Goal: Transaction & Acquisition: Purchase product/service

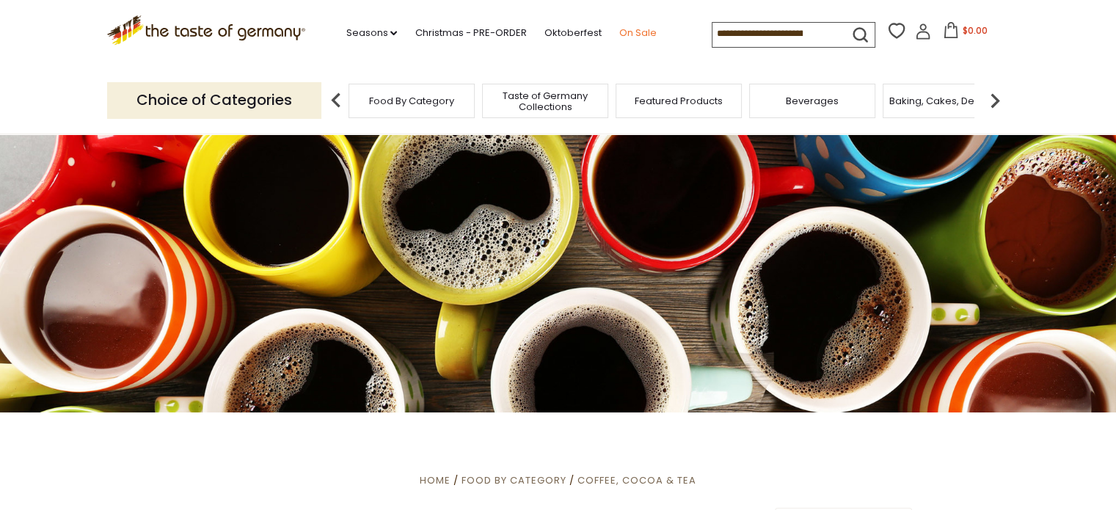
click at [633, 32] on link "On Sale" at bounding box center [637, 33] width 37 height 16
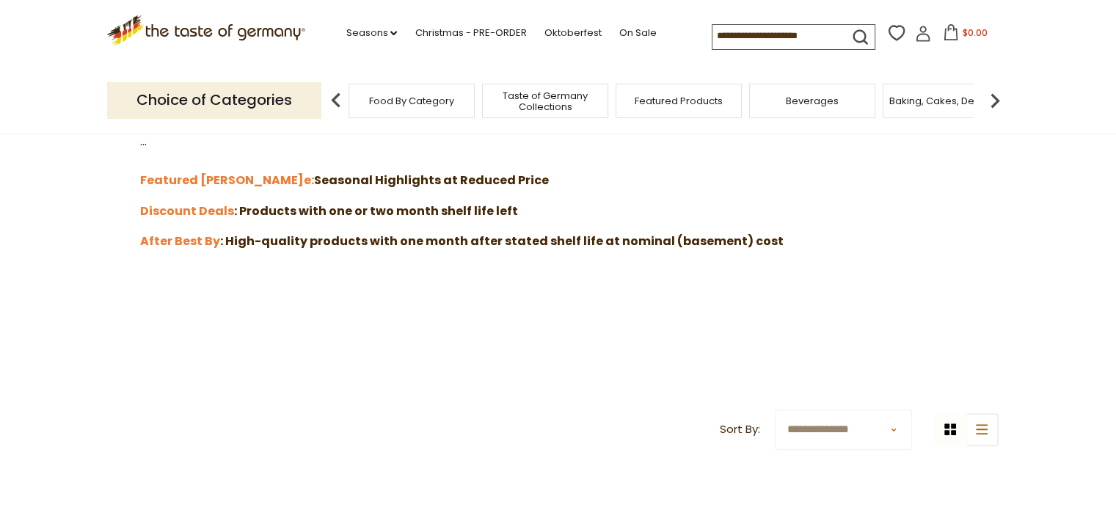
scroll to position [454, 0]
click at [160, 239] on strong "After Best By" at bounding box center [180, 239] width 80 height 17
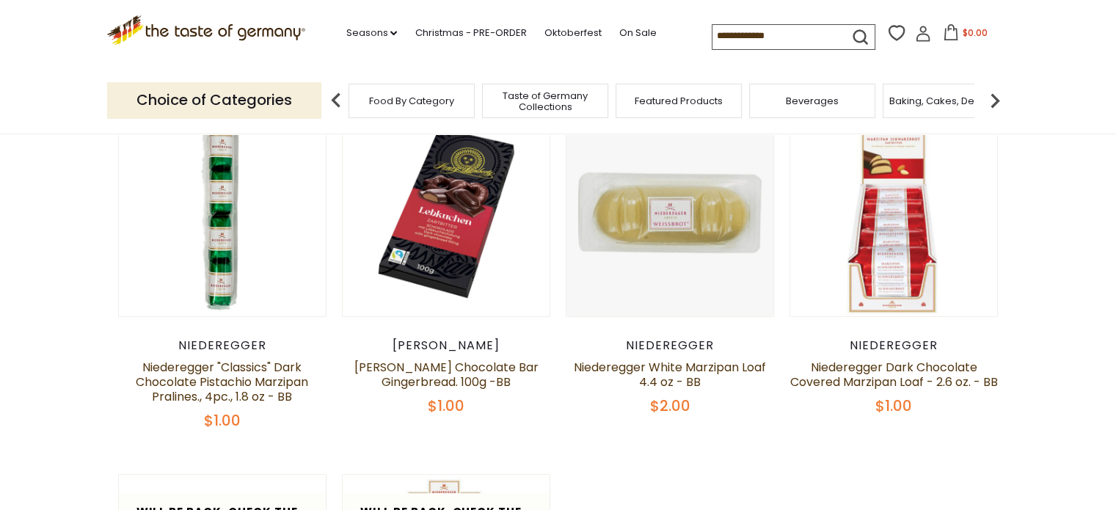
scroll to position [291, 0]
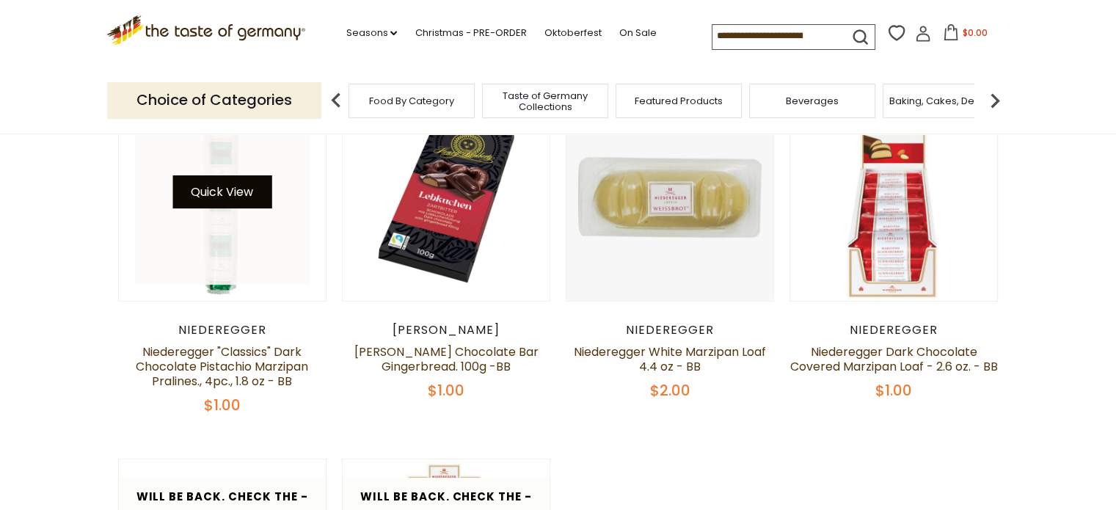
click at [227, 205] on button "Quick View" at bounding box center [221, 191] width 99 height 33
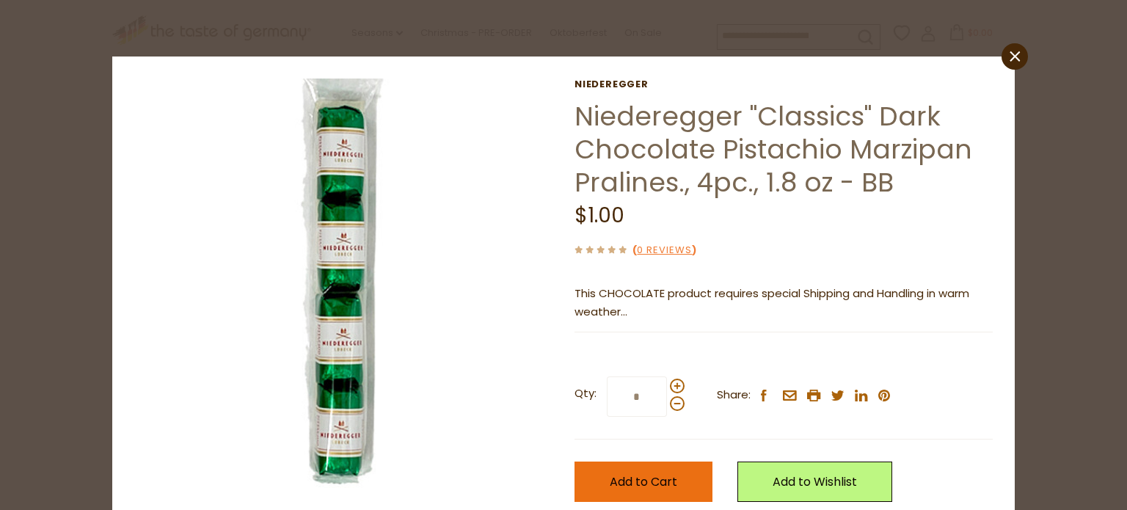
click at [643, 477] on span "Add to Cart" at bounding box center [644, 481] width 68 height 17
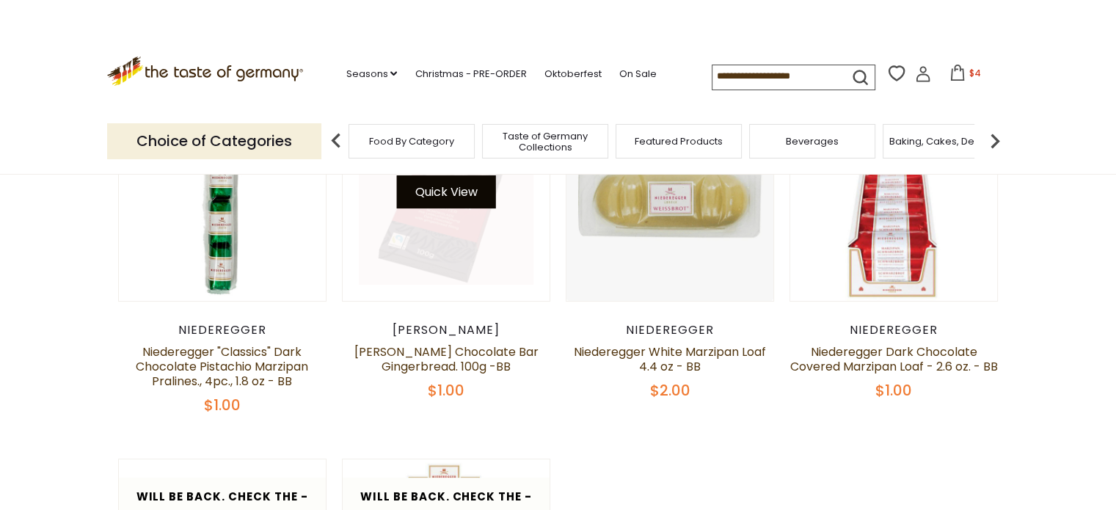
click at [443, 208] on button "Quick View" at bounding box center [445, 191] width 99 height 33
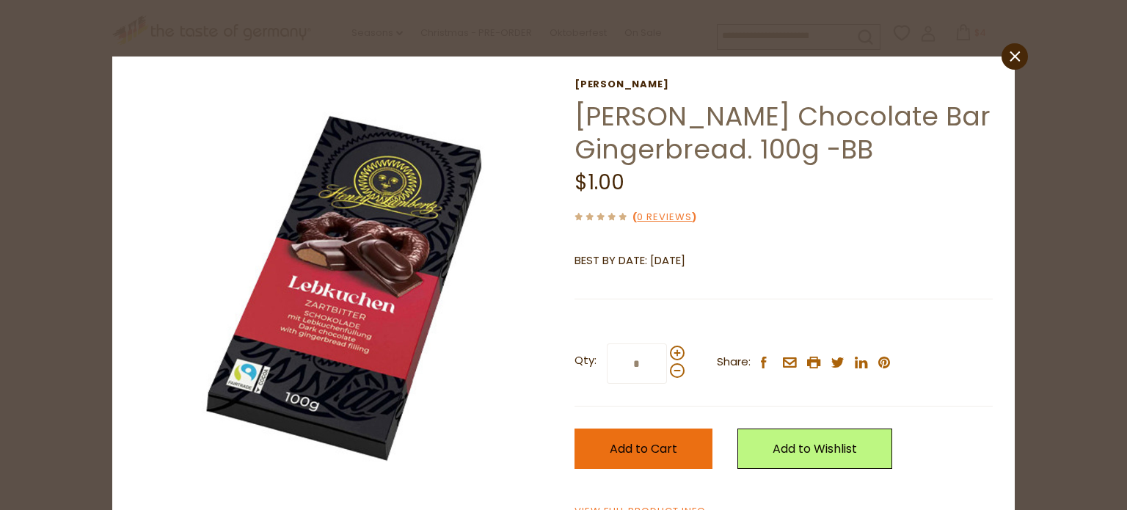
click at [648, 451] on span "Add to Cart" at bounding box center [644, 448] width 68 height 17
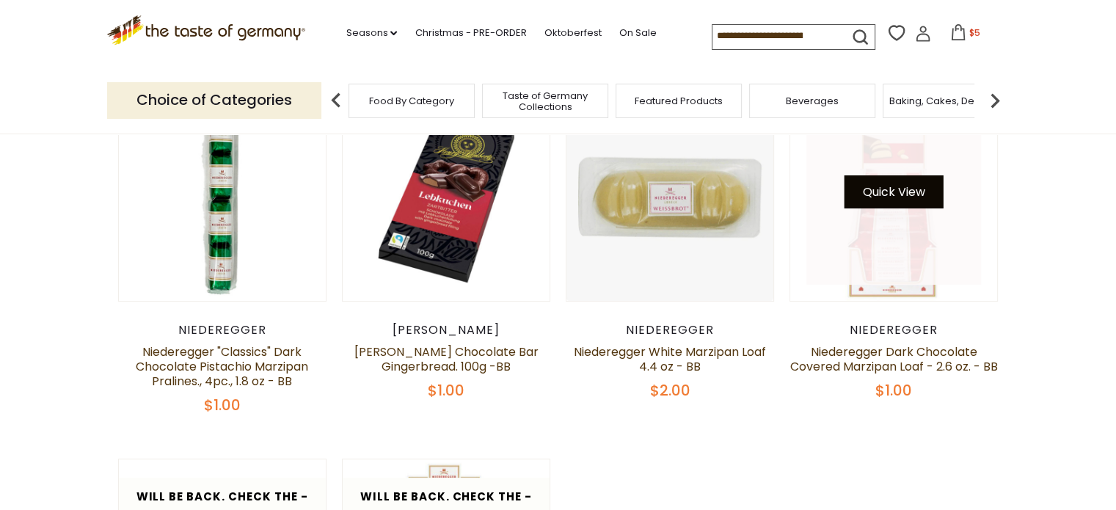
click at [892, 197] on button "Quick View" at bounding box center [894, 191] width 99 height 33
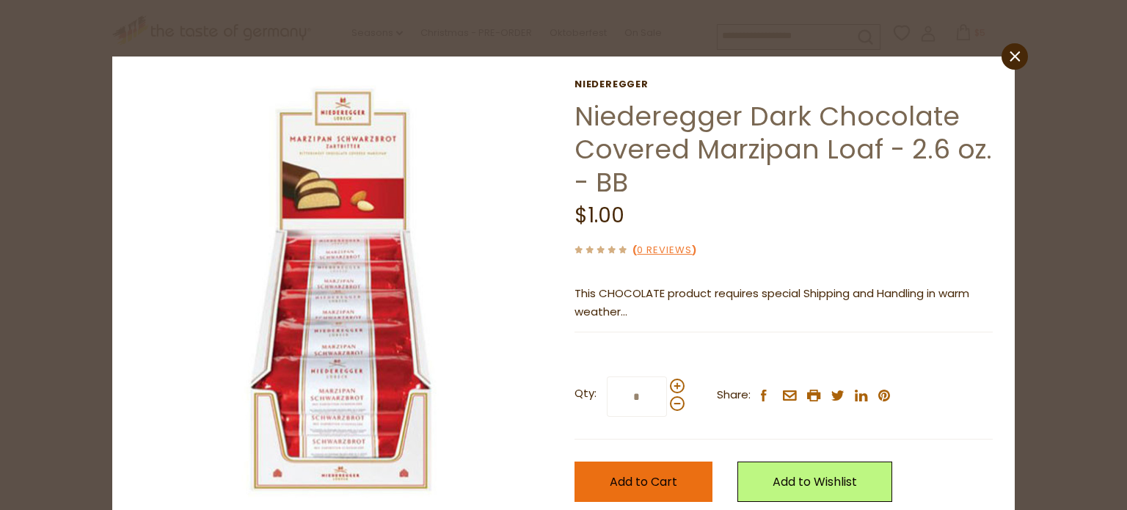
click at [629, 477] on span "Add to Cart" at bounding box center [644, 481] width 68 height 17
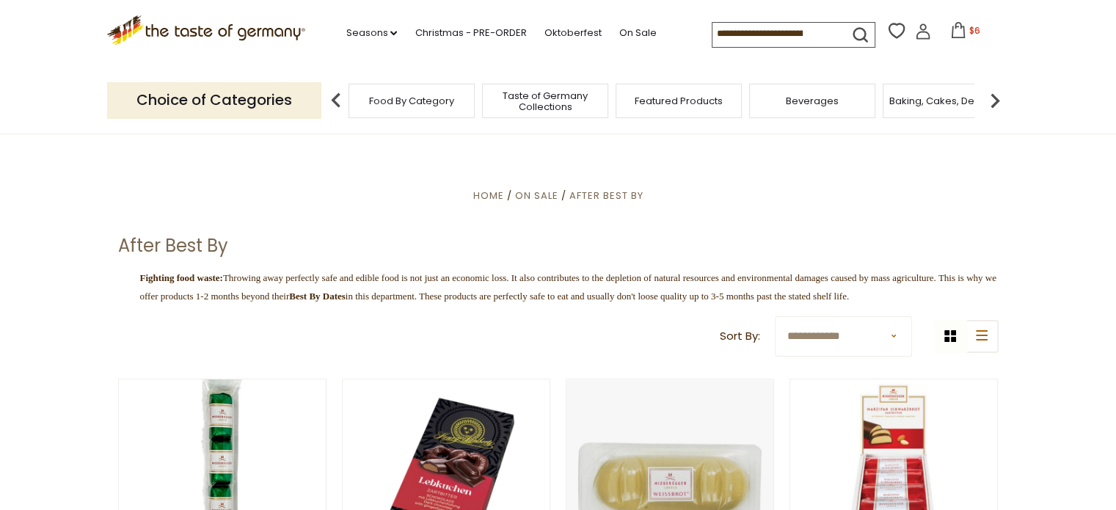
scroll to position [0, 0]
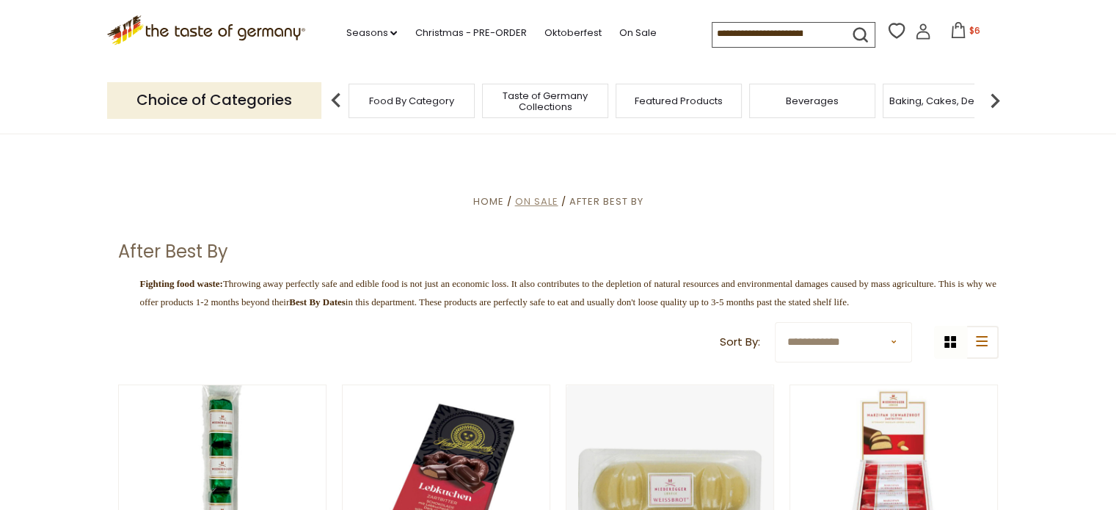
click at [542, 202] on span "On Sale" at bounding box center [535, 201] width 43 height 14
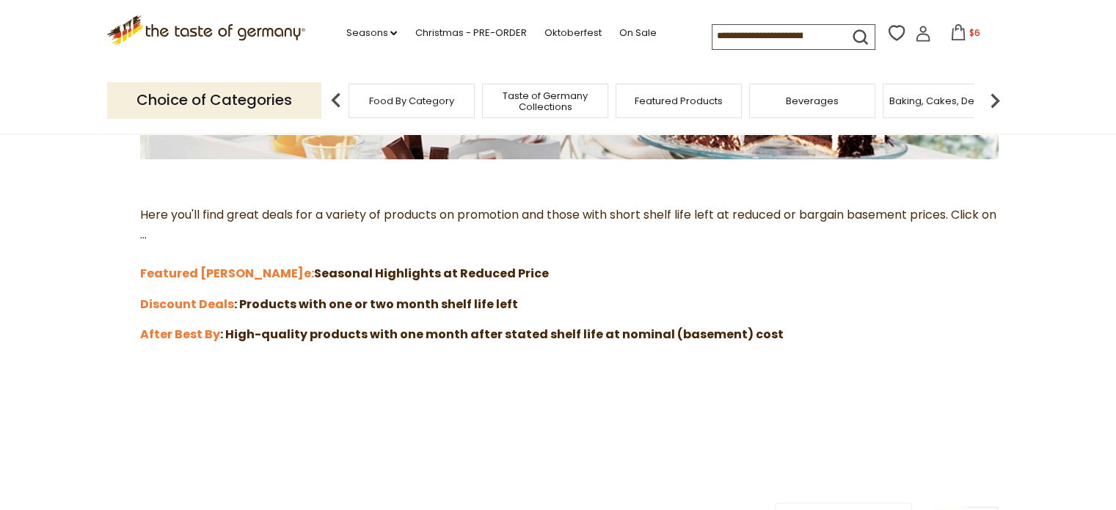
scroll to position [389, 0]
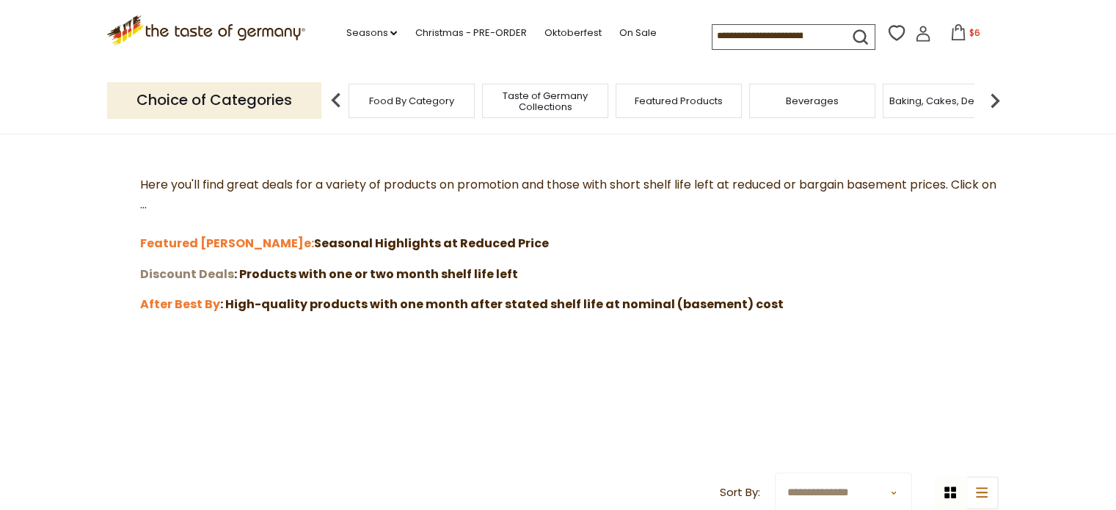
click at [178, 272] on strong "Discount Deals" at bounding box center [187, 274] width 94 height 17
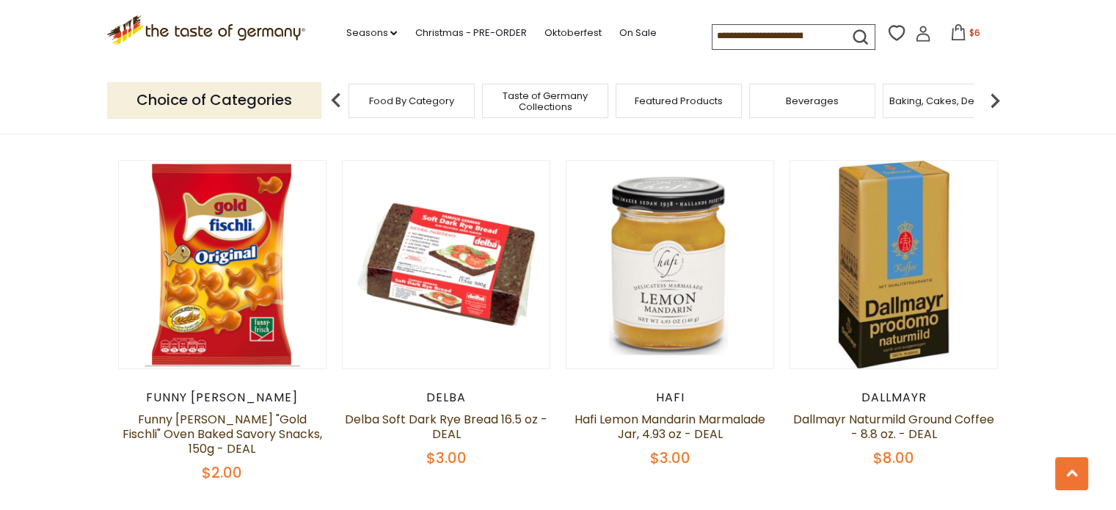
scroll to position [599, 0]
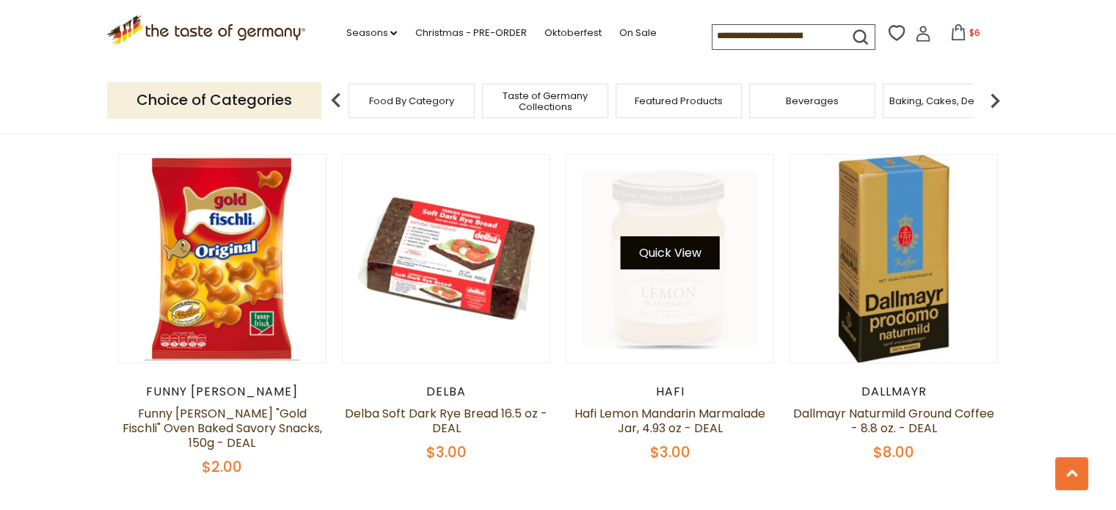
click at [669, 239] on button "Quick View" at bounding box center [670, 252] width 99 height 33
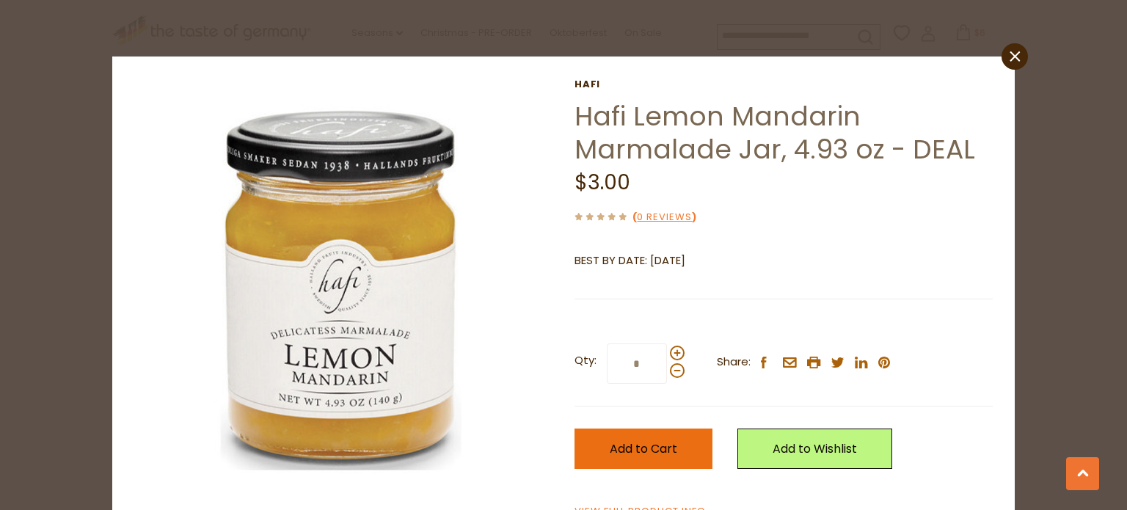
click at [655, 438] on button "Add to Cart" at bounding box center [644, 449] width 138 height 40
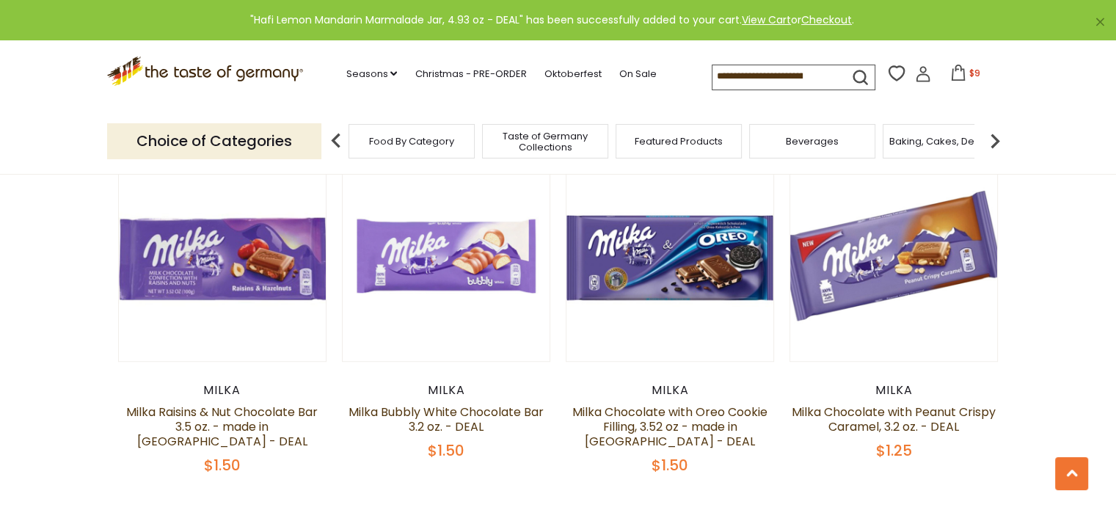
scroll to position [972, 0]
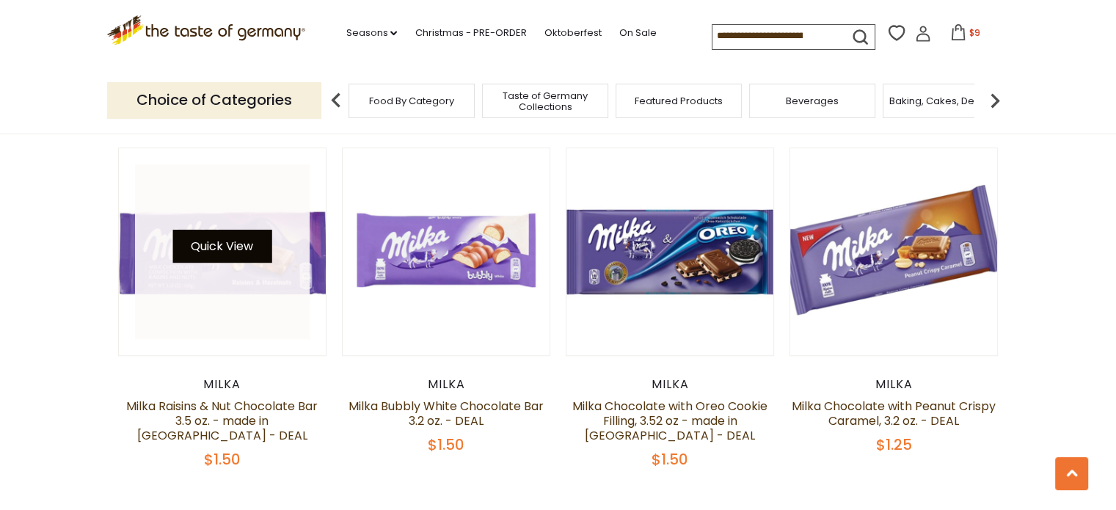
click at [224, 230] on button "Quick View" at bounding box center [221, 246] width 99 height 33
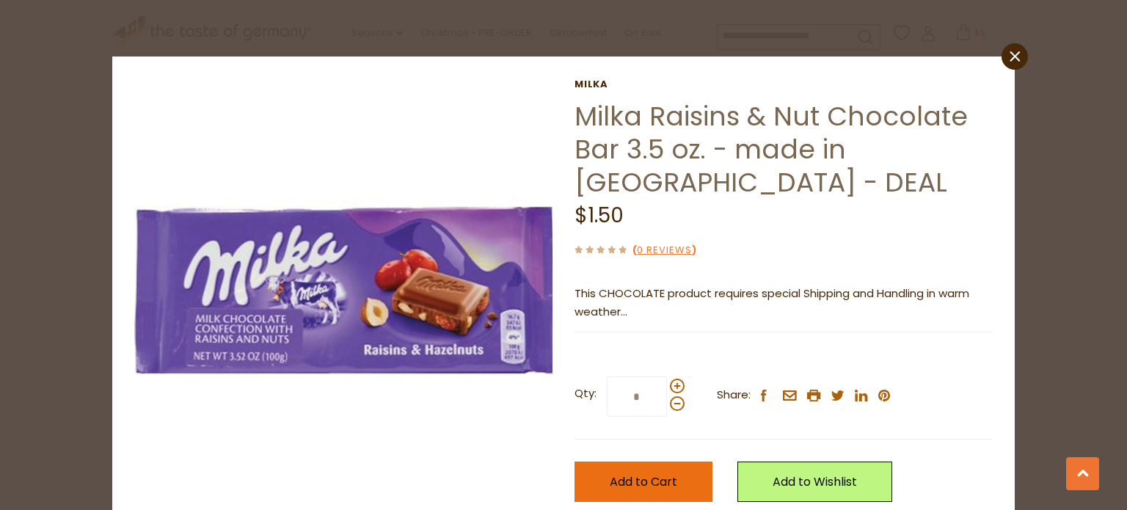
click at [629, 473] on span "Add to Cart" at bounding box center [644, 481] width 68 height 17
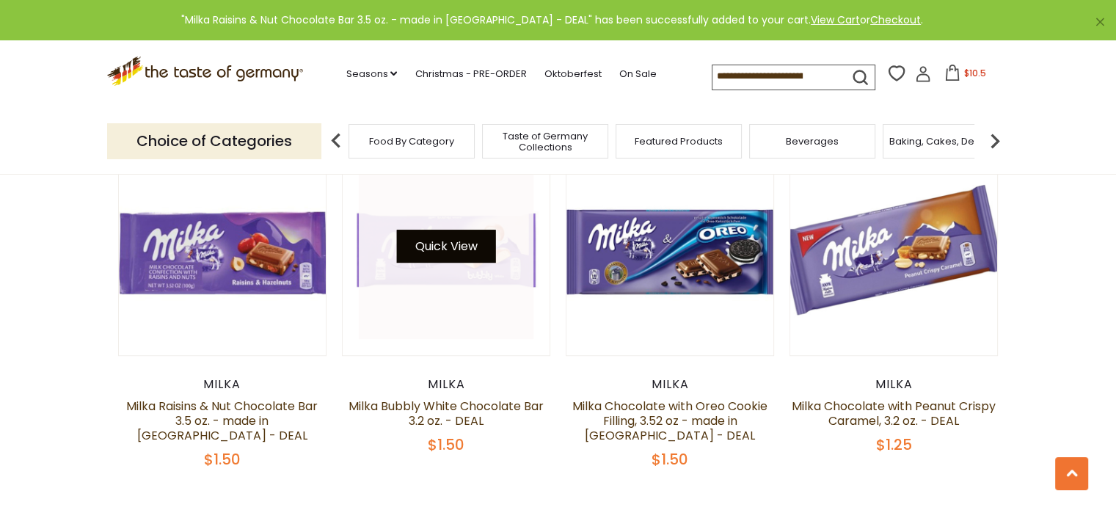
click at [451, 230] on button "Quick View" at bounding box center [445, 246] width 99 height 33
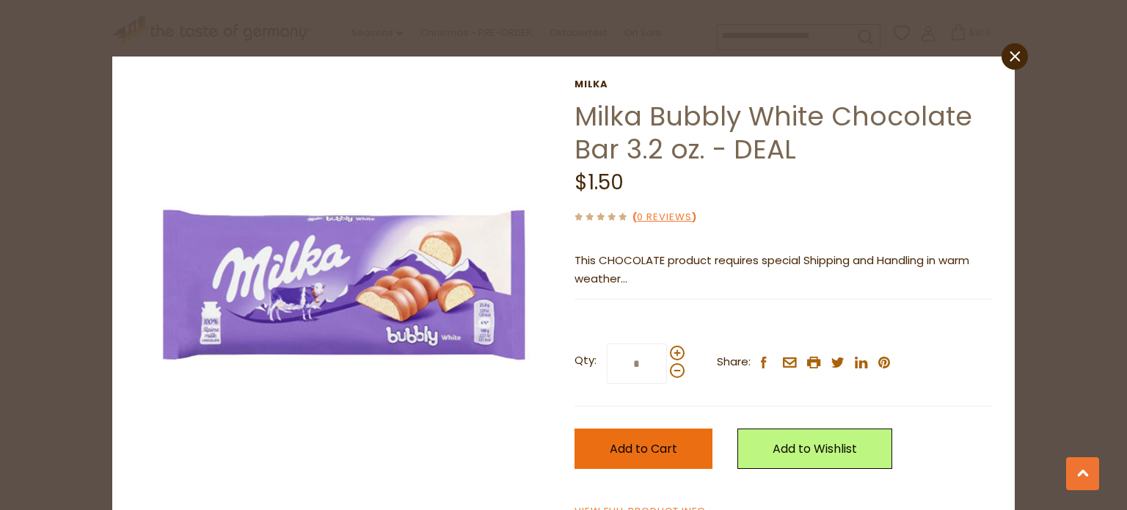
click at [610, 445] on span "Add to Cart" at bounding box center [644, 448] width 68 height 17
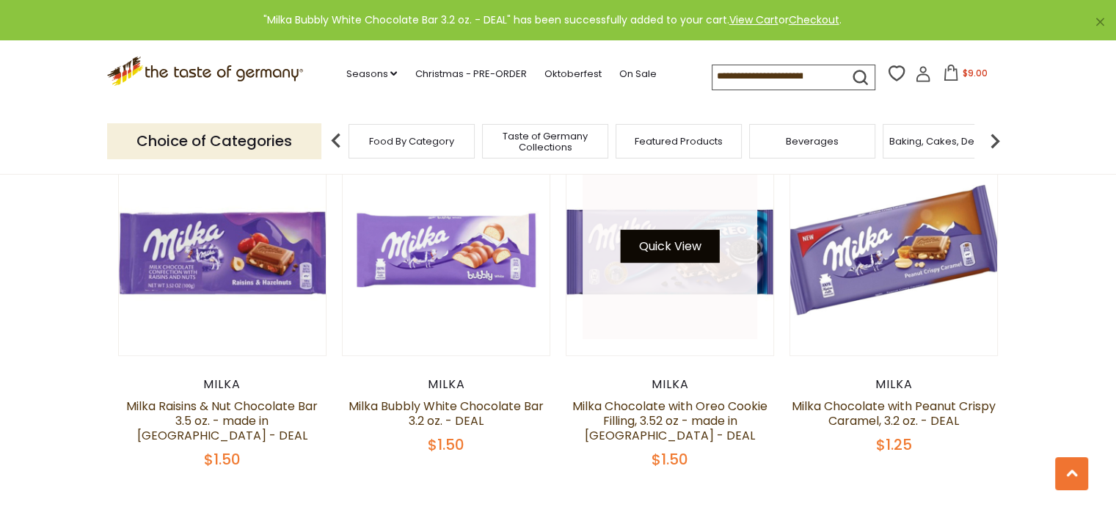
click at [666, 230] on button "Quick View" at bounding box center [670, 246] width 99 height 33
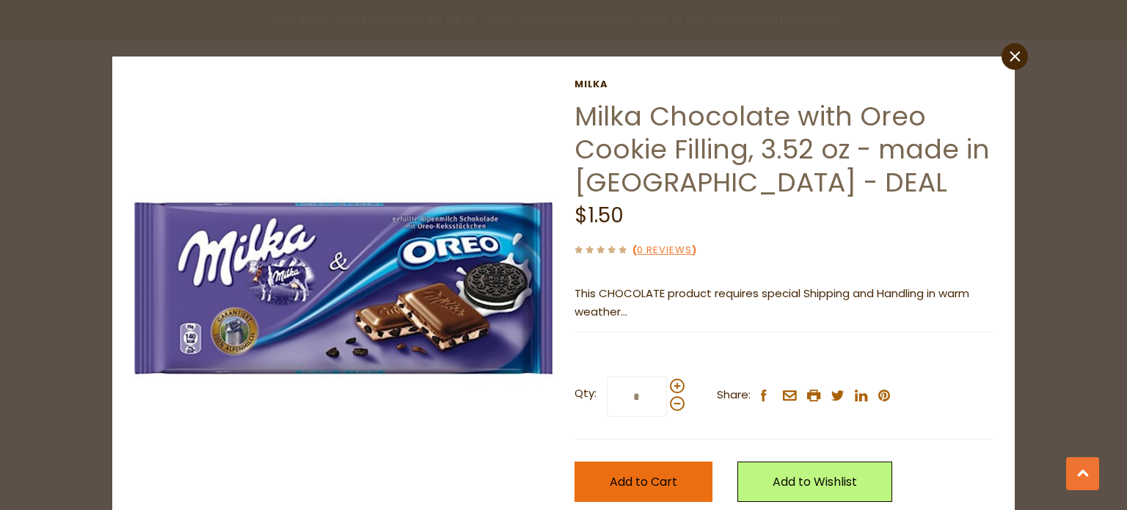
click at [625, 483] on span "Add to Cart" at bounding box center [644, 481] width 68 height 17
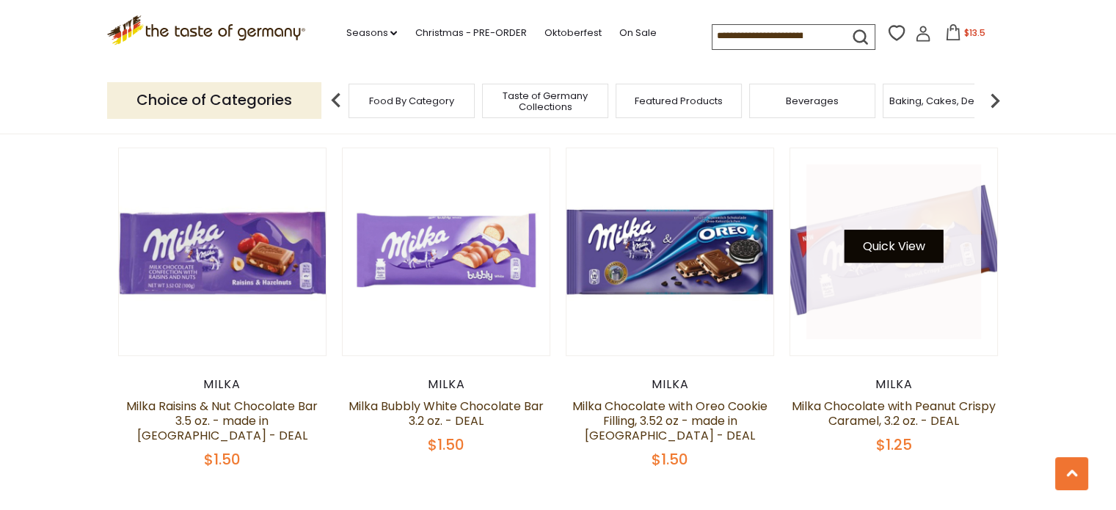
click at [902, 230] on button "Quick View" at bounding box center [894, 246] width 99 height 33
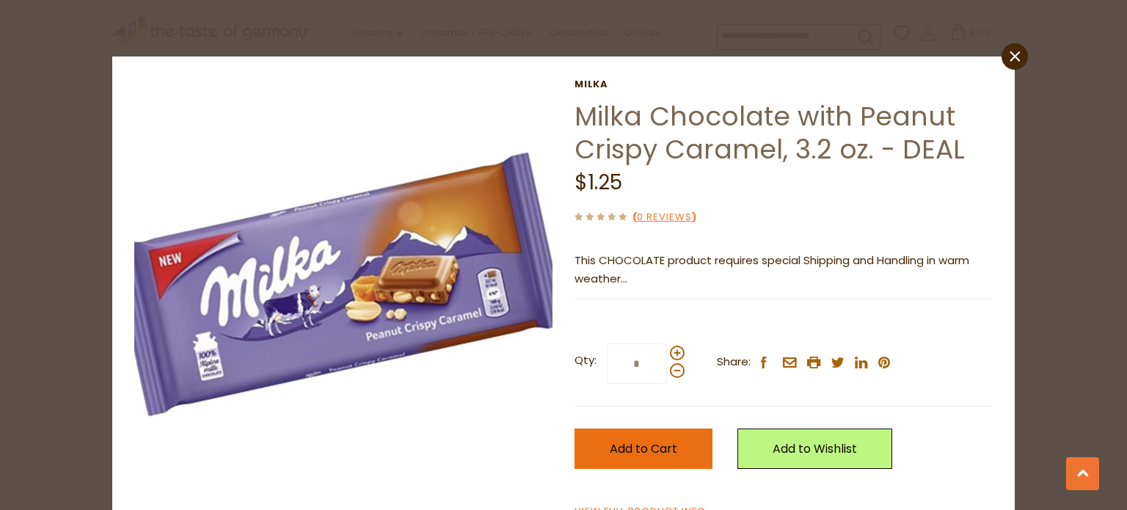
click at [624, 454] on span "Add to Cart" at bounding box center [644, 448] width 68 height 17
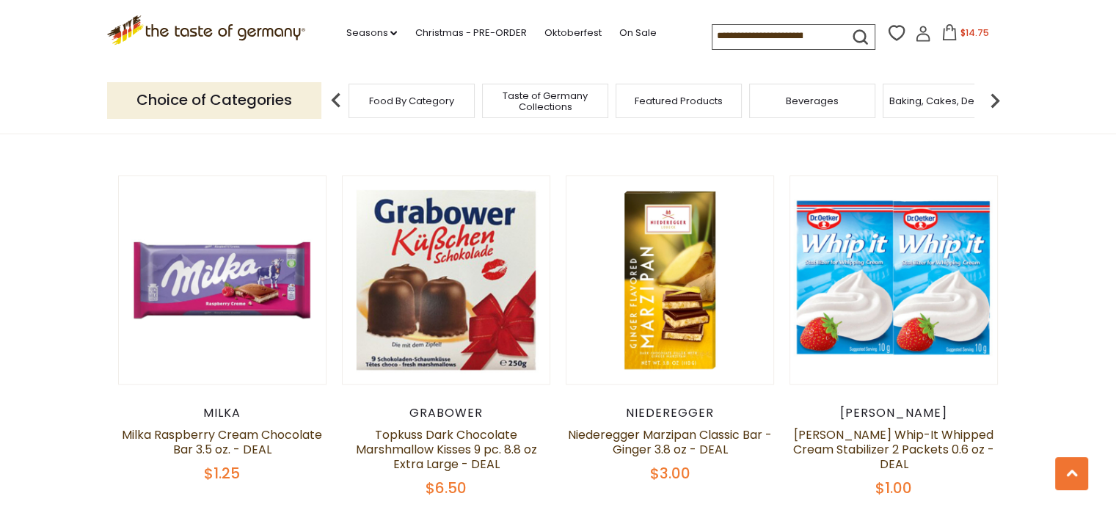
scroll to position [1303, 0]
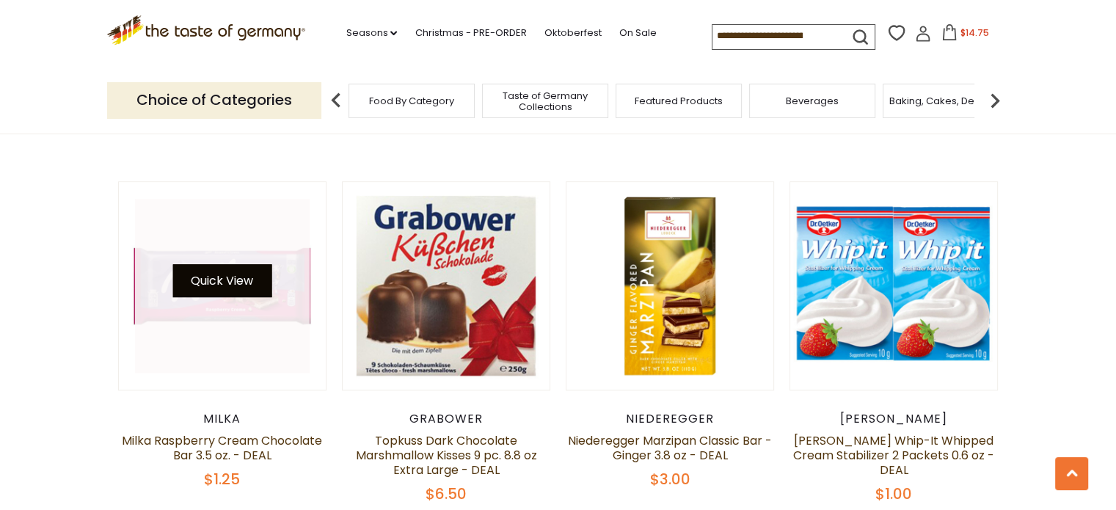
click at [229, 264] on button "Quick View" at bounding box center [221, 280] width 99 height 33
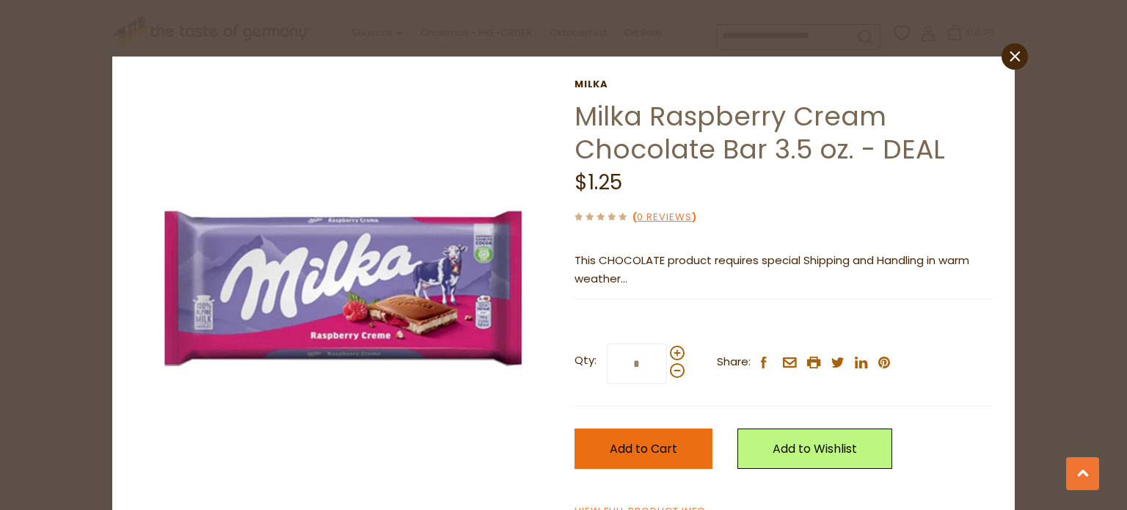
click at [643, 442] on span "Add to Cart" at bounding box center [644, 448] width 68 height 17
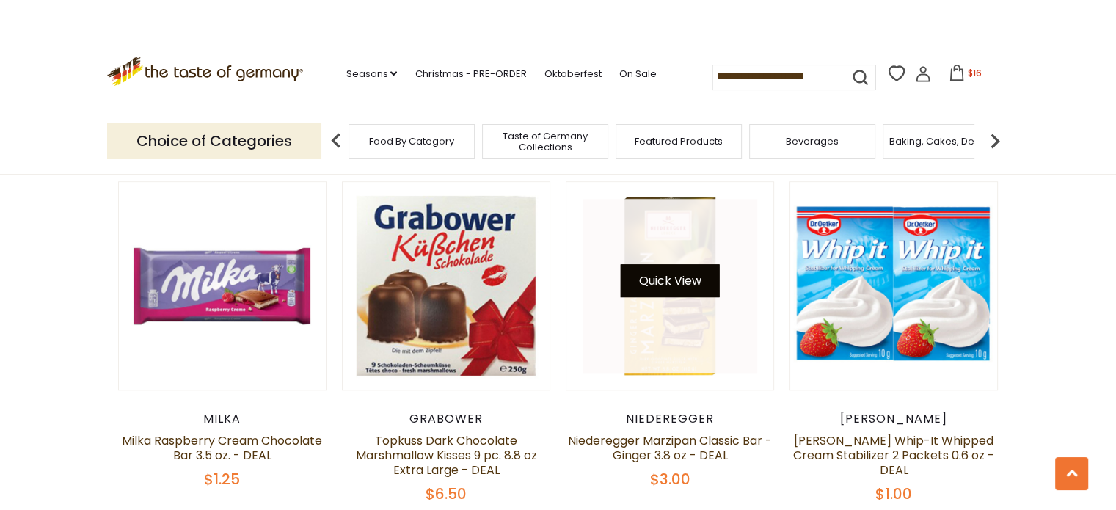
click at [675, 264] on button "Quick View" at bounding box center [670, 280] width 99 height 33
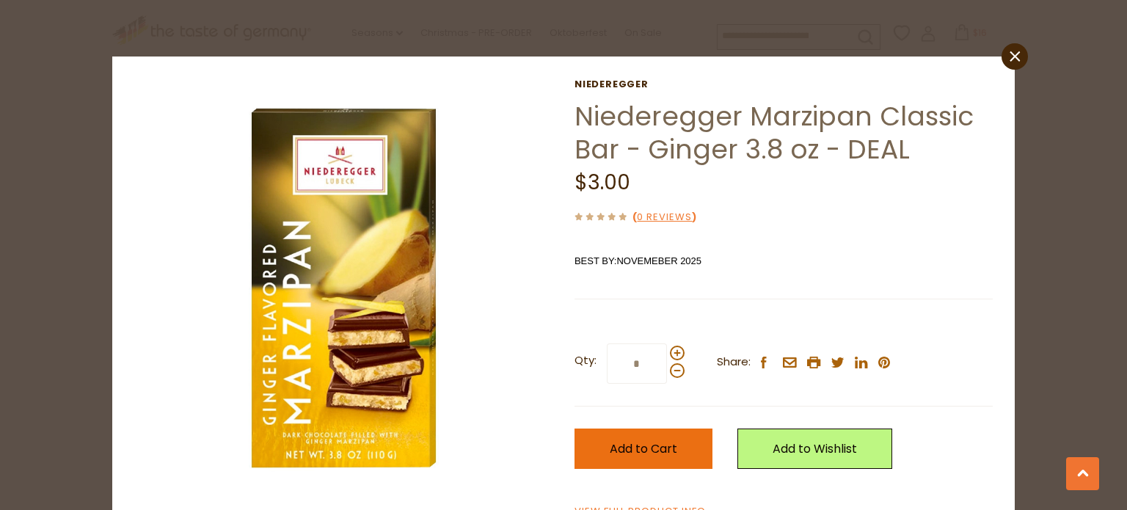
click at [626, 442] on span "Add to Cart" at bounding box center [644, 448] width 68 height 17
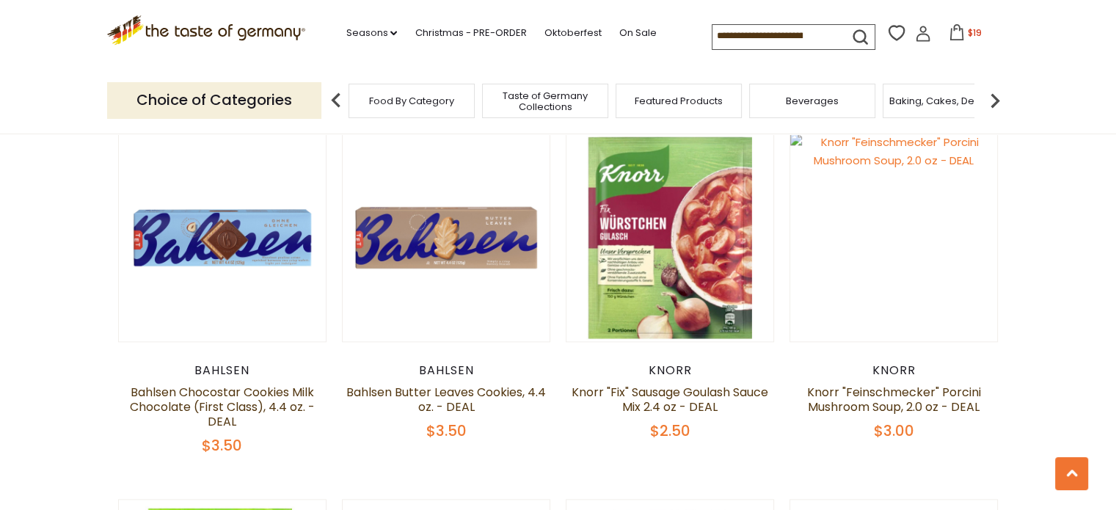
scroll to position [1753, 0]
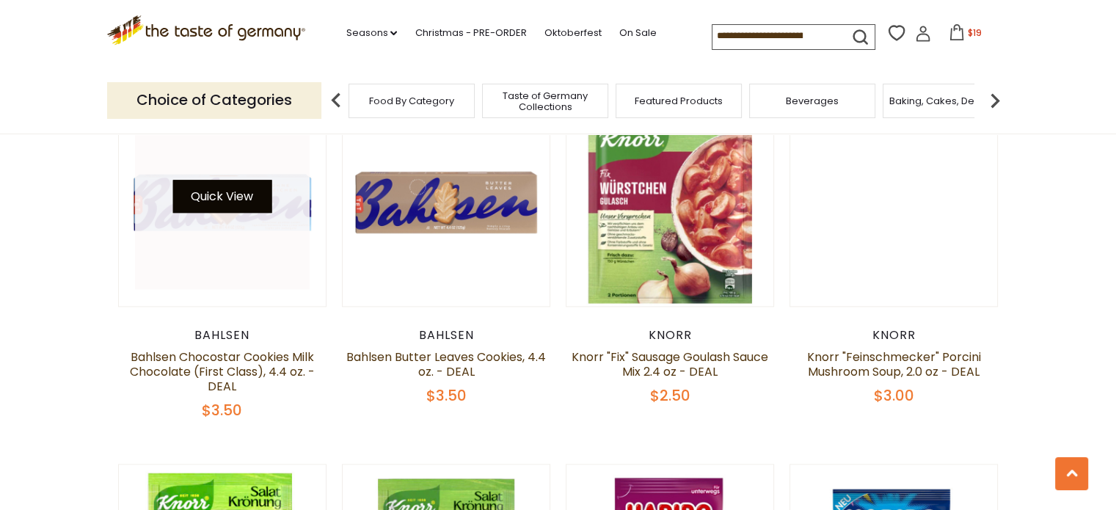
click at [218, 180] on button "Quick View" at bounding box center [221, 196] width 99 height 33
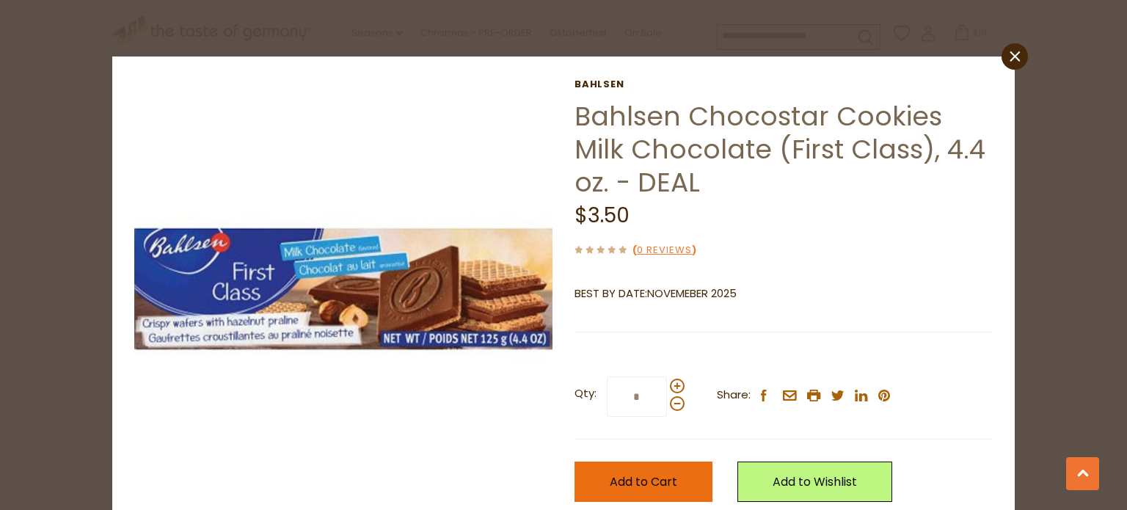
click at [652, 478] on span "Add to Cart" at bounding box center [644, 481] width 68 height 17
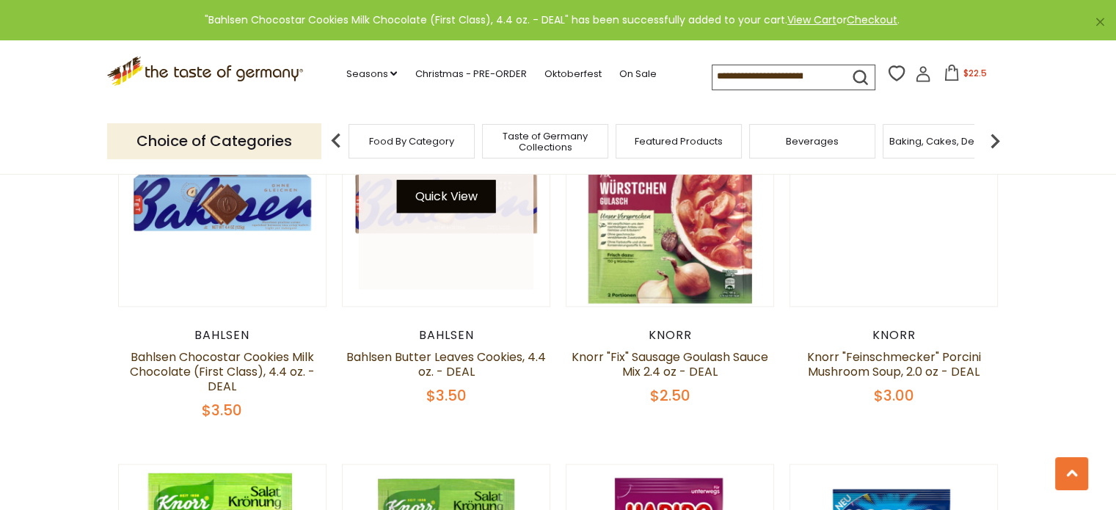
click at [437, 180] on button "Quick View" at bounding box center [445, 196] width 99 height 33
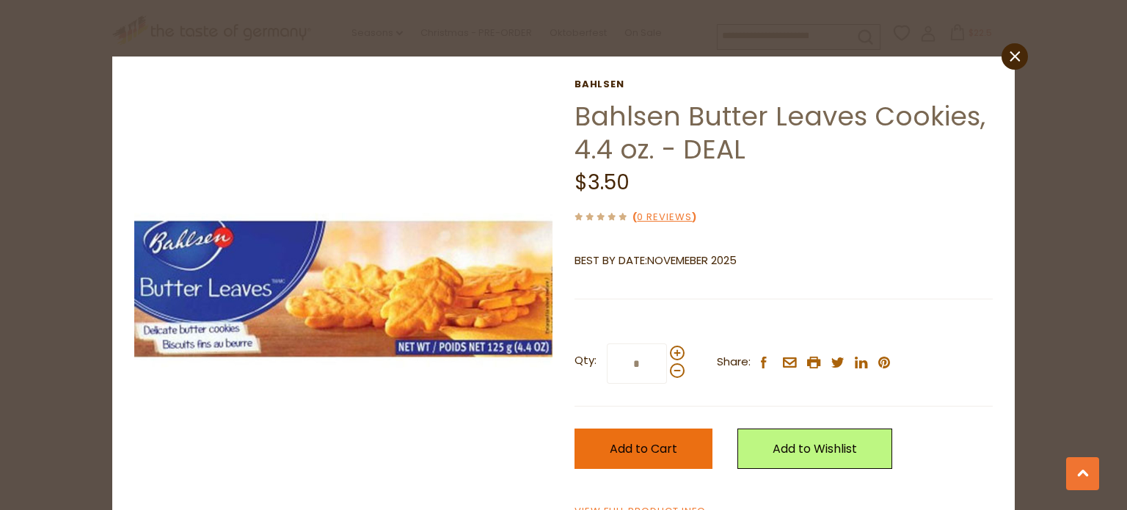
click at [634, 445] on span "Add to Cart" at bounding box center [644, 448] width 68 height 17
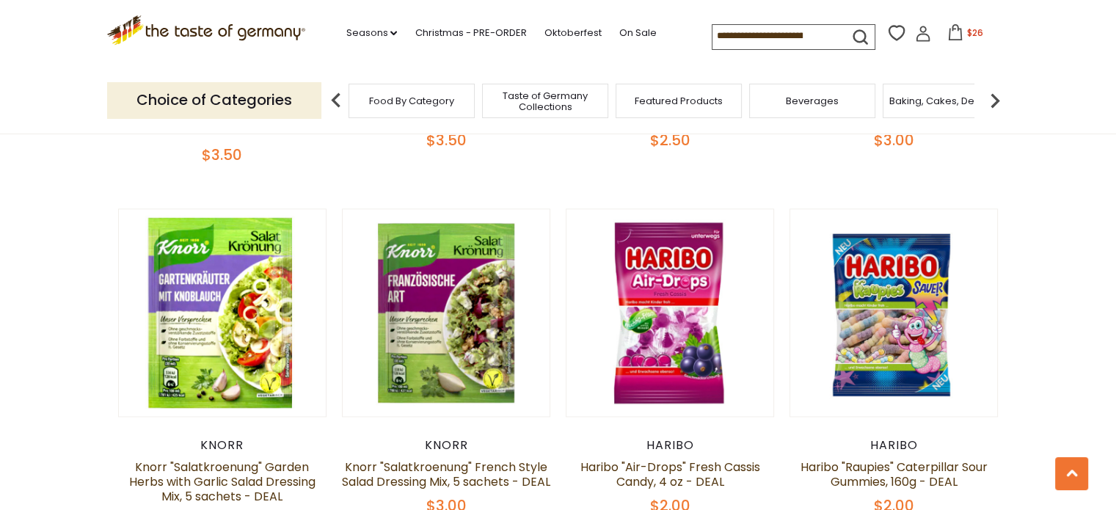
scroll to position [2003, 0]
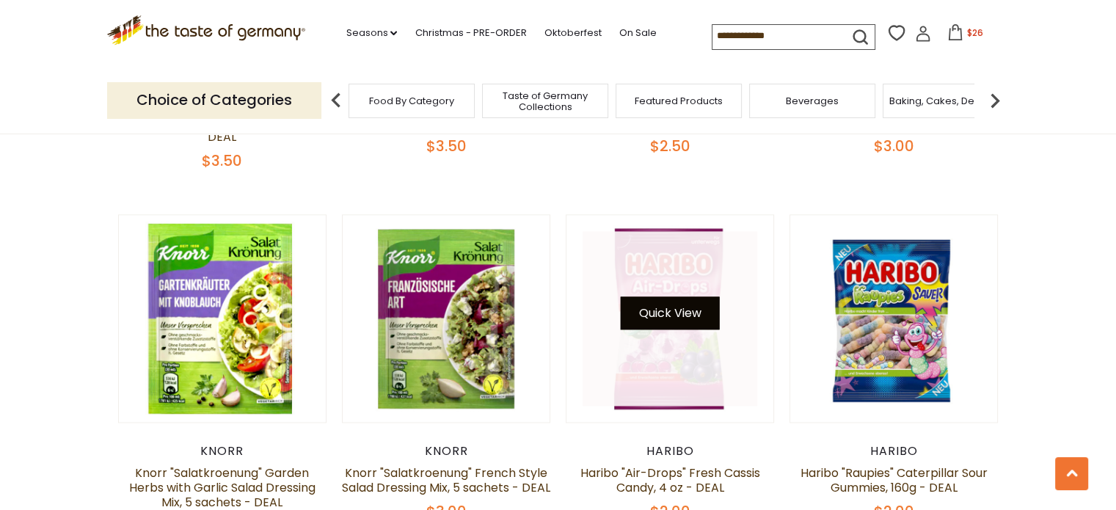
click at [667, 296] on button "Quick View" at bounding box center [670, 312] width 99 height 33
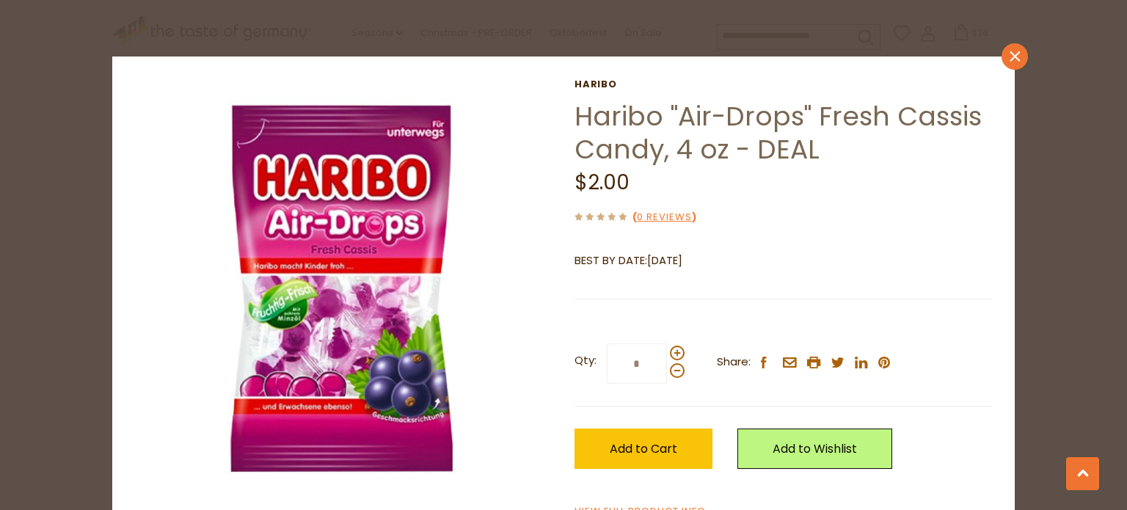
click at [1009, 48] on link "close" at bounding box center [1015, 56] width 26 height 26
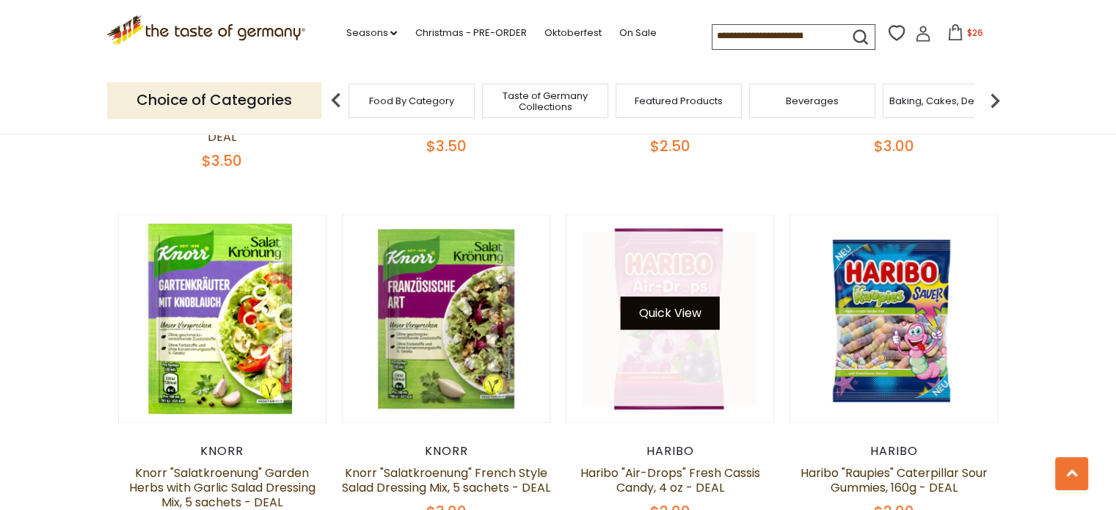
click at [666, 296] on button "Quick View" at bounding box center [670, 312] width 99 height 33
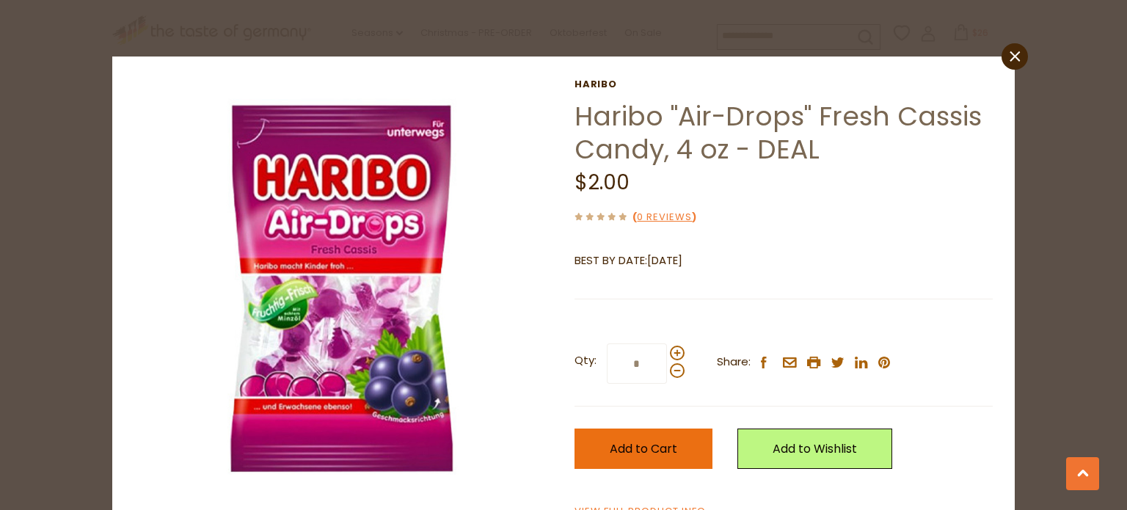
click at [643, 449] on span "Add to Cart" at bounding box center [644, 448] width 68 height 17
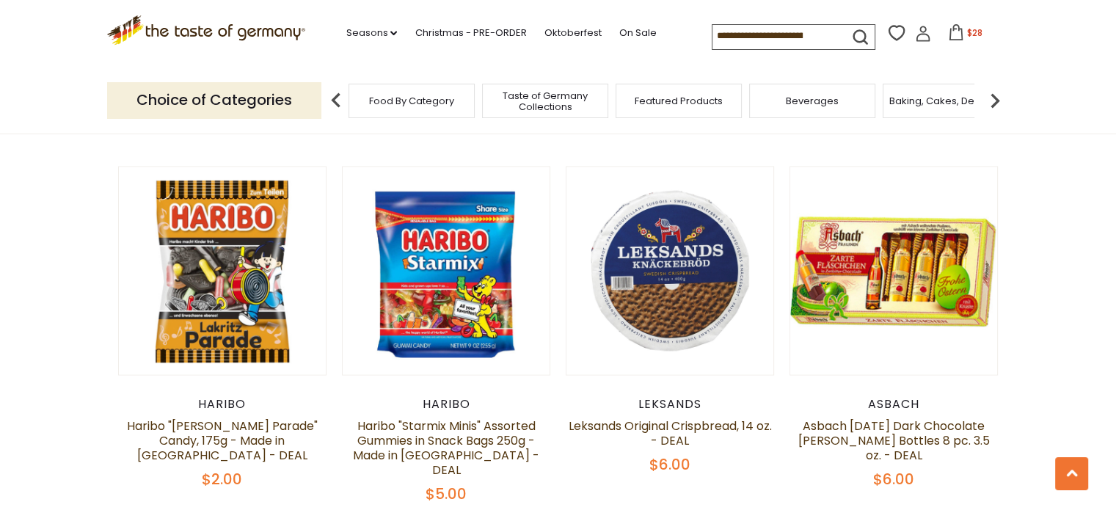
scroll to position [2803, 0]
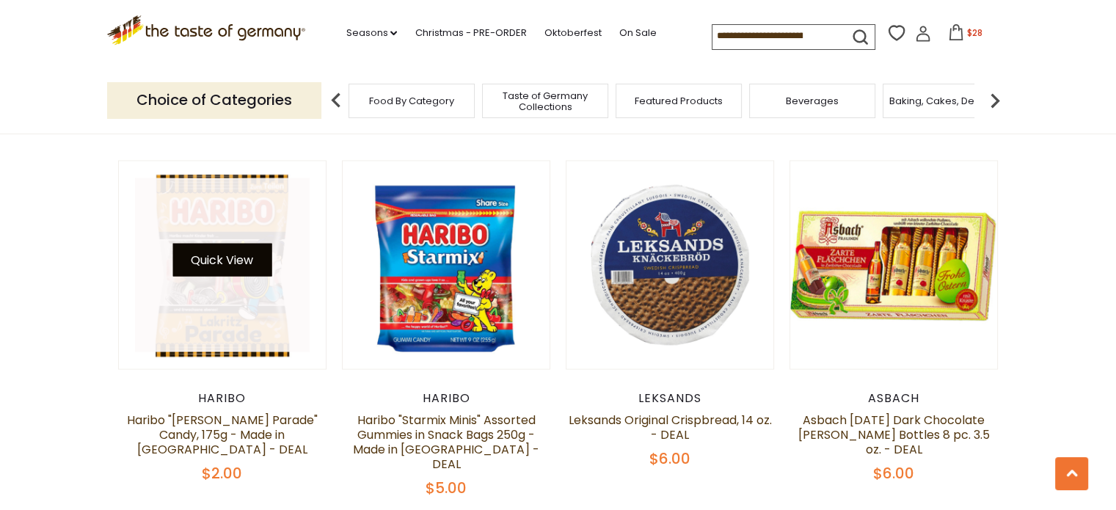
click at [235, 244] on button "Quick View" at bounding box center [221, 260] width 99 height 33
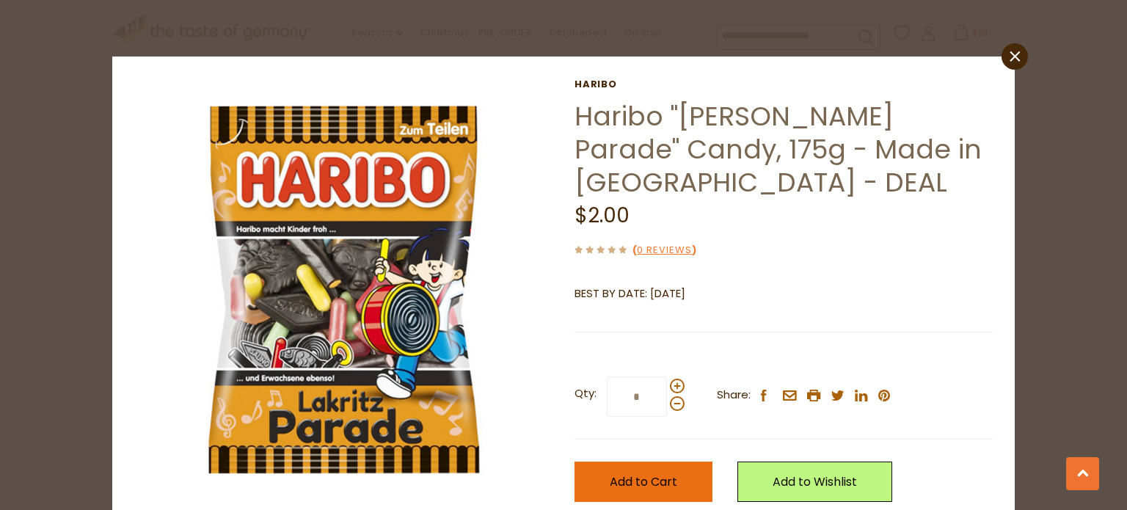
click at [649, 473] on span "Add to Cart" at bounding box center [644, 481] width 68 height 17
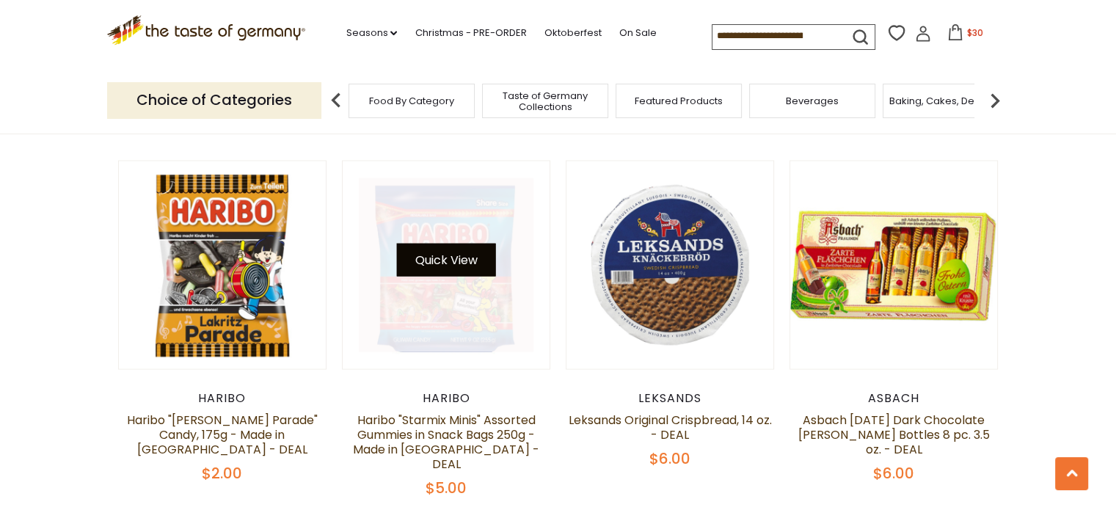
click at [446, 244] on button "Quick View" at bounding box center [445, 260] width 99 height 33
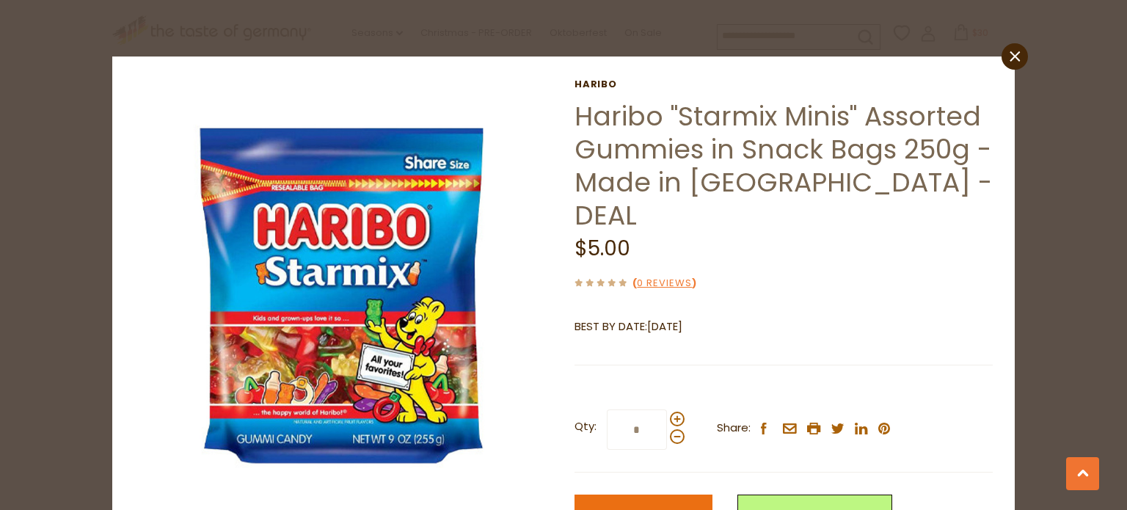
click at [642, 506] on span "Add to Cart" at bounding box center [644, 514] width 68 height 17
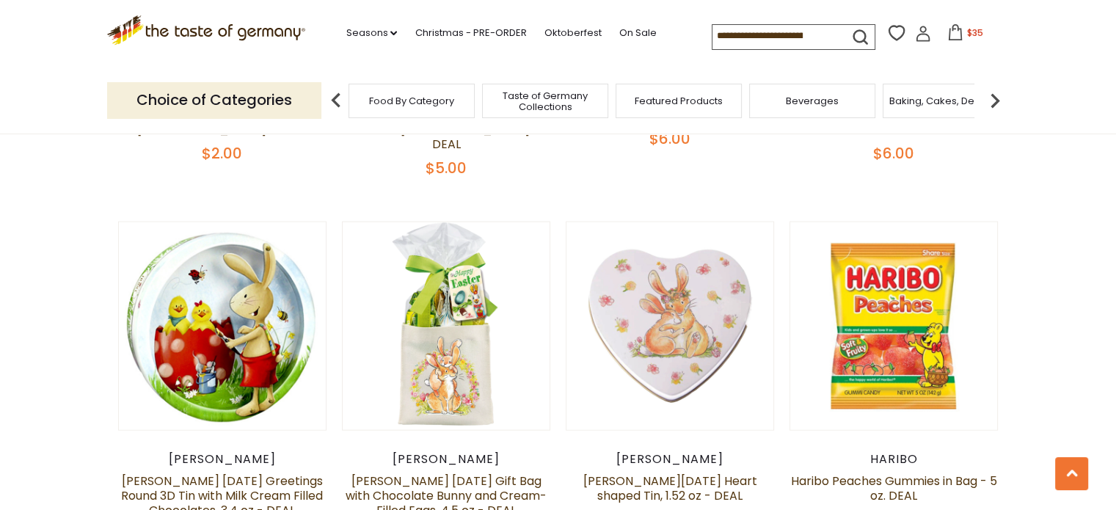
scroll to position [3164, 0]
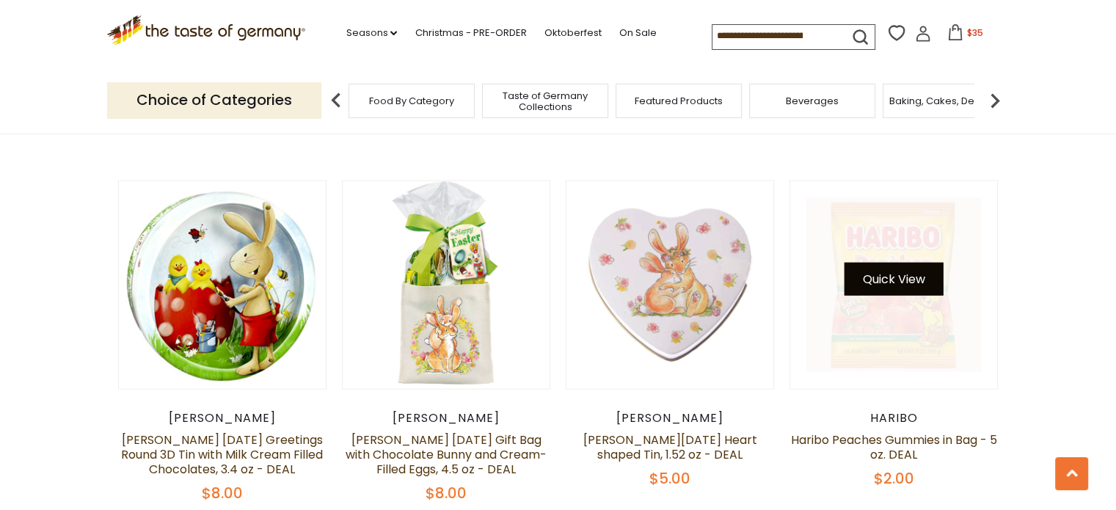
click at [903, 263] on button "Quick View" at bounding box center [894, 279] width 99 height 33
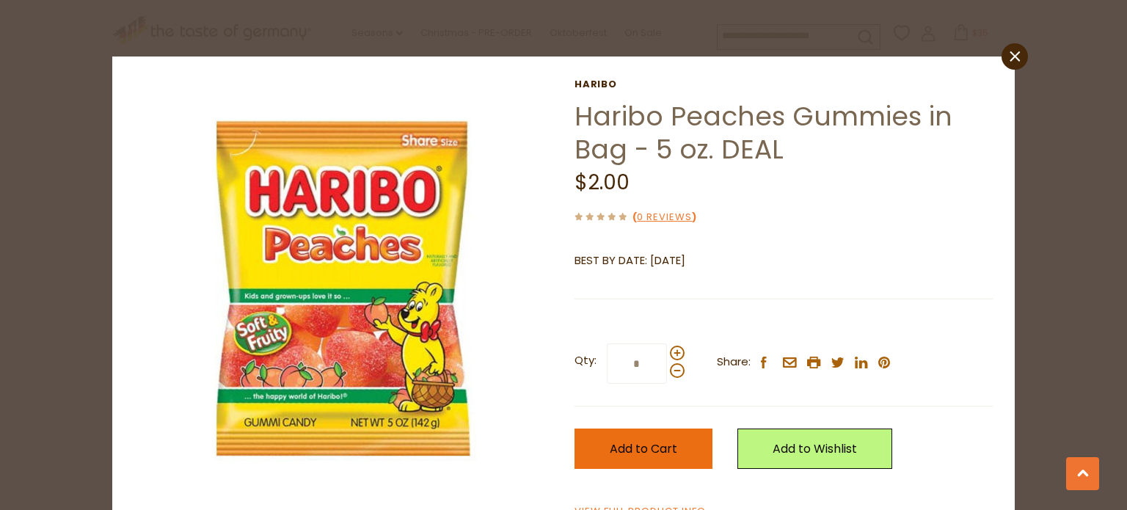
click at [633, 444] on span "Add to Cart" at bounding box center [644, 448] width 68 height 17
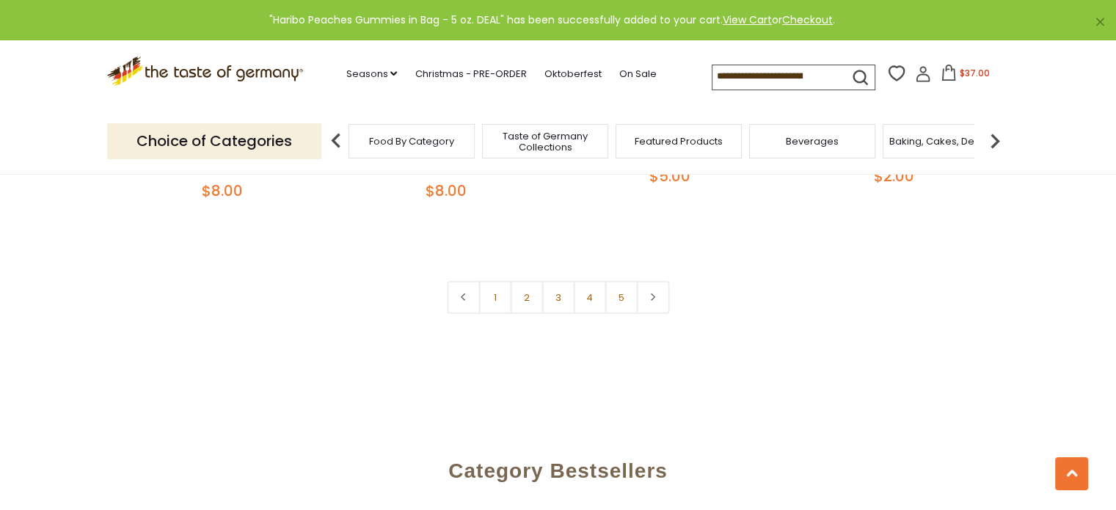
scroll to position [3479, 0]
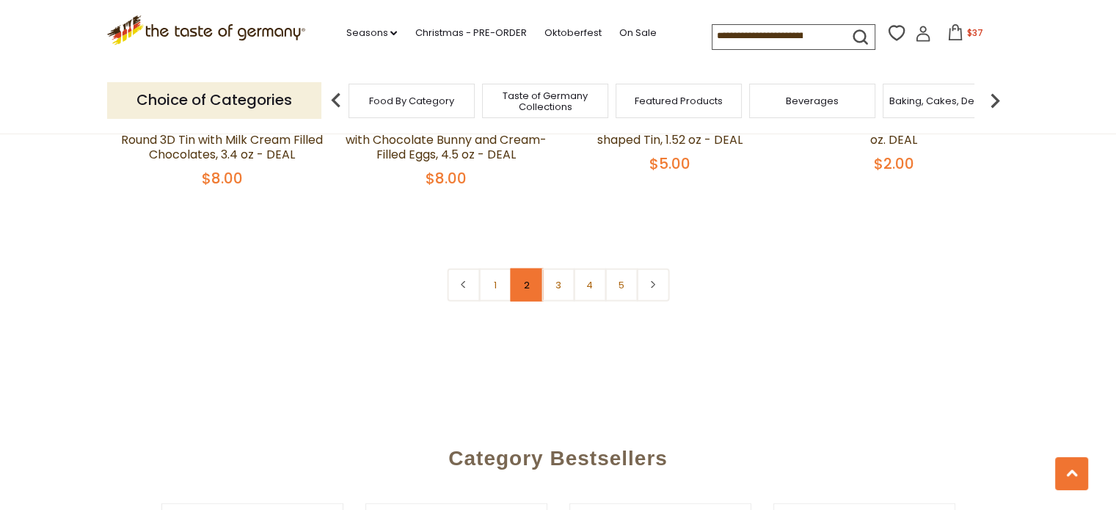
click at [527, 269] on link "2" at bounding box center [526, 285] width 33 height 33
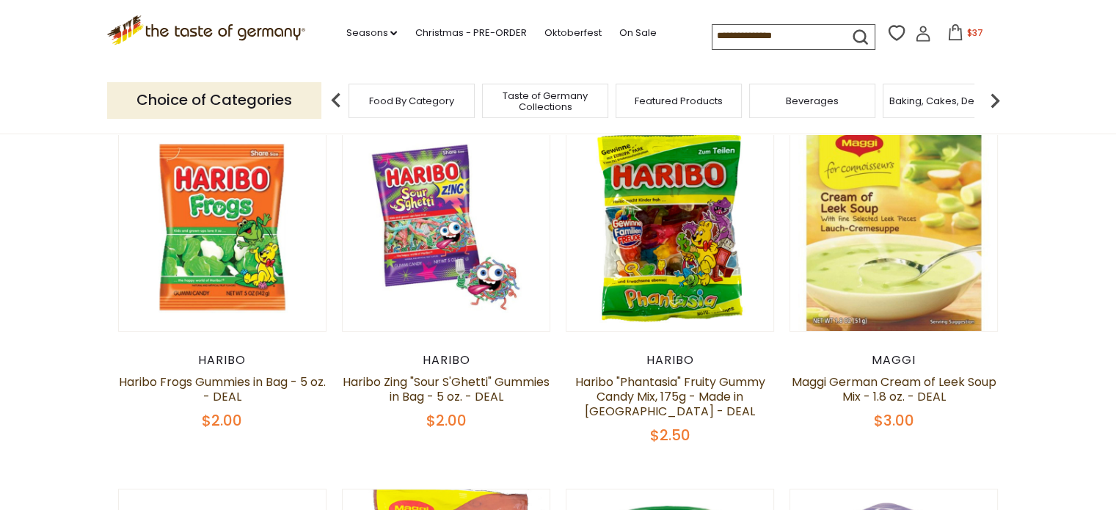
scroll to position [229, 0]
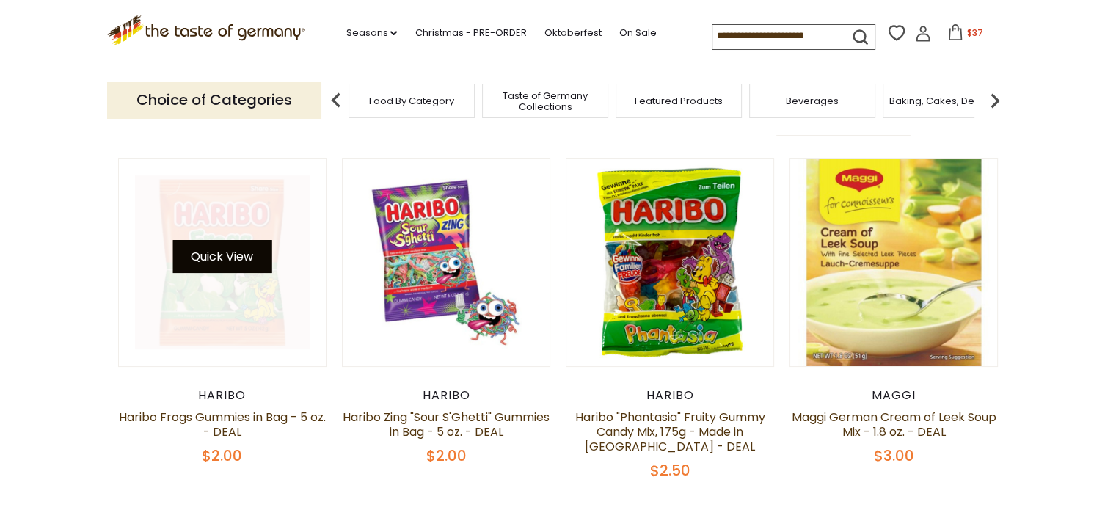
click at [223, 255] on button "Quick View" at bounding box center [221, 256] width 99 height 33
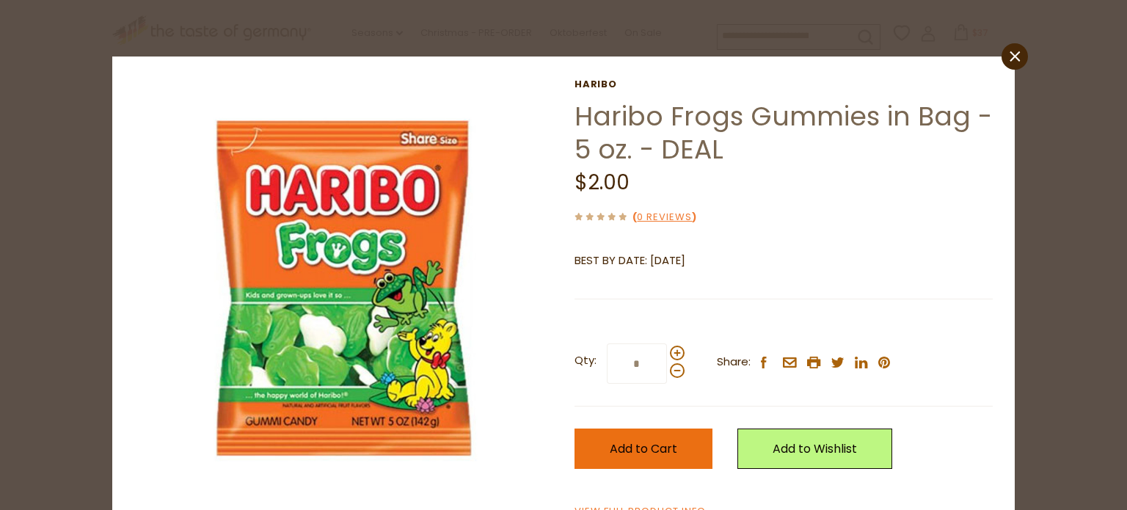
click at [647, 448] on span "Add to Cart" at bounding box center [644, 448] width 68 height 17
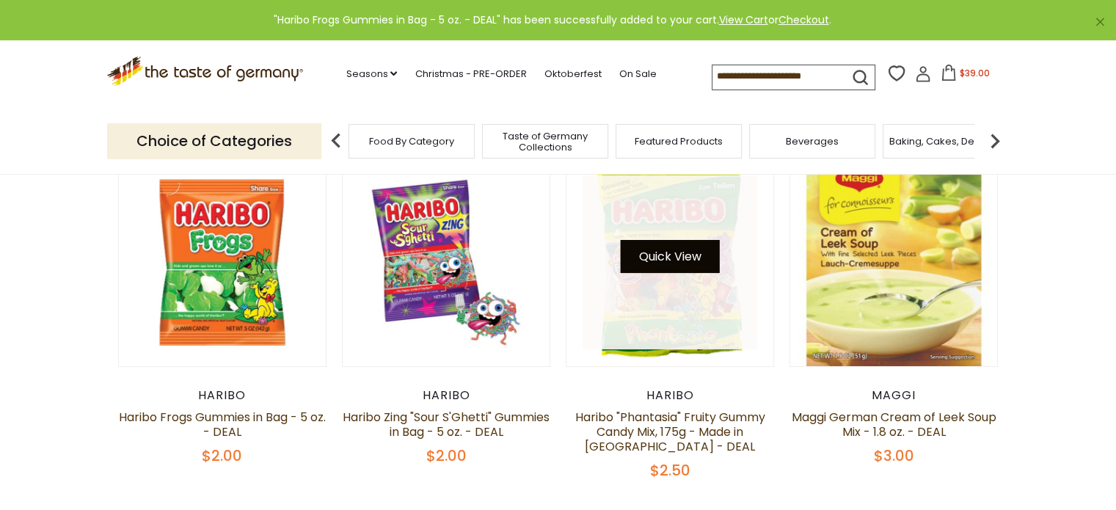
click at [675, 259] on button "Quick View" at bounding box center [670, 256] width 99 height 33
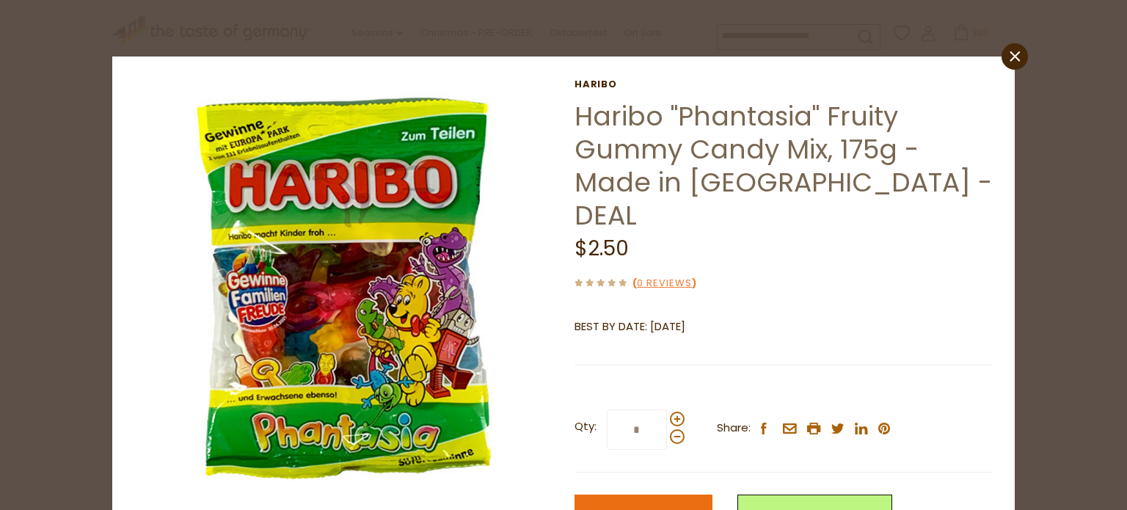
click at [643, 506] on span "Add to Cart" at bounding box center [644, 514] width 68 height 17
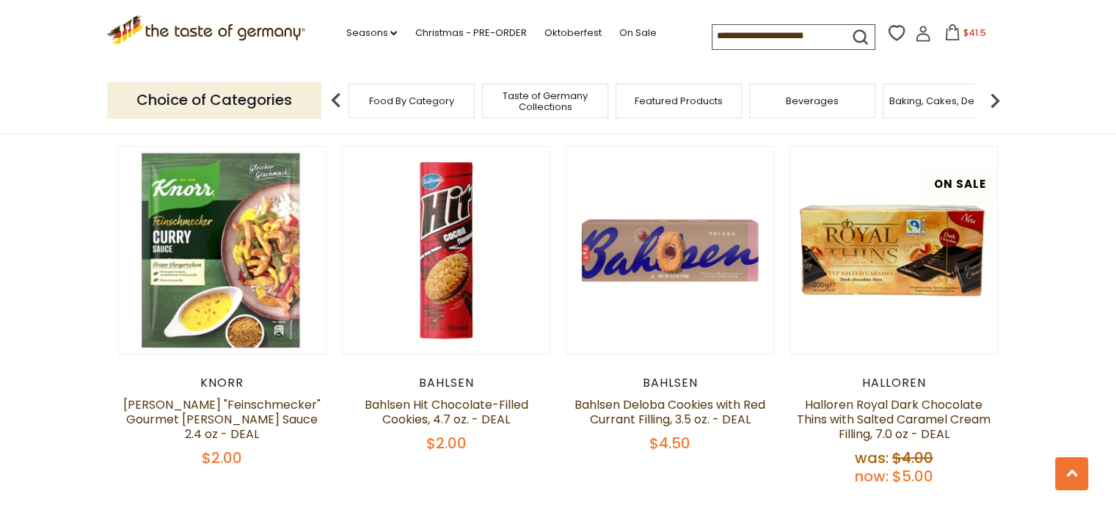
scroll to position [985, 0]
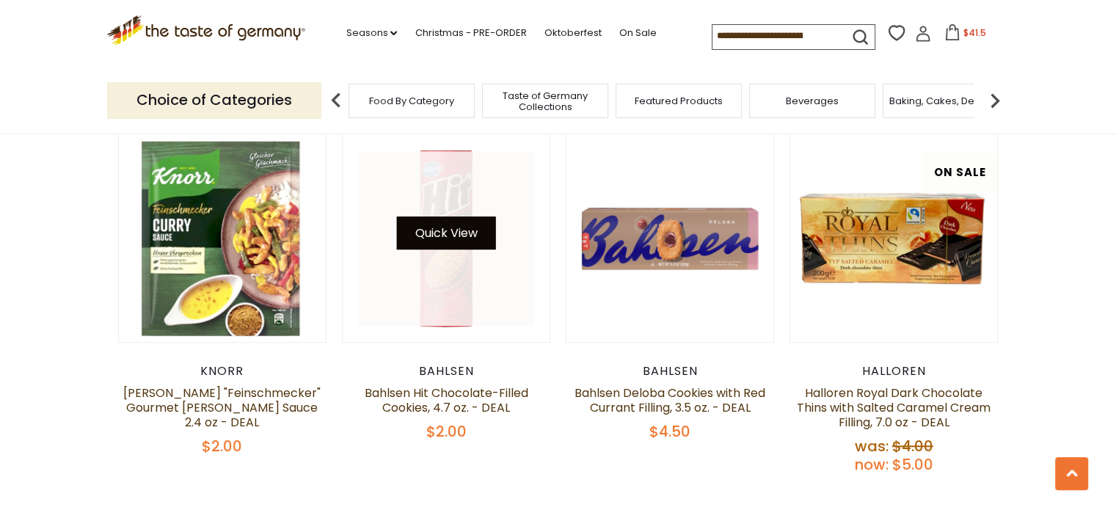
click at [448, 226] on button "Quick View" at bounding box center [445, 232] width 99 height 33
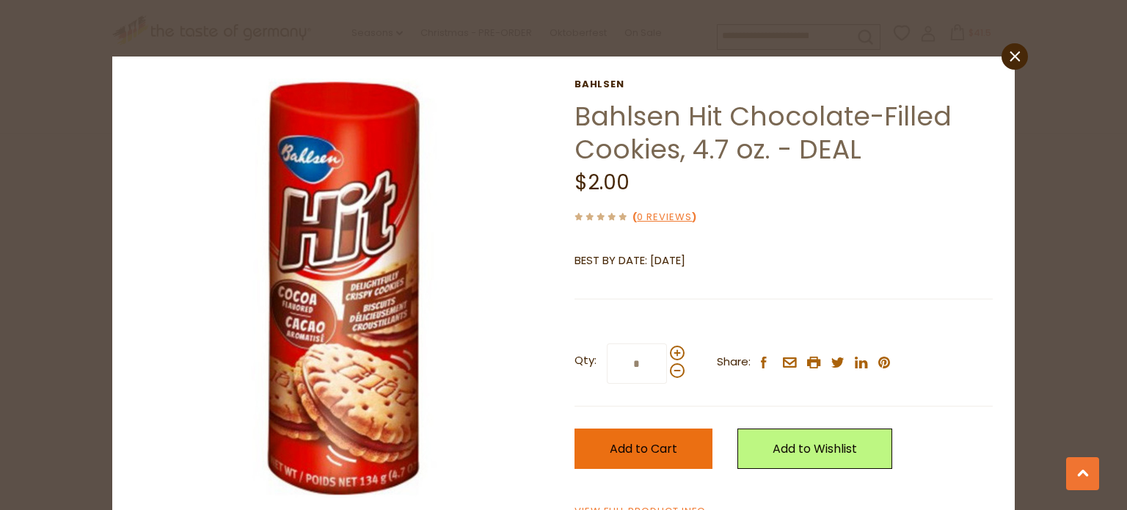
click at [636, 448] on span "Add to Cart" at bounding box center [644, 448] width 68 height 17
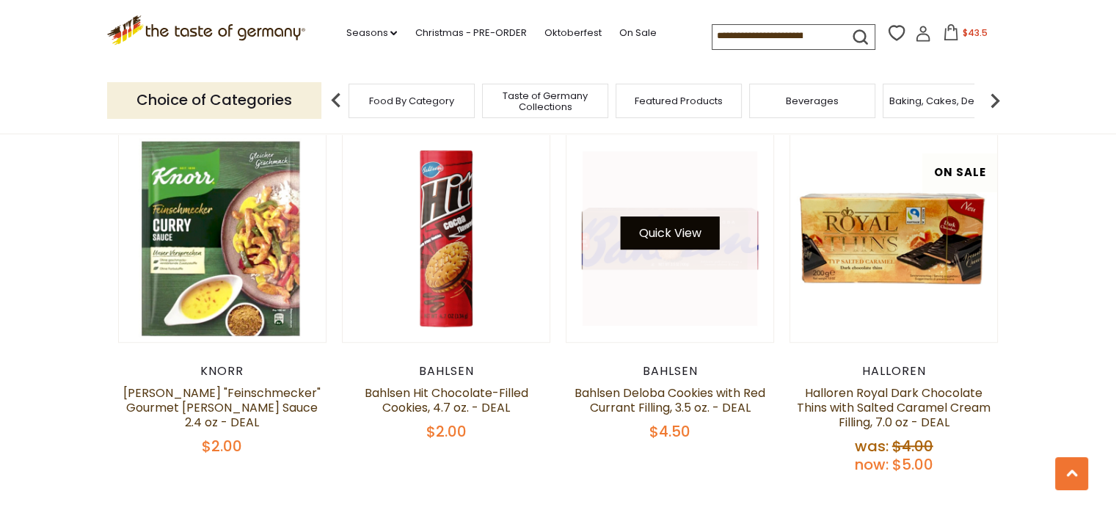
click at [669, 233] on button "Quick View" at bounding box center [670, 232] width 99 height 33
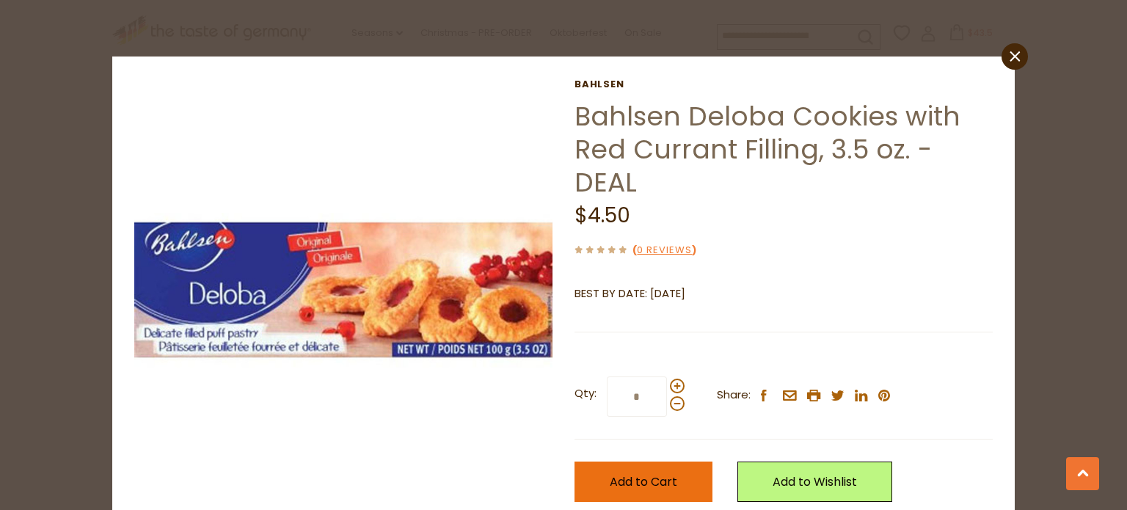
click at [638, 476] on span "Add to Cart" at bounding box center [644, 481] width 68 height 17
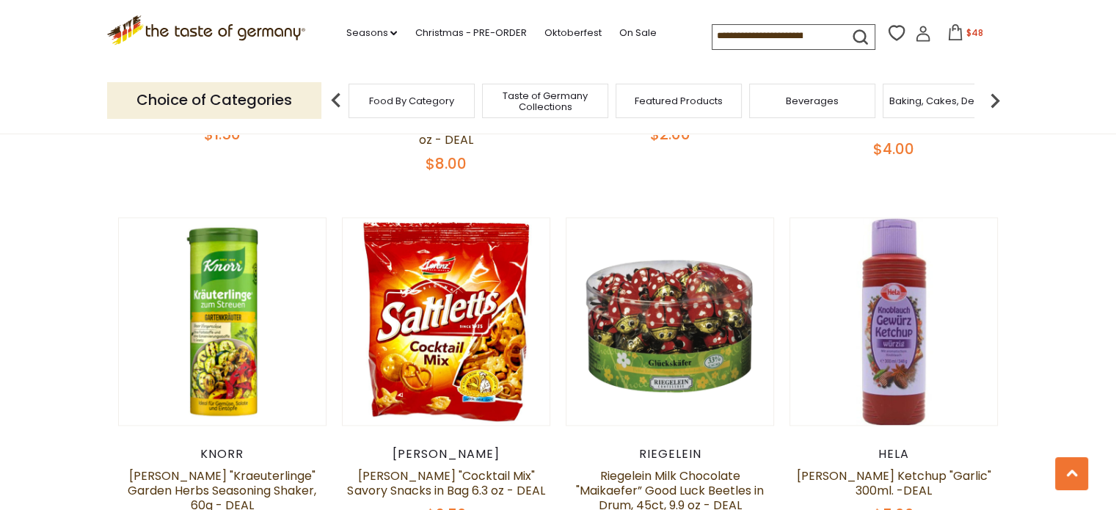
scroll to position [2057, 0]
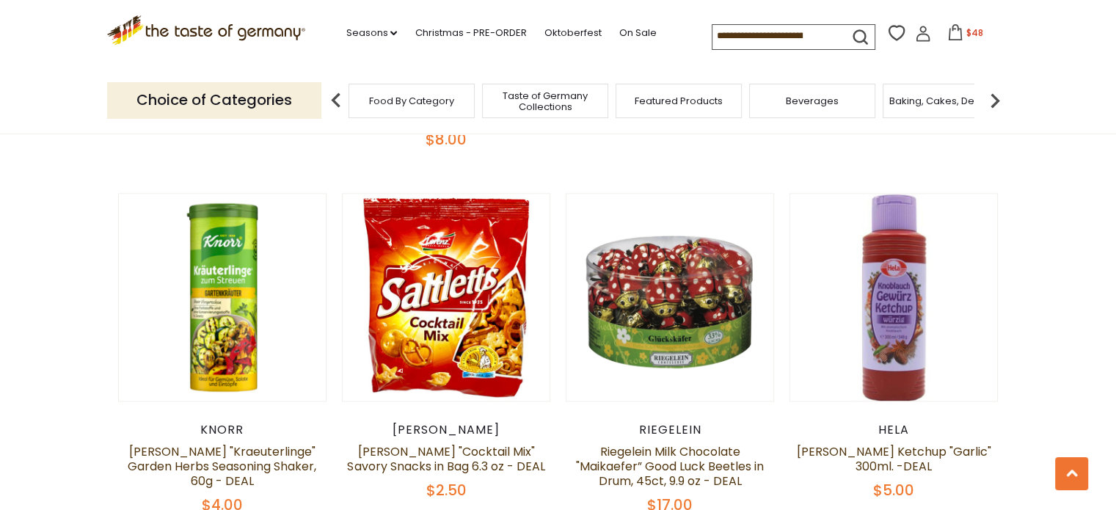
drag, startPoint x: 433, startPoint y: 440, endPoint x: 1038, endPoint y: 43, distance: 724.0
click at [1038, 43] on section ".st0{fill:#EDD300;} .st1{fill:#D33E21;} .st0{fill:#EDD300;} .st1{fill:#D33E21;}…" at bounding box center [558, 34] width 1116 height 68
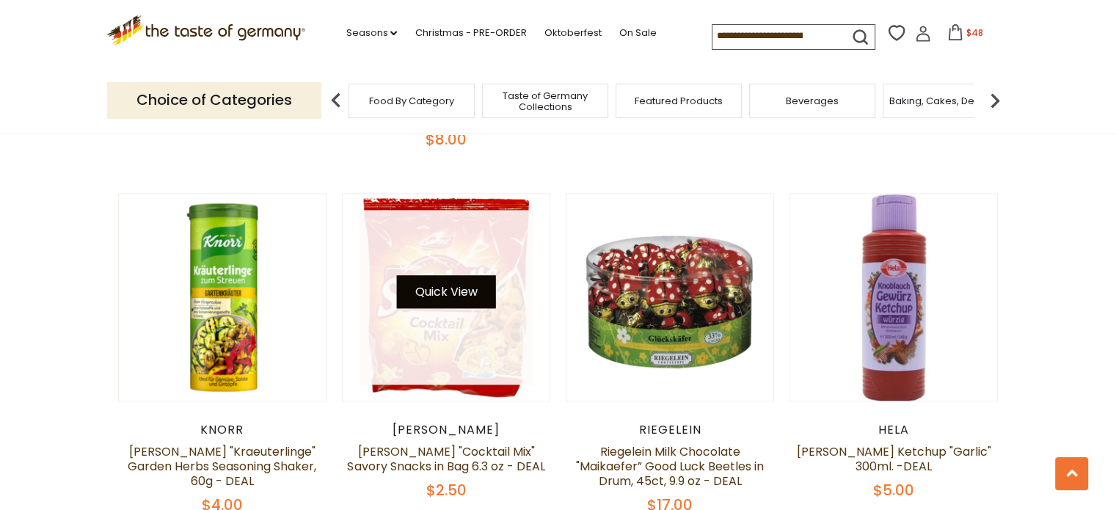
click at [449, 283] on button "Quick View" at bounding box center [445, 291] width 99 height 33
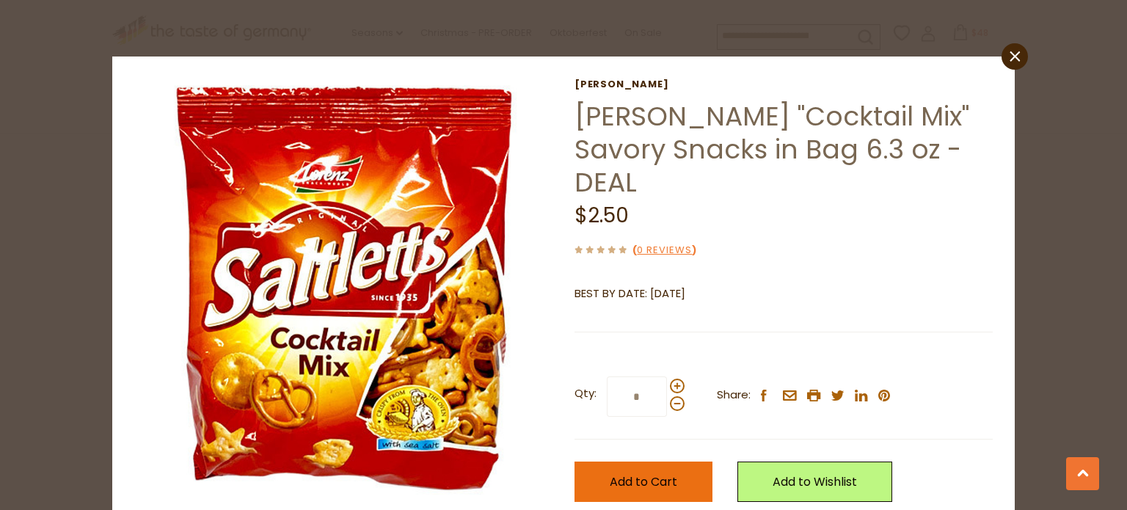
click at [632, 473] on span "Add to Cart" at bounding box center [644, 481] width 68 height 17
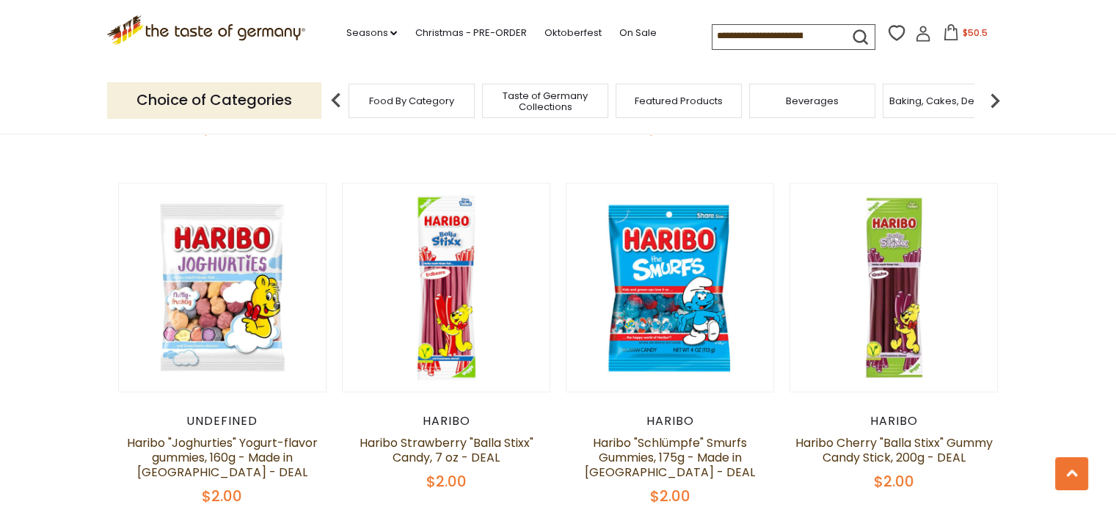
scroll to position [2457, 0]
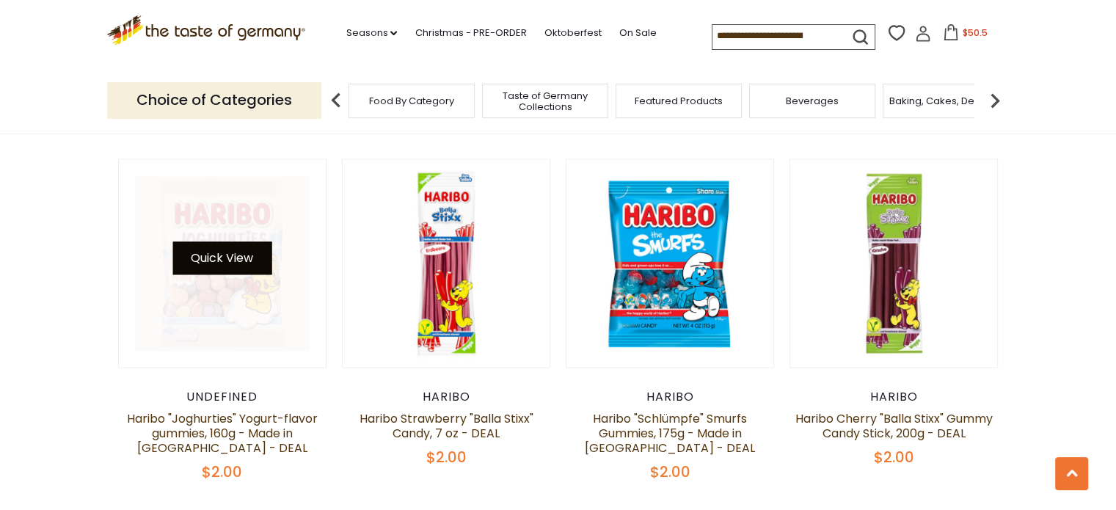
click at [226, 247] on button "Quick View" at bounding box center [221, 257] width 99 height 33
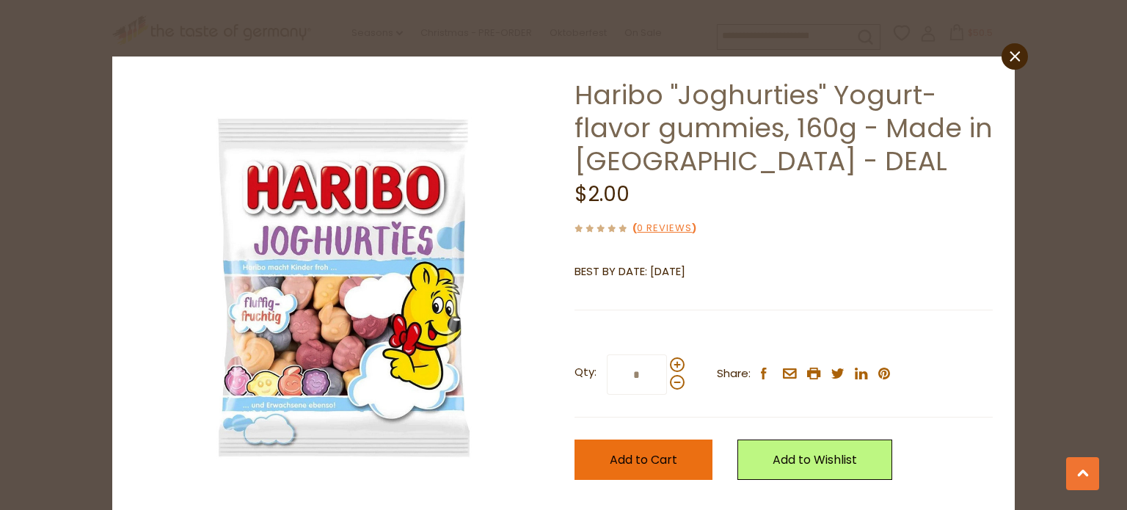
click at [630, 457] on span "Add to Cart" at bounding box center [644, 459] width 68 height 17
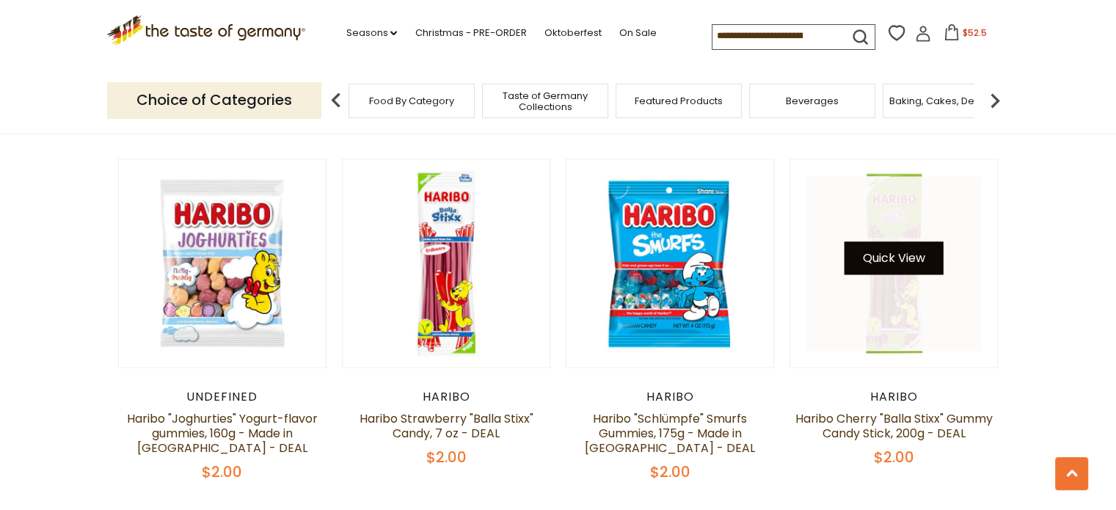
click at [902, 245] on button "Quick View" at bounding box center [894, 257] width 99 height 33
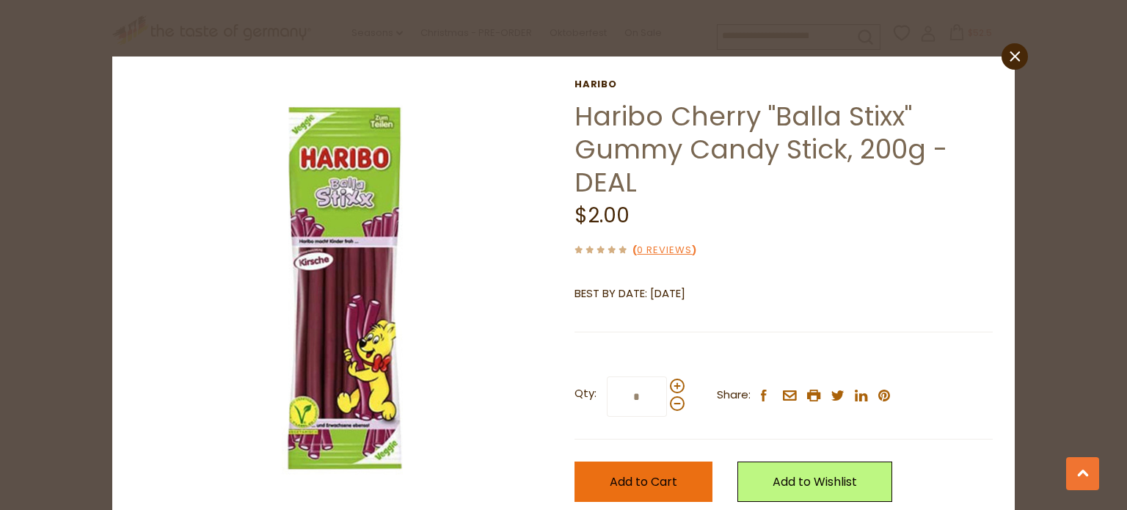
click at [652, 470] on button "Add to Cart" at bounding box center [644, 482] width 138 height 40
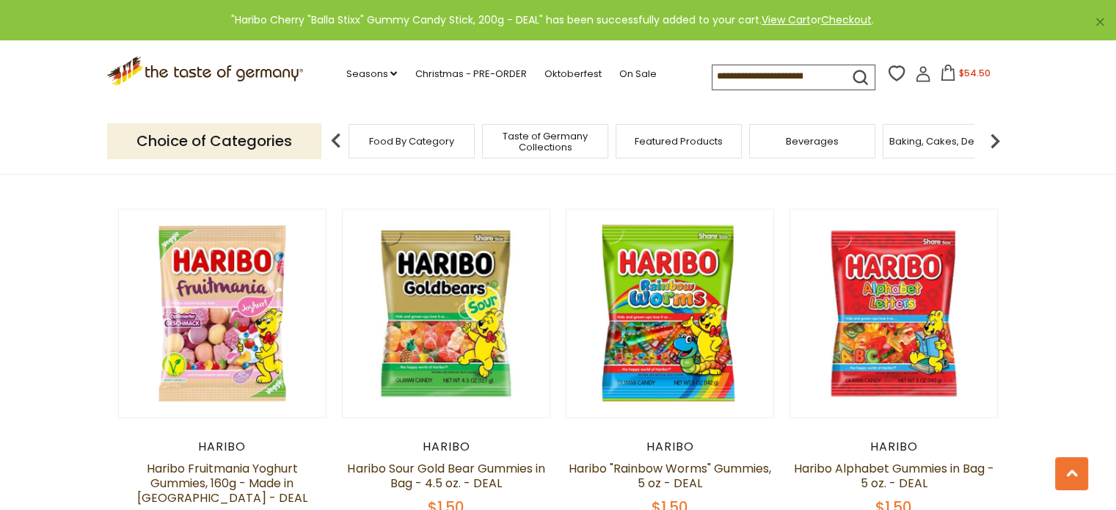
scroll to position [2803, 0]
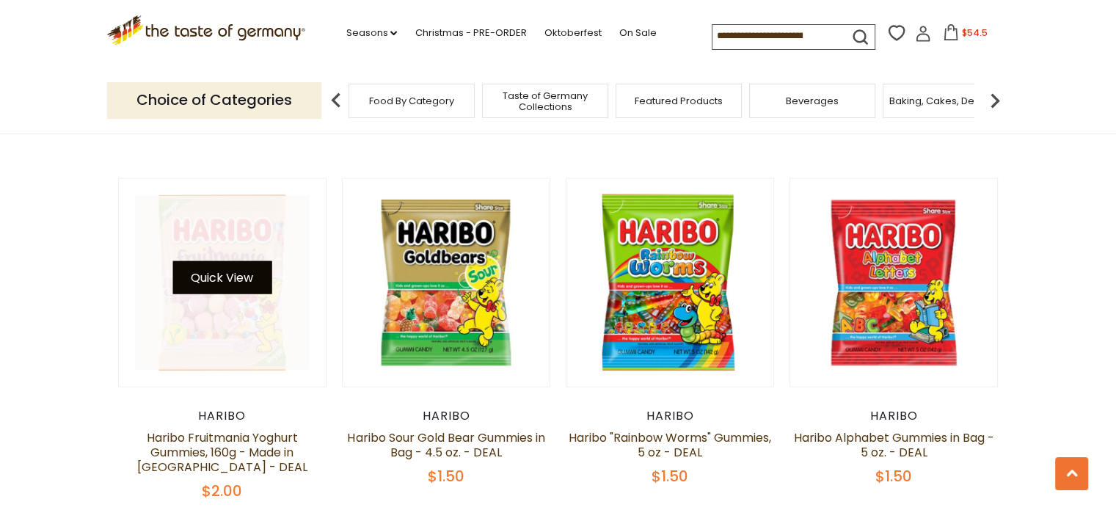
click at [218, 263] on button "Quick View" at bounding box center [221, 277] width 99 height 33
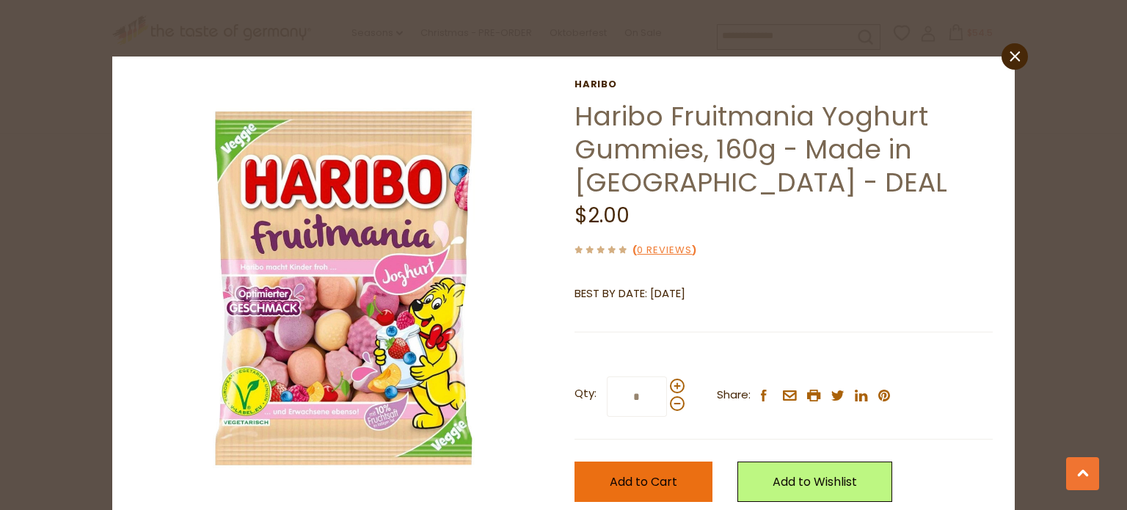
click at [649, 481] on span "Add to Cart" at bounding box center [644, 481] width 68 height 17
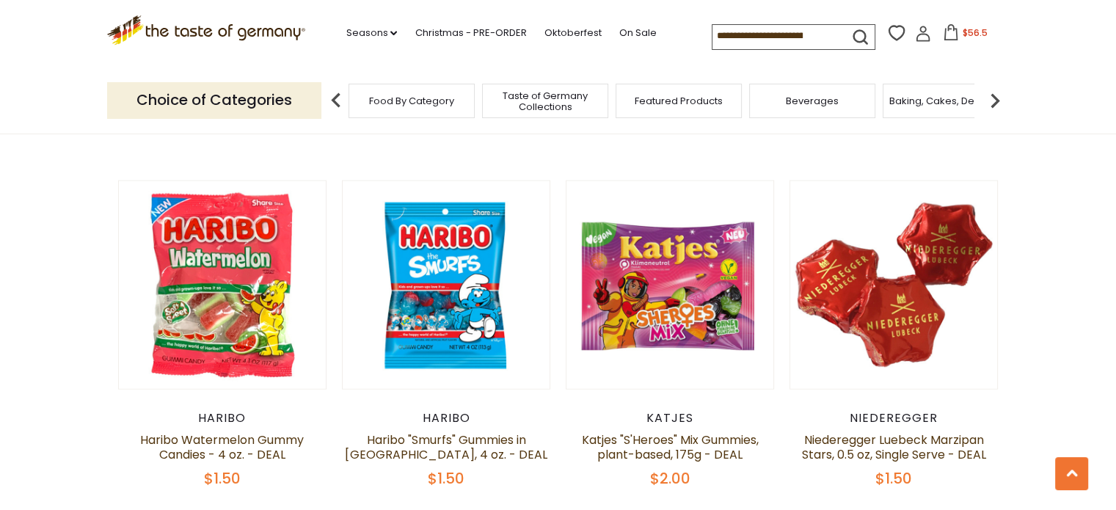
scroll to position [3162, 0]
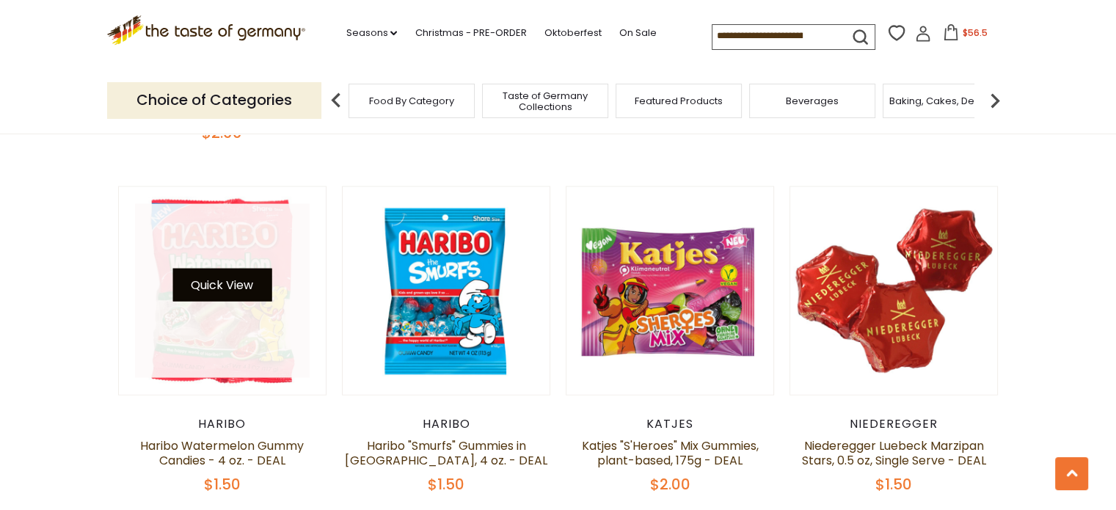
click at [208, 270] on button "Quick View" at bounding box center [221, 285] width 99 height 33
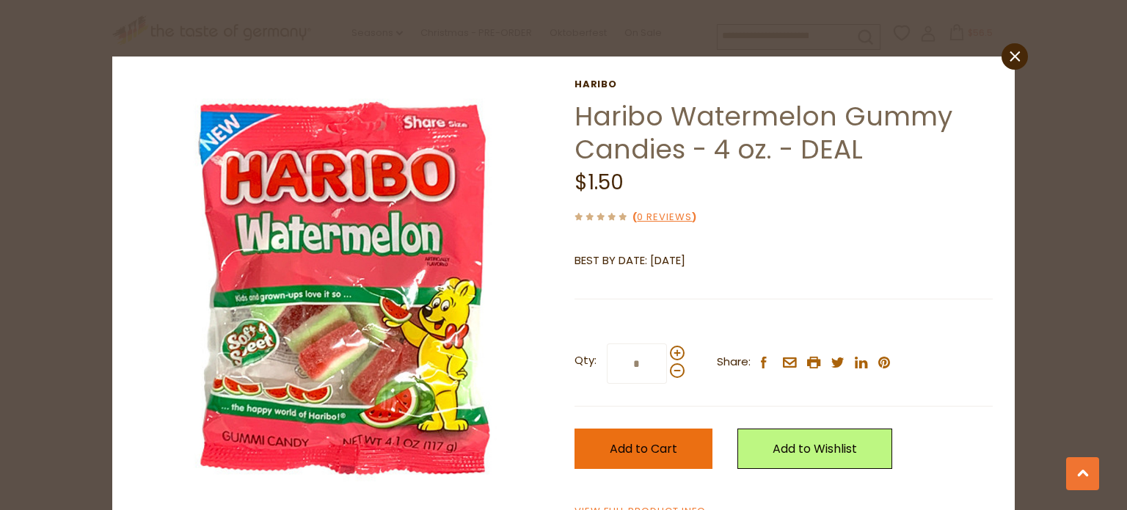
click at [655, 448] on span "Add to Cart" at bounding box center [644, 448] width 68 height 17
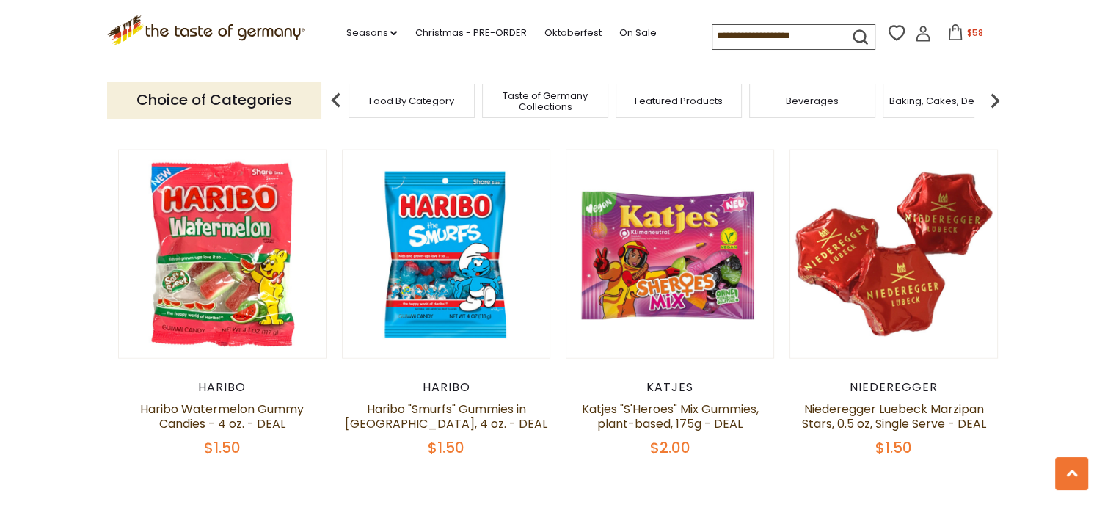
scroll to position [3186, 0]
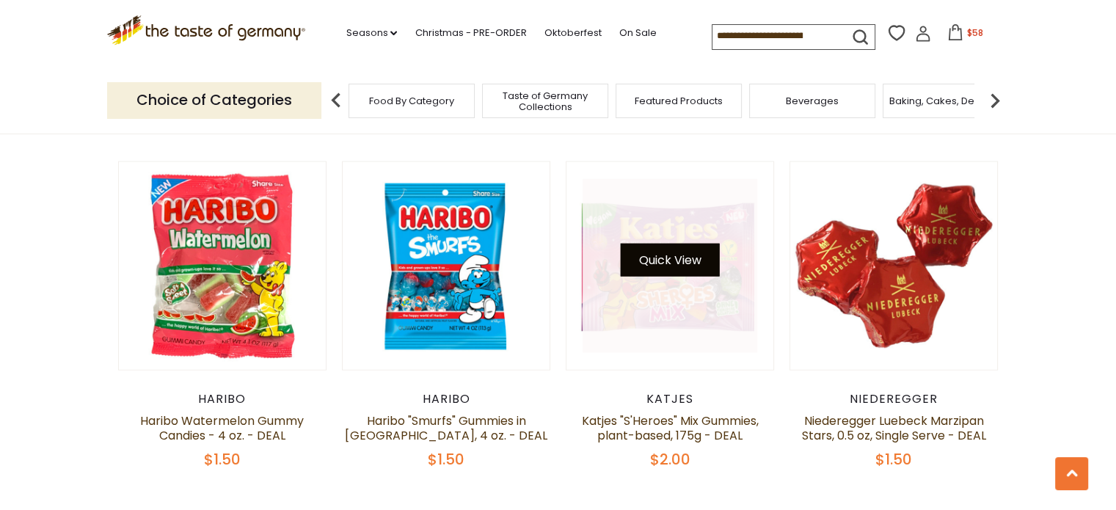
click at [669, 244] on button "Quick View" at bounding box center [670, 260] width 99 height 33
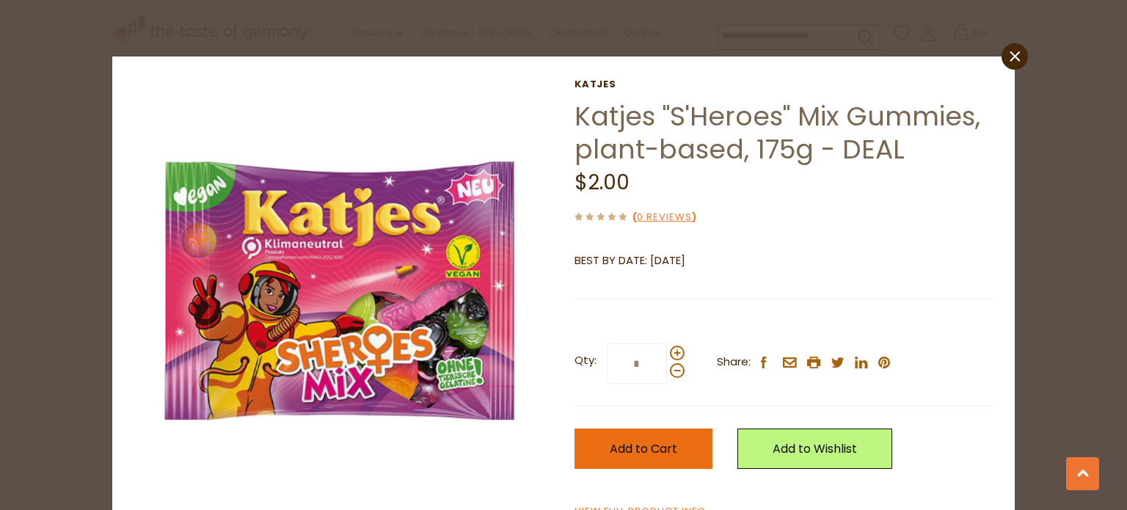
click at [654, 443] on span "Add to Cart" at bounding box center [644, 448] width 68 height 17
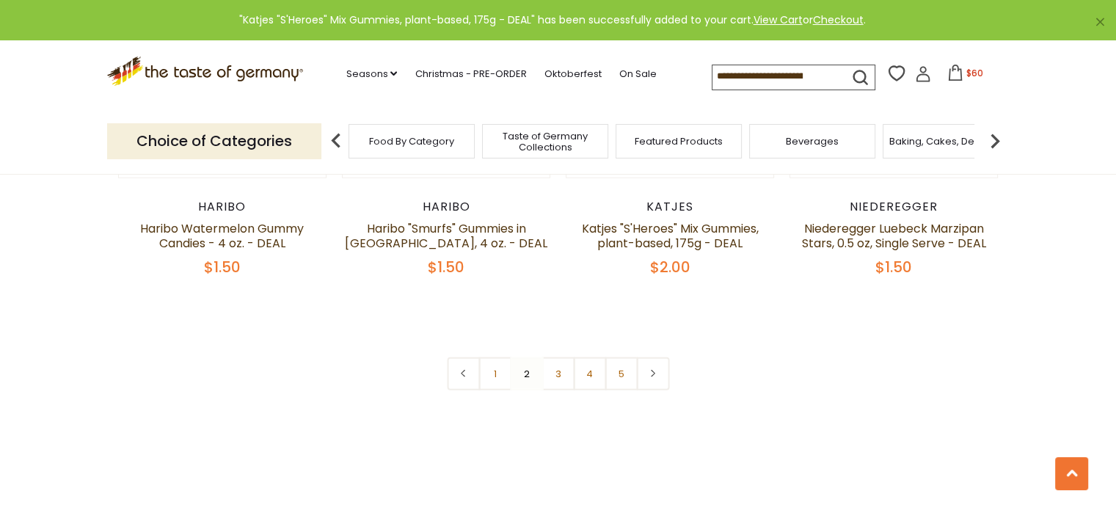
scroll to position [3443, 0]
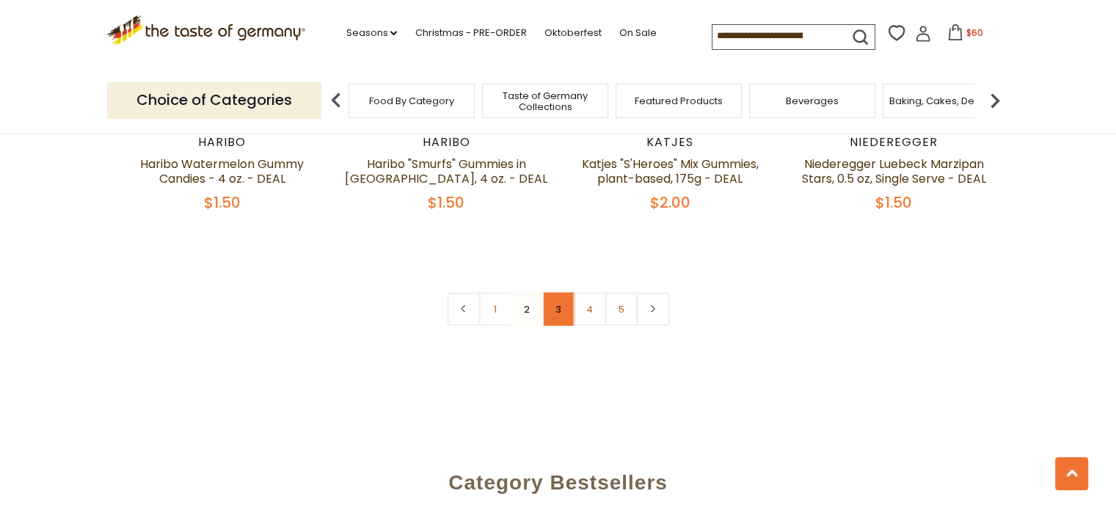
click at [558, 293] on link "3" at bounding box center [558, 309] width 33 height 33
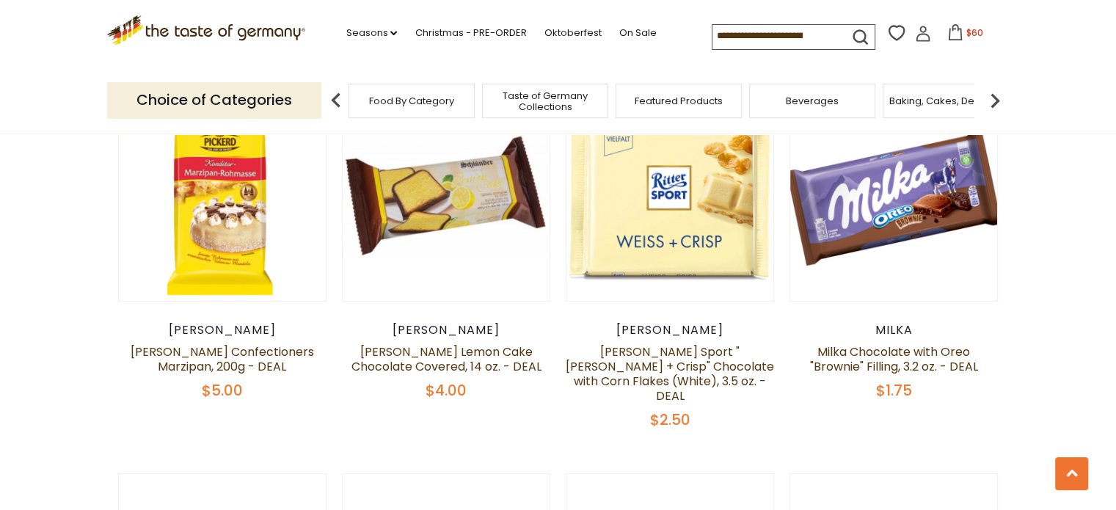
scroll to position [631, 0]
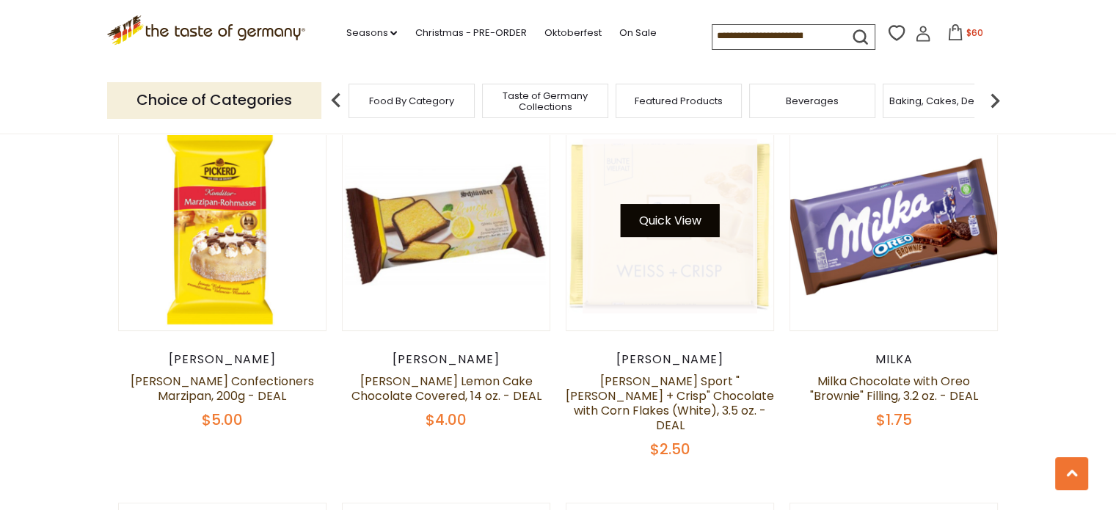
click at [673, 224] on button "Quick View" at bounding box center [670, 220] width 99 height 33
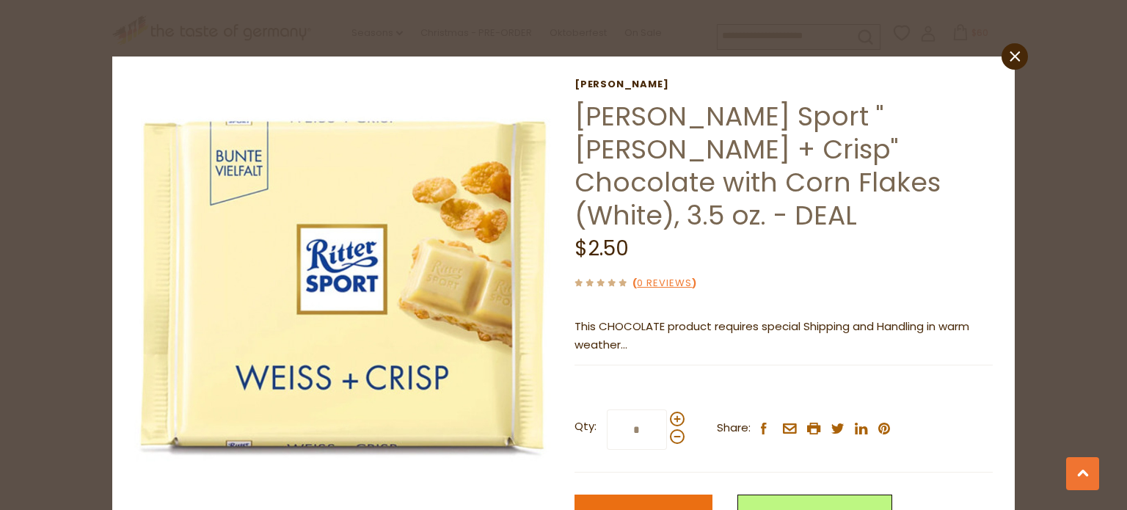
click at [652, 506] on span "Add to Cart" at bounding box center [644, 514] width 68 height 17
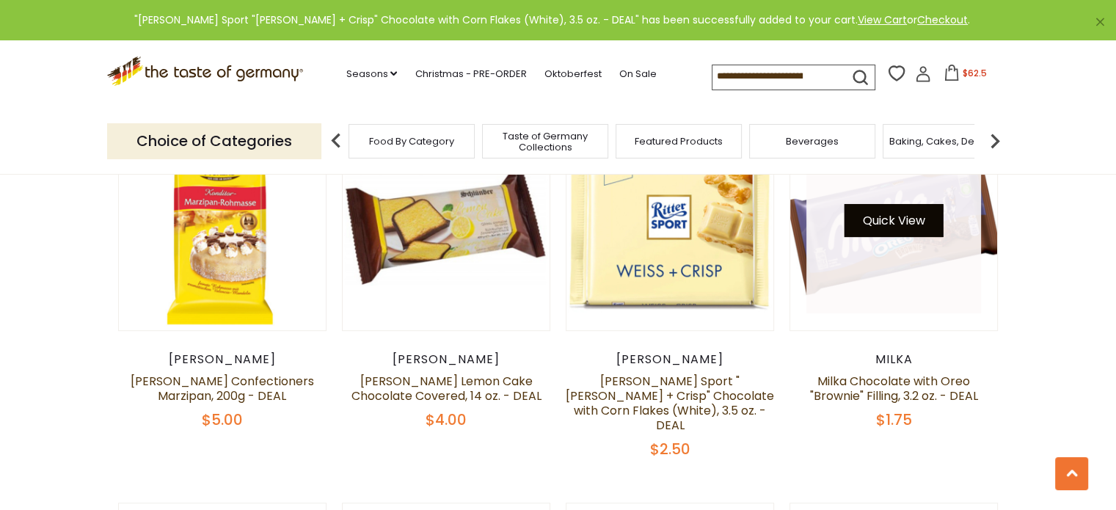
click at [892, 212] on button "Quick View" at bounding box center [894, 220] width 99 height 33
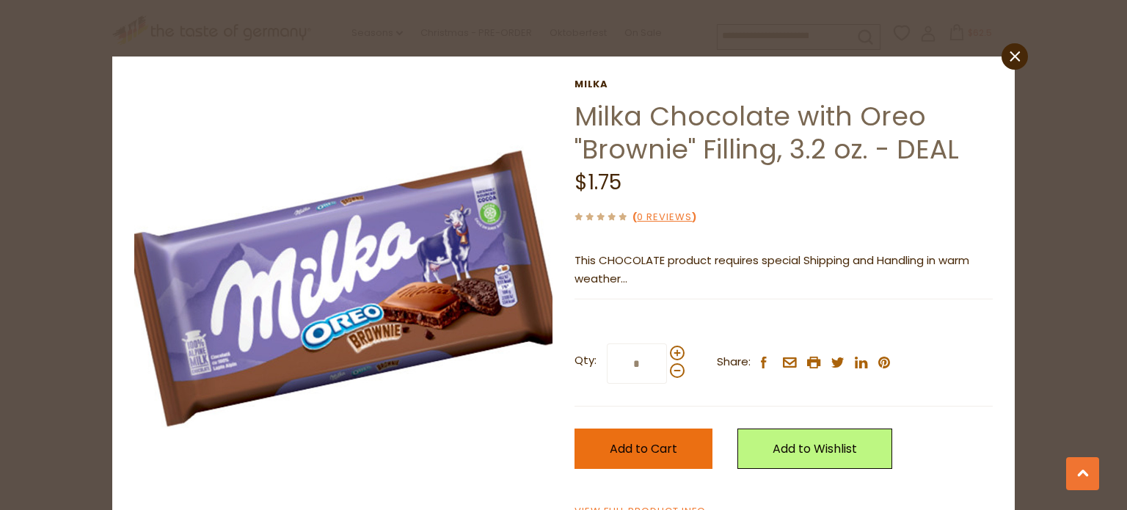
click at [669, 450] on span "Add to Cart" at bounding box center [644, 448] width 68 height 17
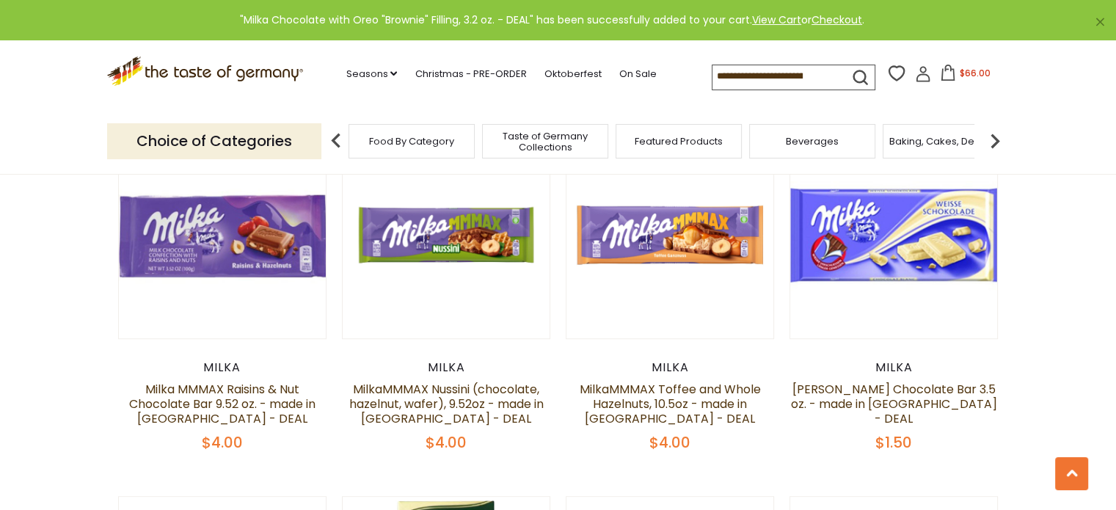
scroll to position [986, 0]
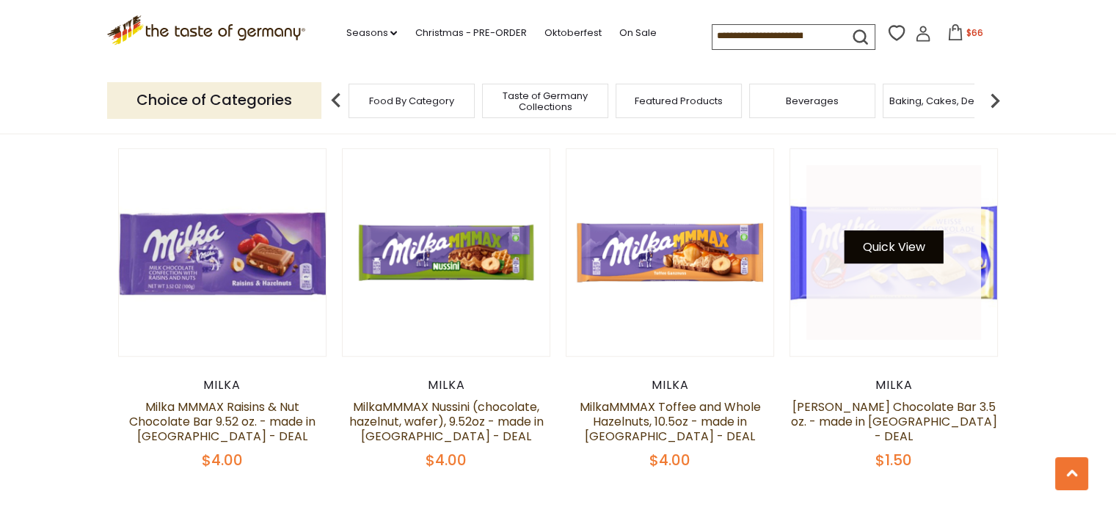
click at [901, 230] on button "Quick View" at bounding box center [894, 246] width 99 height 33
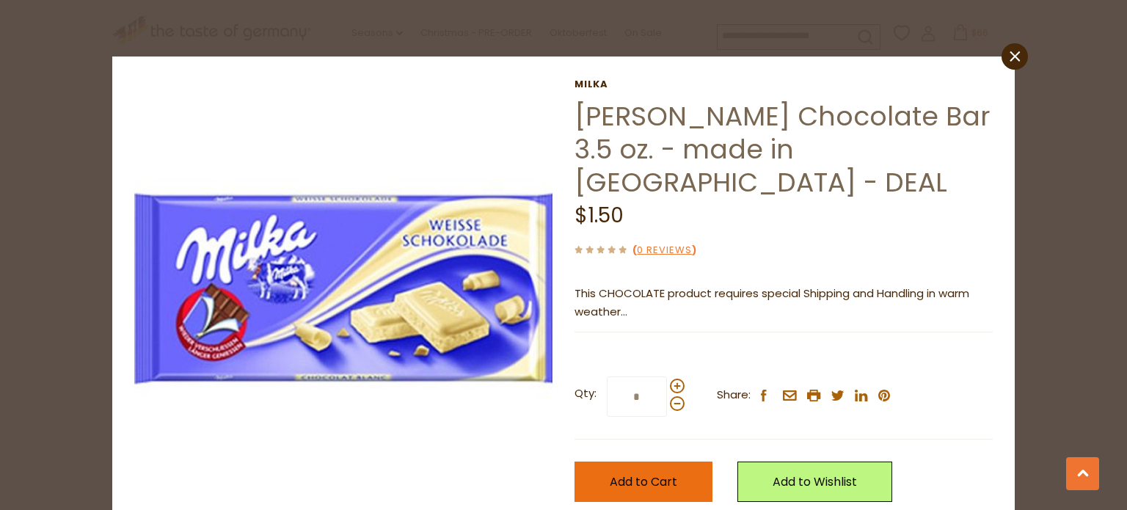
click at [649, 473] on span "Add to Cart" at bounding box center [644, 481] width 68 height 17
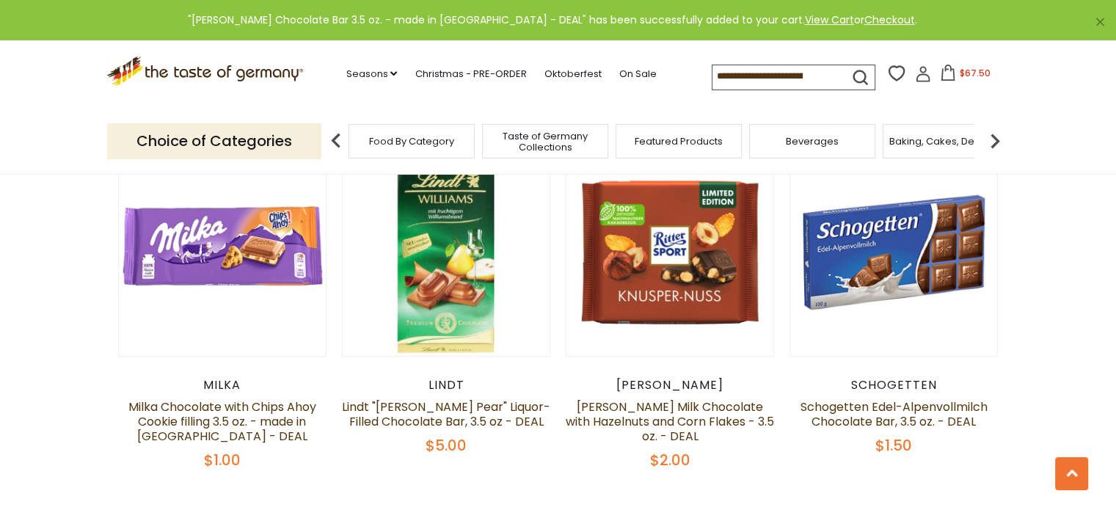
scroll to position [1364, 0]
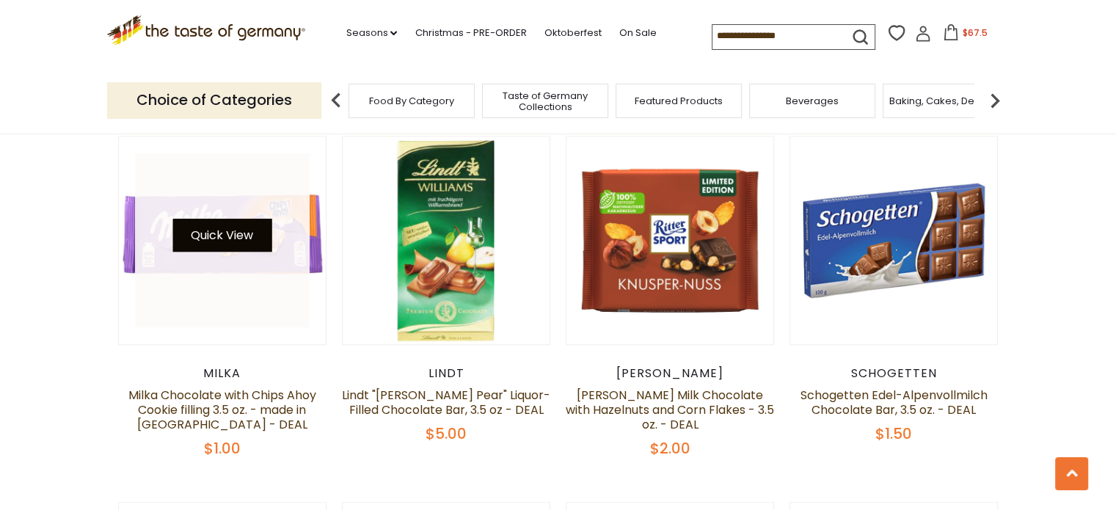
click at [228, 219] on button "Quick View" at bounding box center [221, 235] width 99 height 33
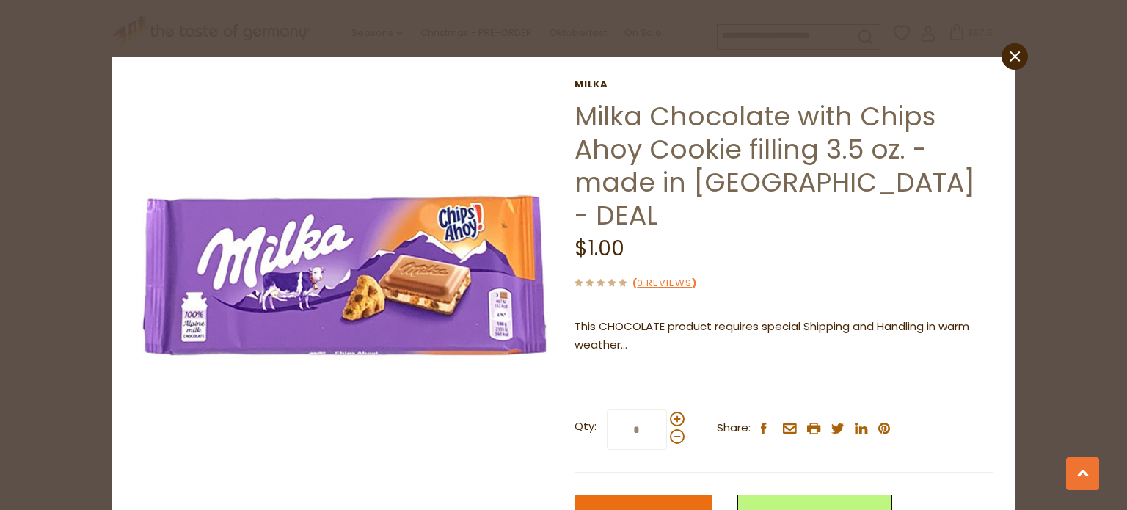
click at [644, 506] on span "Add to Cart" at bounding box center [644, 514] width 68 height 17
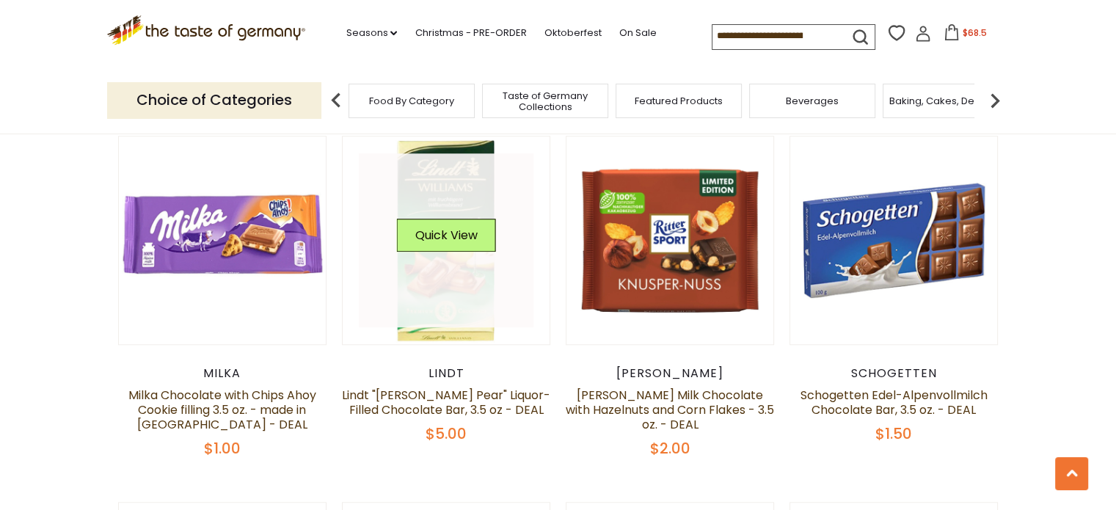
click at [446, 268] on link at bounding box center [446, 240] width 175 height 175
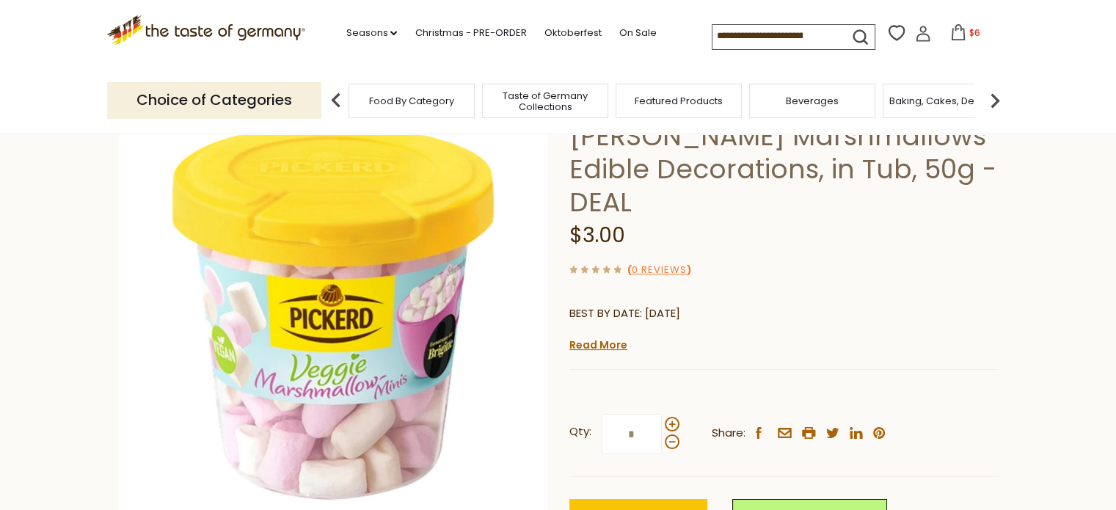
scroll to position [103, 0]
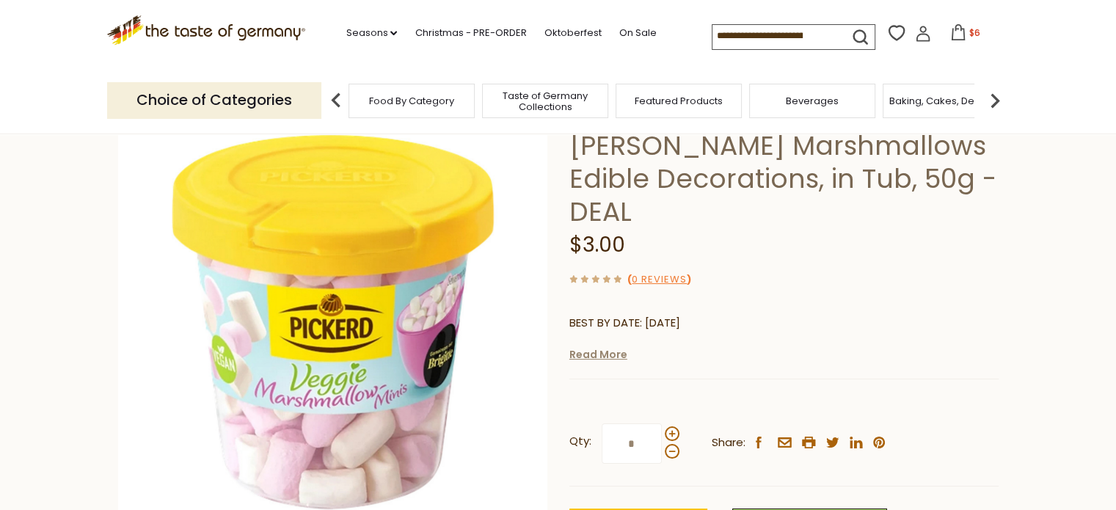
click at [599, 347] on link "Read More" at bounding box center [598, 354] width 58 height 15
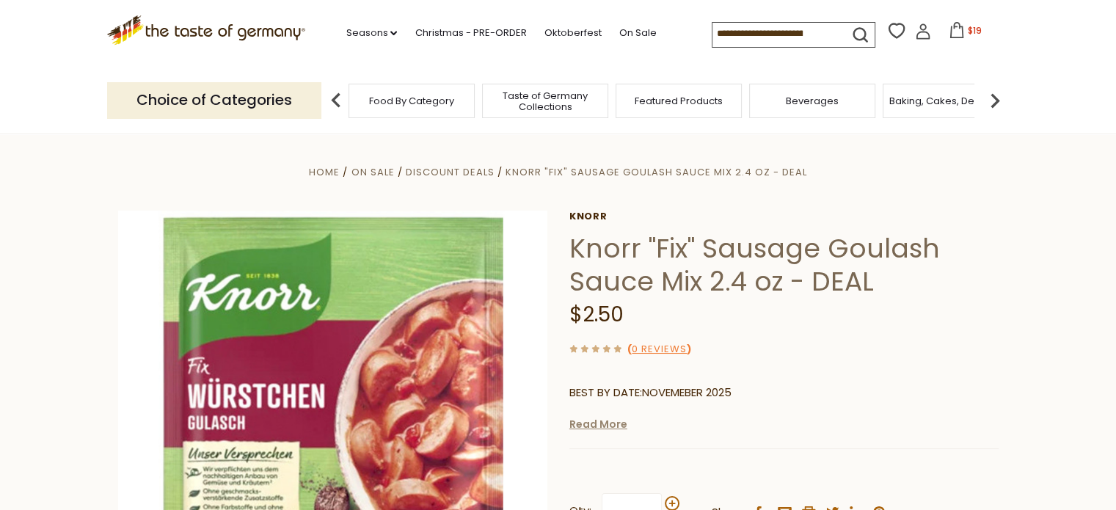
click at [592, 428] on link "Read More" at bounding box center [598, 424] width 58 height 15
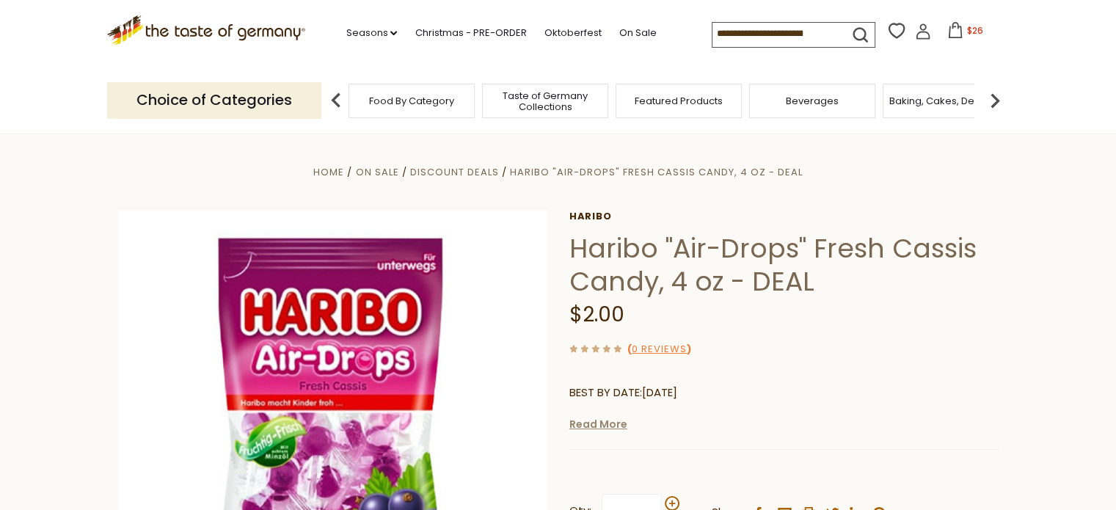
click at [599, 426] on link "Read More" at bounding box center [598, 424] width 58 height 15
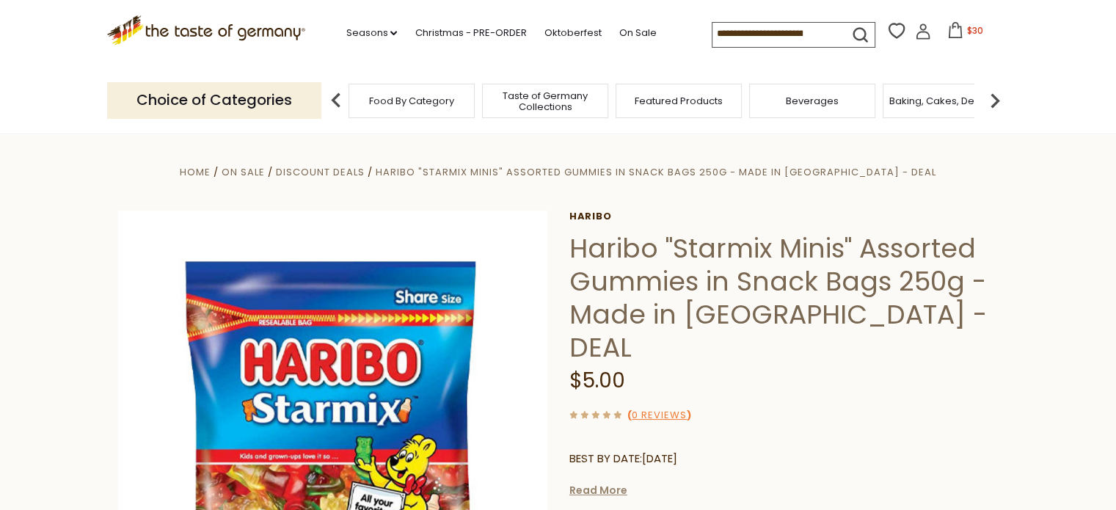
click at [585, 483] on link "Read More" at bounding box center [598, 490] width 58 height 15
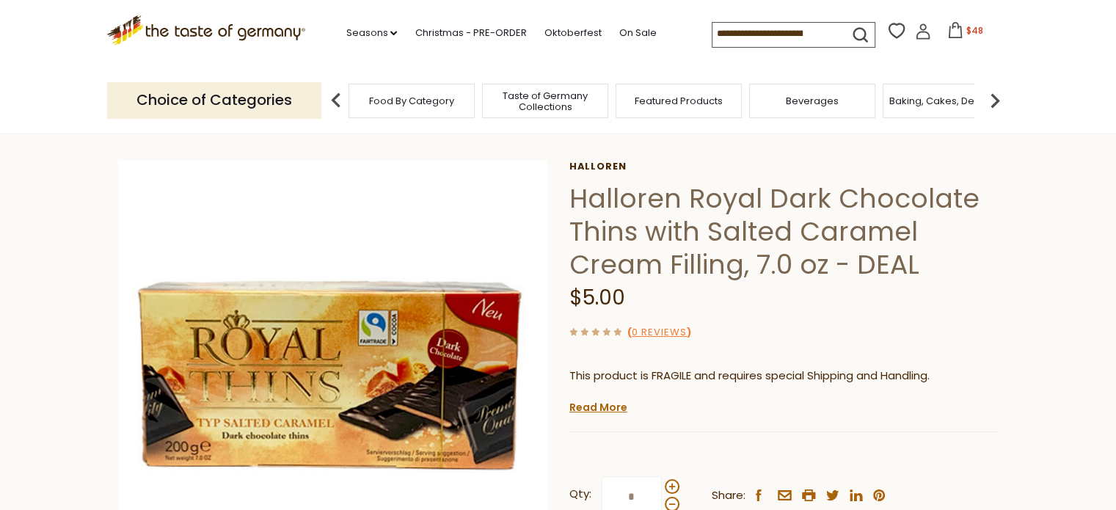
scroll to position [62, 0]
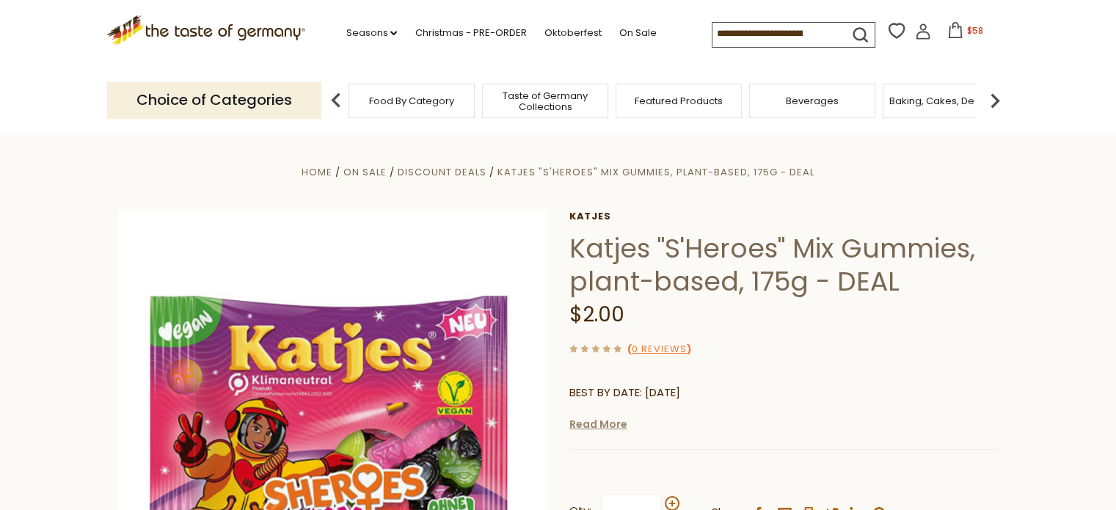
click at [597, 426] on link "Read More" at bounding box center [598, 424] width 58 height 15
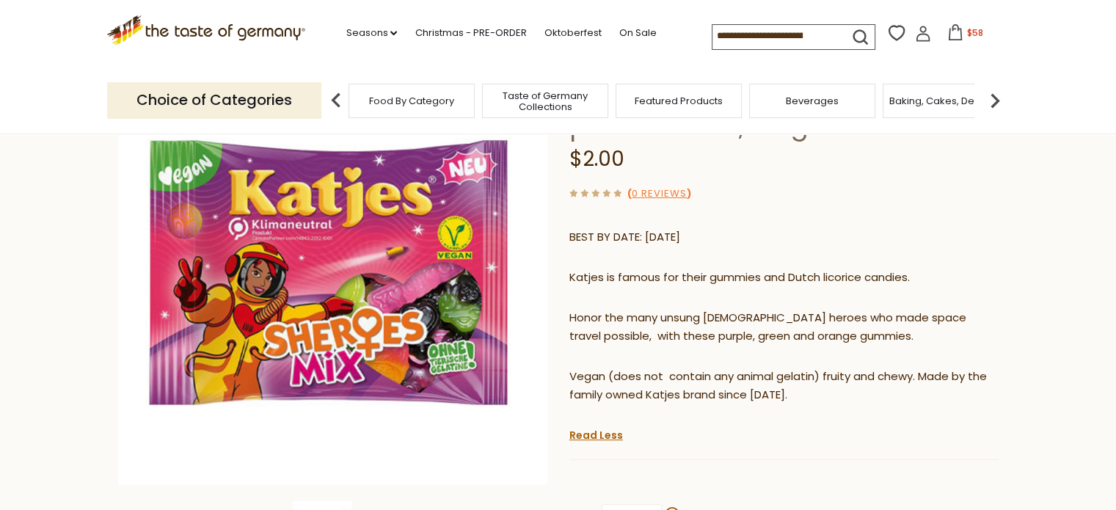
scroll to position [162, 0]
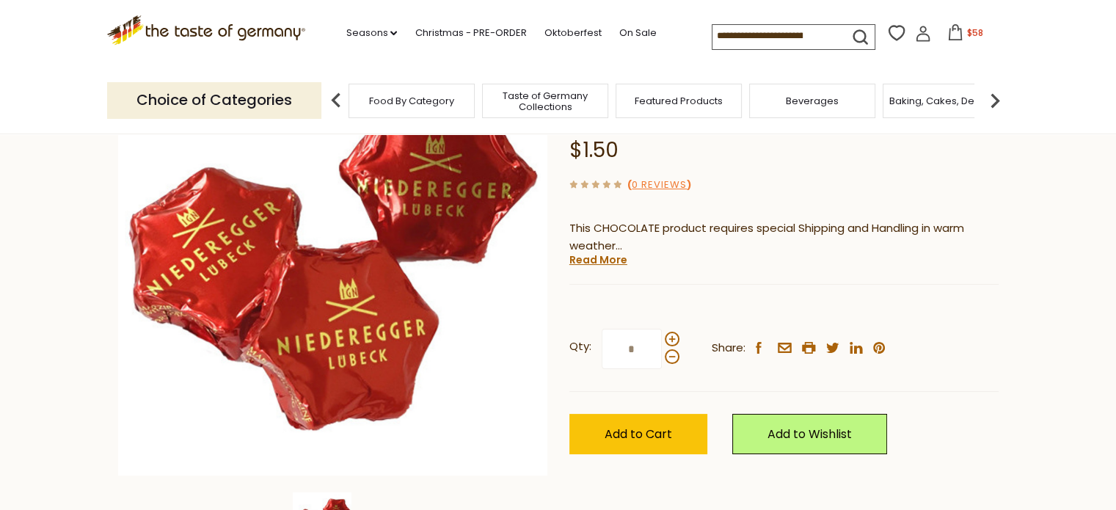
scroll to position [170, 0]
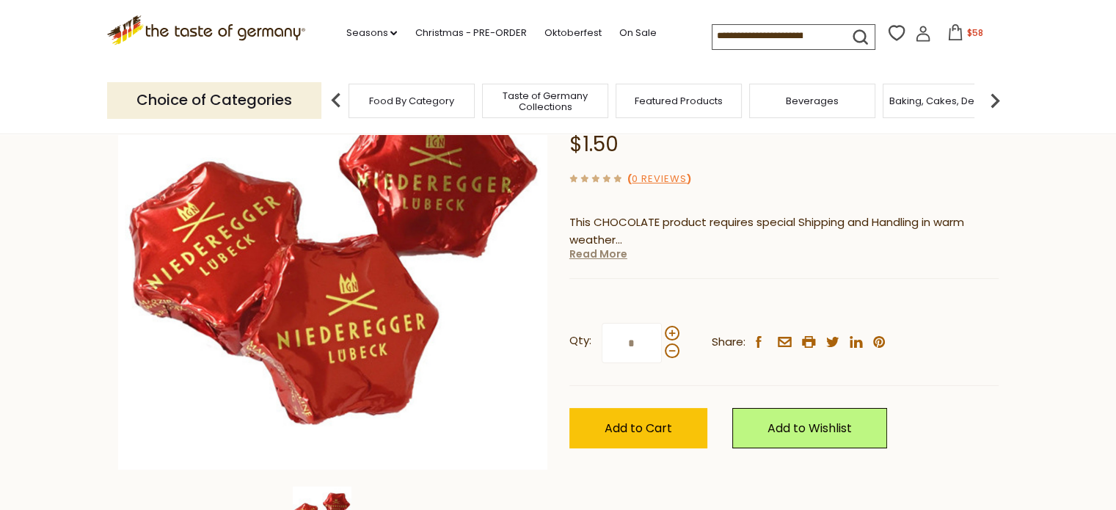
click at [618, 254] on link "Read More" at bounding box center [598, 254] width 58 height 15
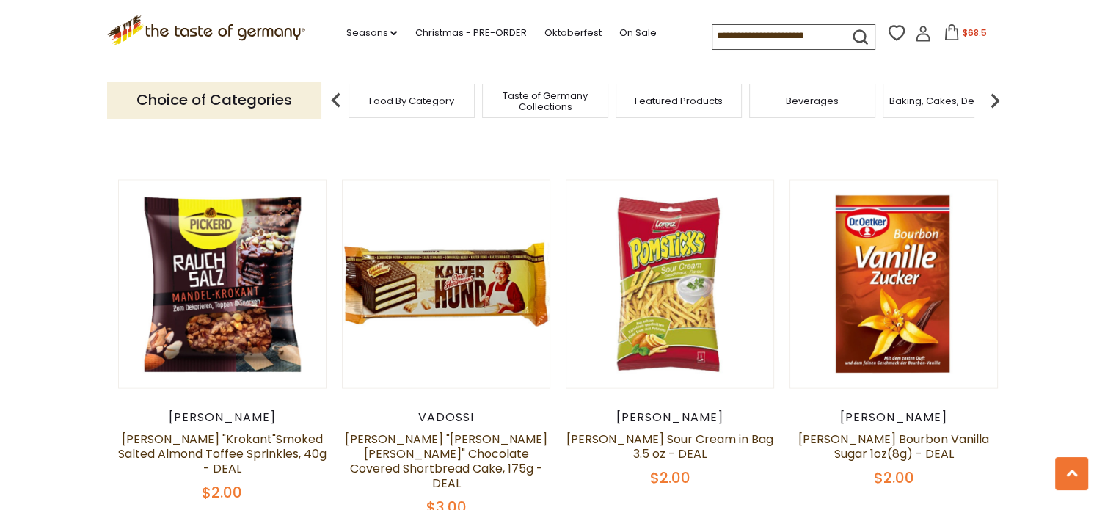
scroll to position [2781, 0]
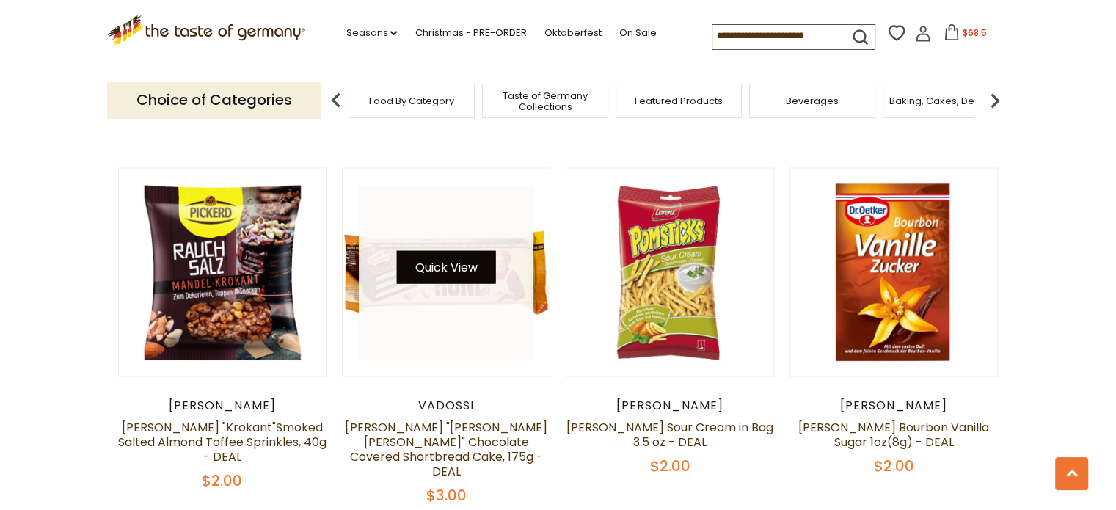
click at [449, 250] on button "Quick View" at bounding box center [445, 266] width 99 height 33
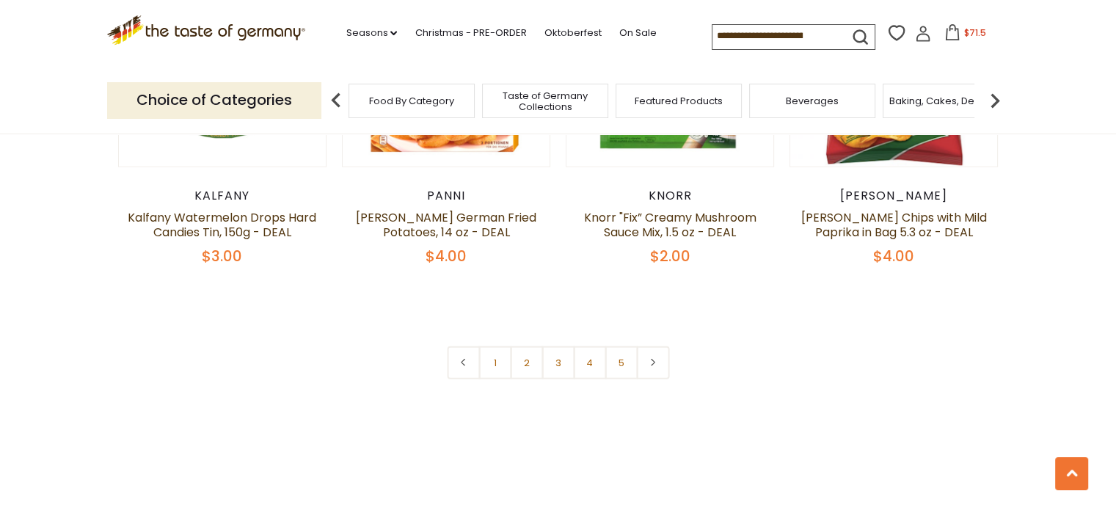
scroll to position [3348, 0]
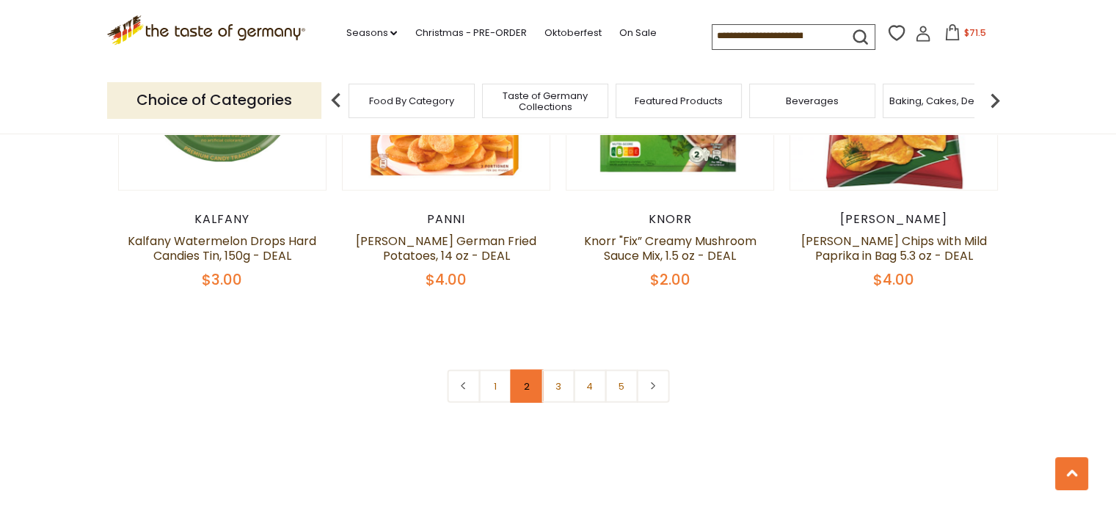
click at [525, 370] on link "2" at bounding box center [526, 386] width 33 height 33
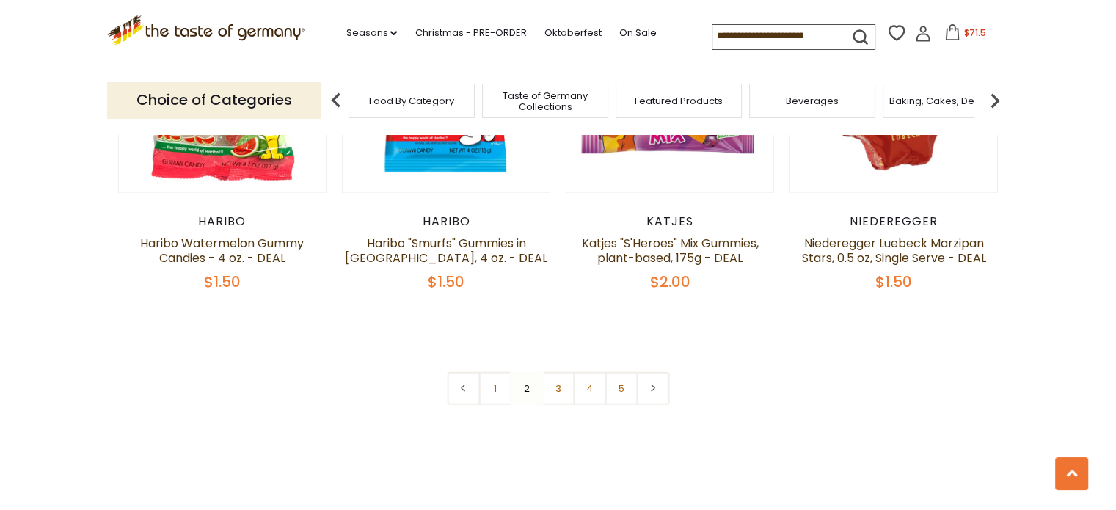
scroll to position [3358, 0]
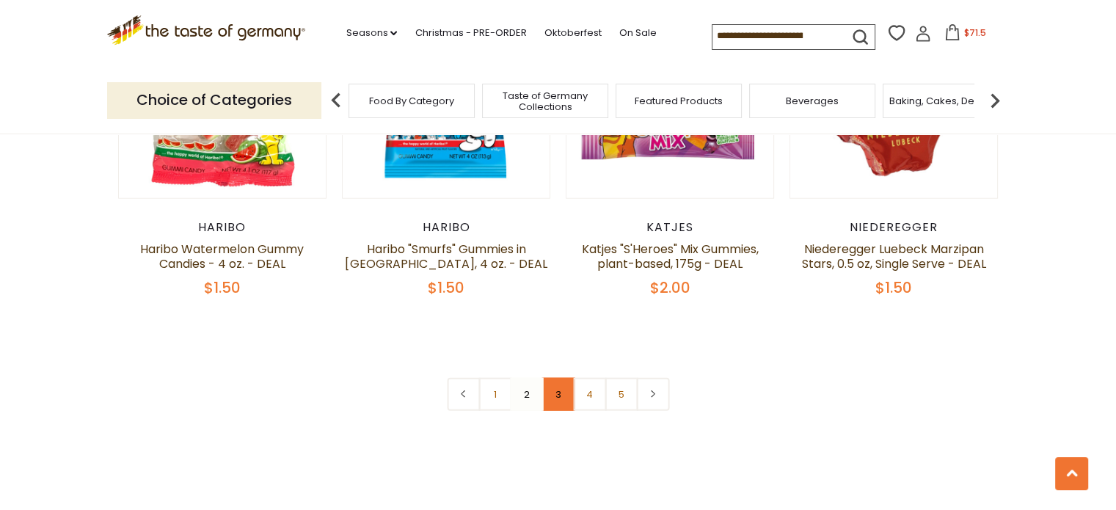
click at [558, 378] on link "3" at bounding box center [558, 394] width 33 height 33
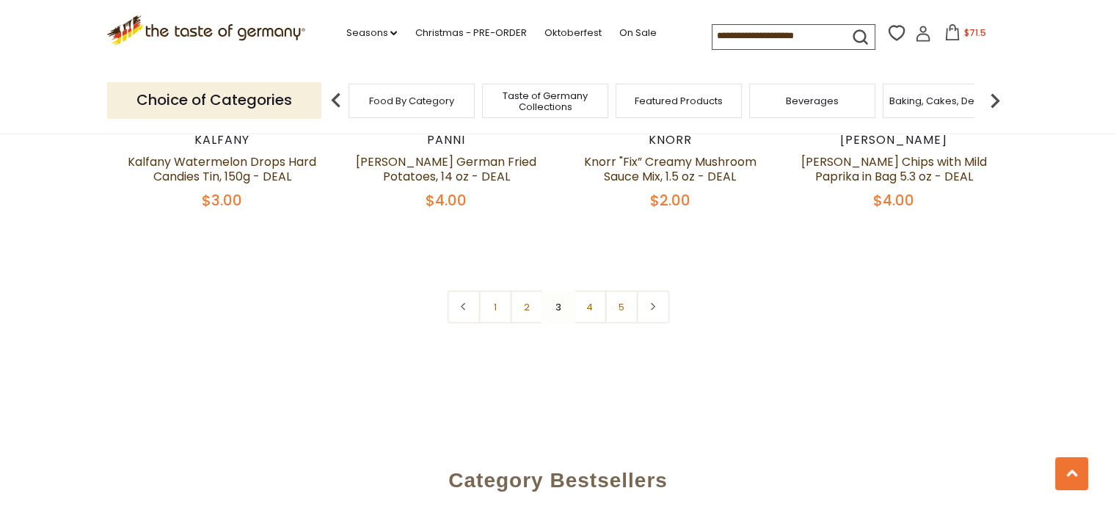
scroll to position [3404, 0]
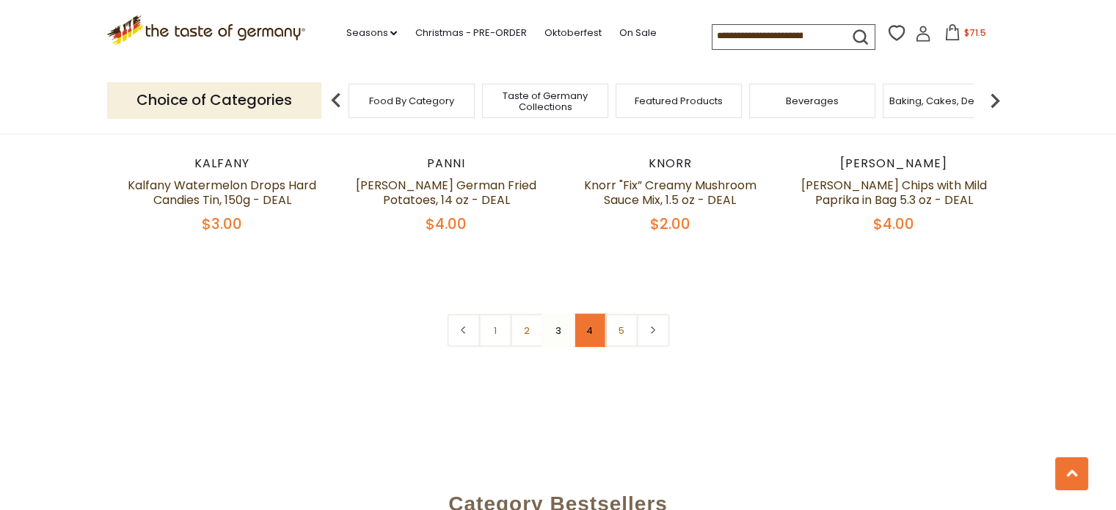
click at [590, 314] on link "4" at bounding box center [589, 330] width 33 height 33
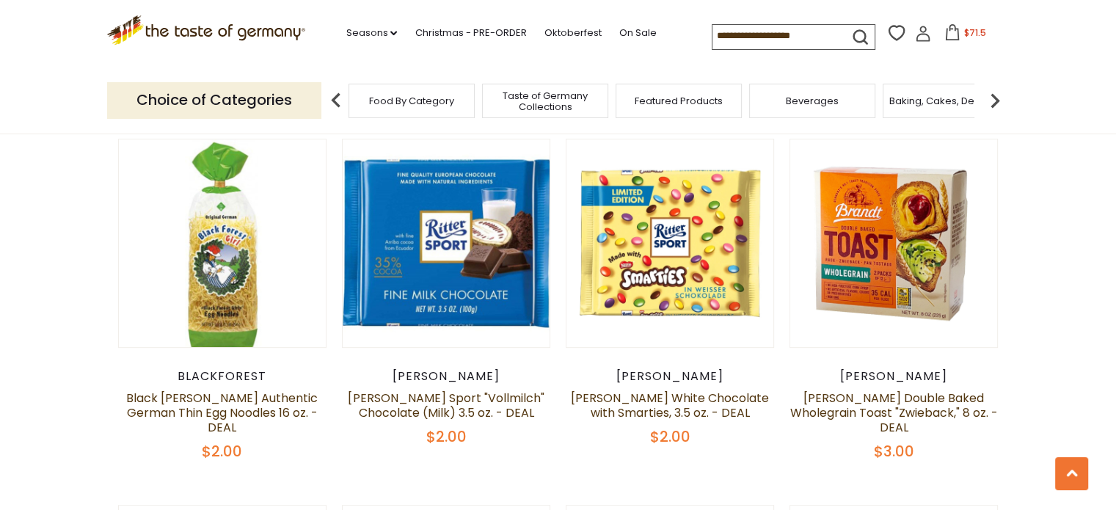
scroll to position [632, 0]
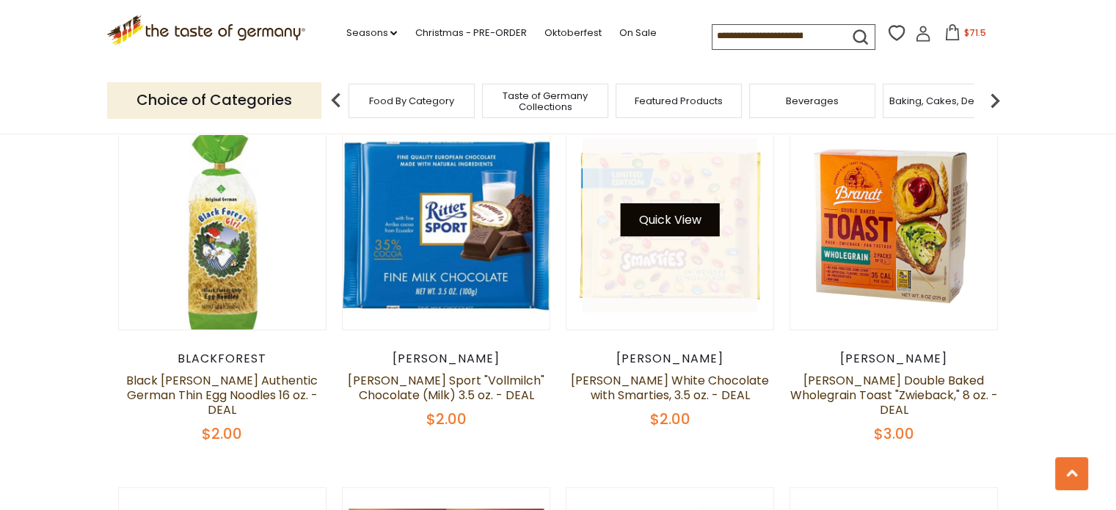
click at [662, 208] on button "Quick View" at bounding box center [670, 219] width 99 height 33
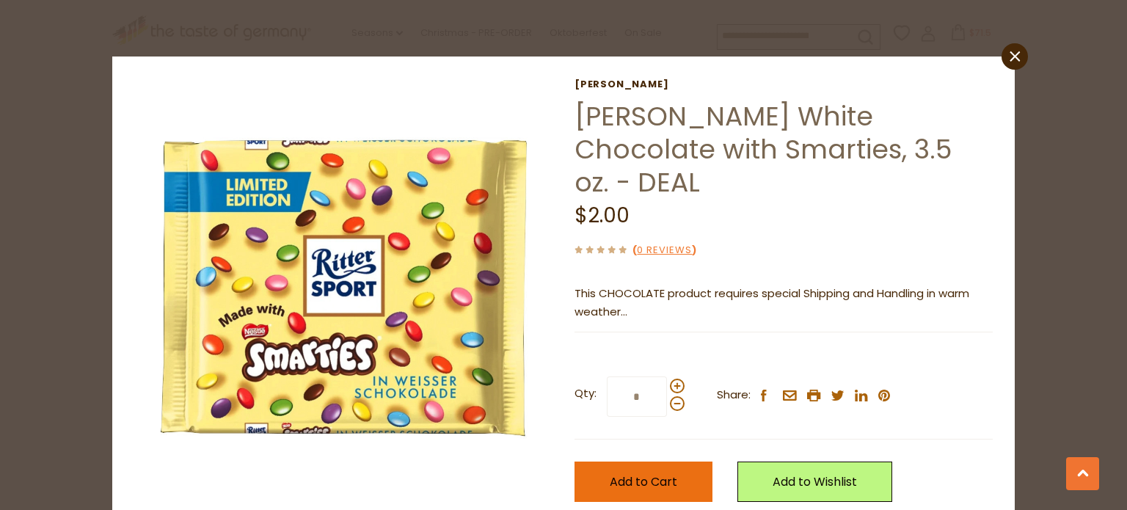
click at [628, 473] on span "Add to Cart" at bounding box center [644, 481] width 68 height 17
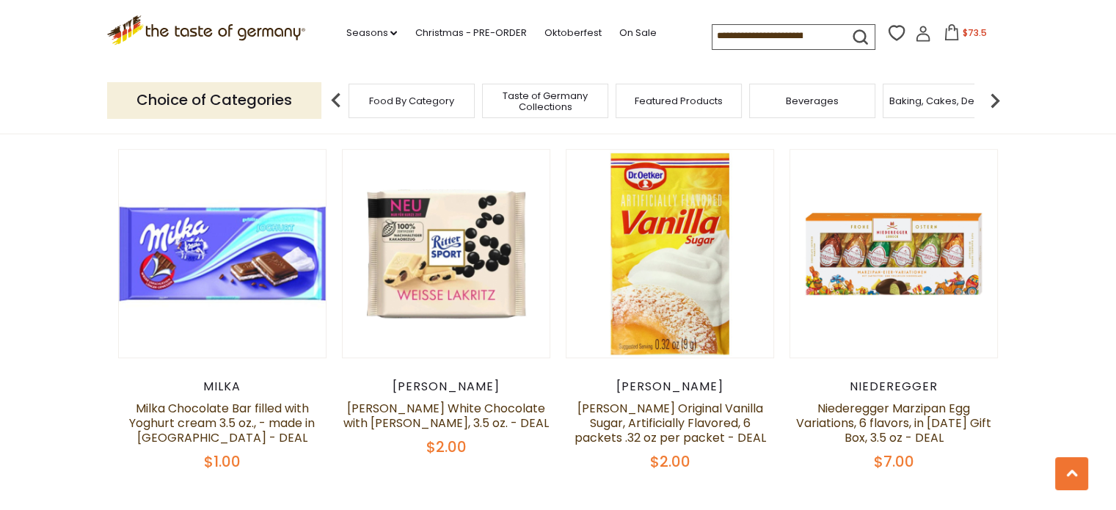
scroll to position [1389, 0]
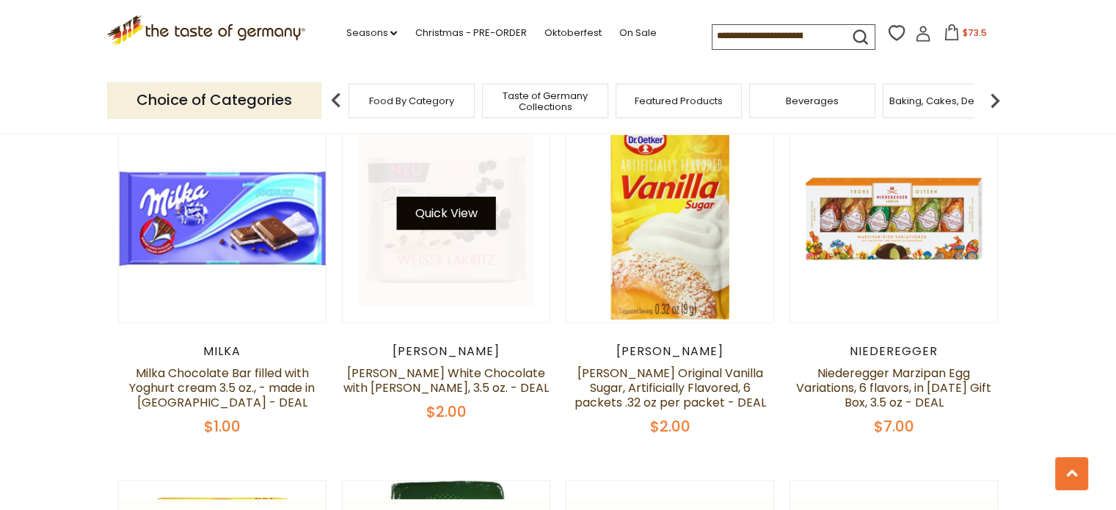
click at [448, 197] on button "Quick View" at bounding box center [445, 213] width 99 height 33
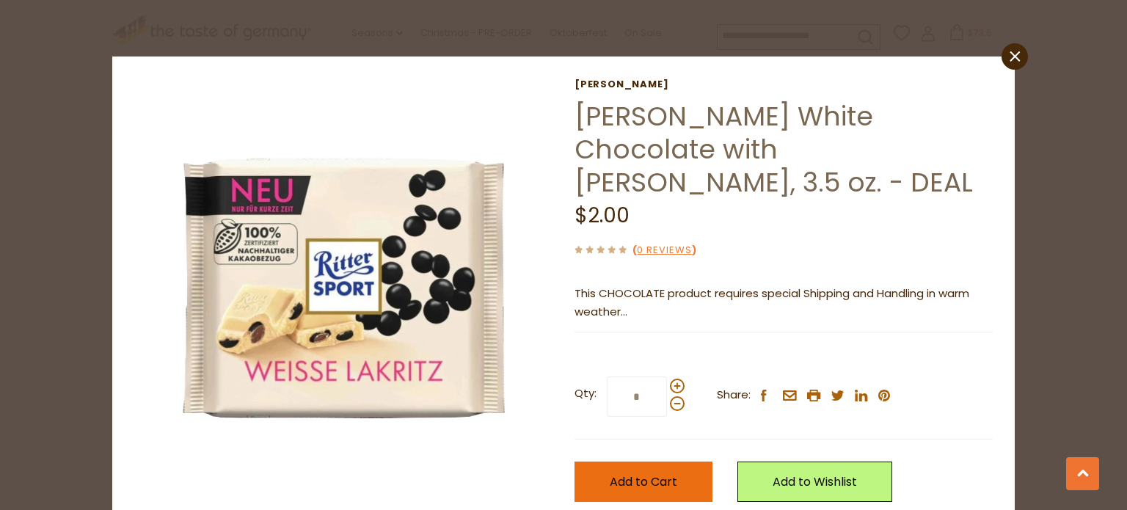
click at [640, 473] on span "Add to Cart" at bounding box center [644, 481] width 68 height 17
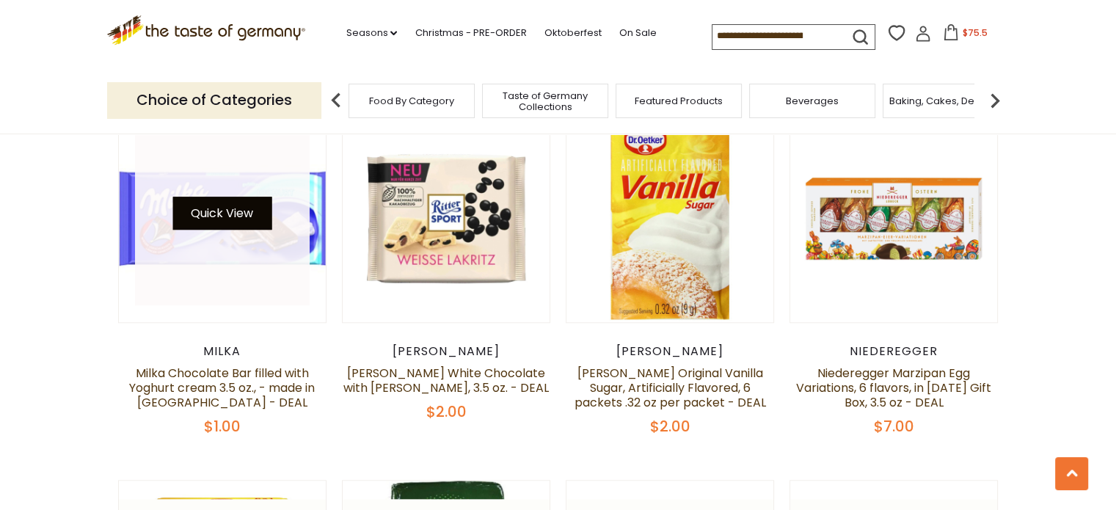
click at [226, 197] on button "Quick View" at bounding box center [221, 213] width 99 height 33
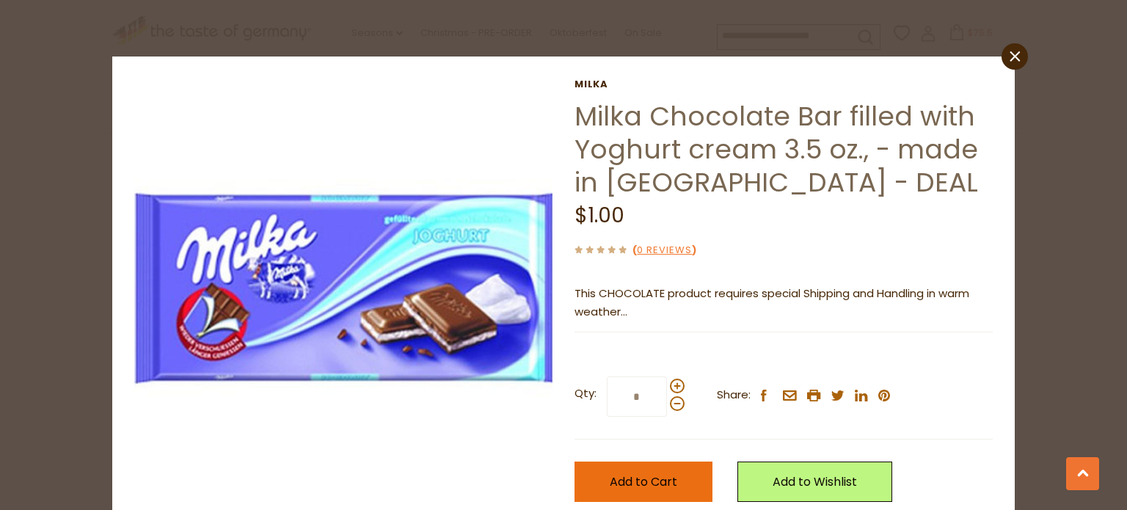
click at [660, 484] on span "Add to Cart" at bounding box center [644, 481] width 68 height 17
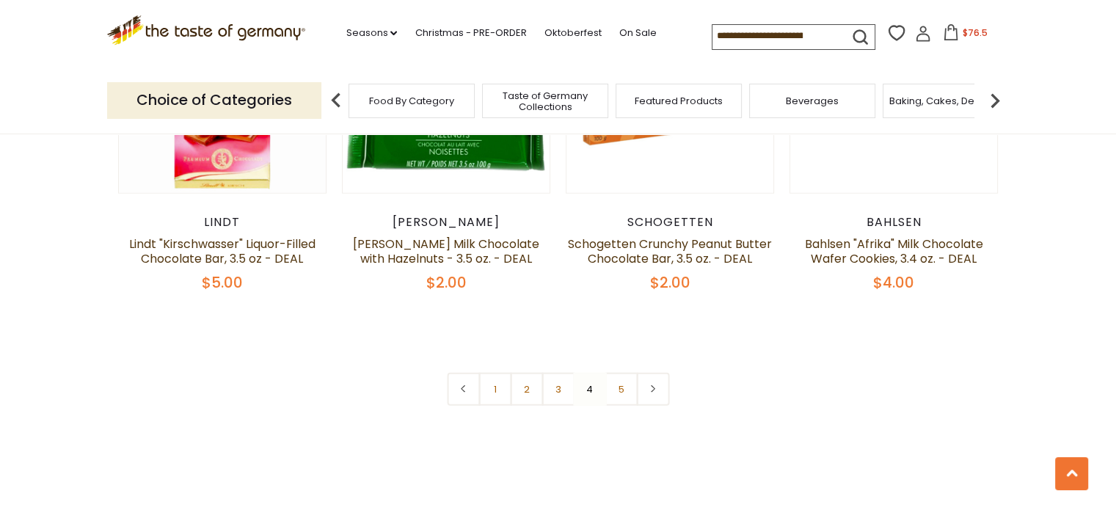
scroll to position [3357, 0]
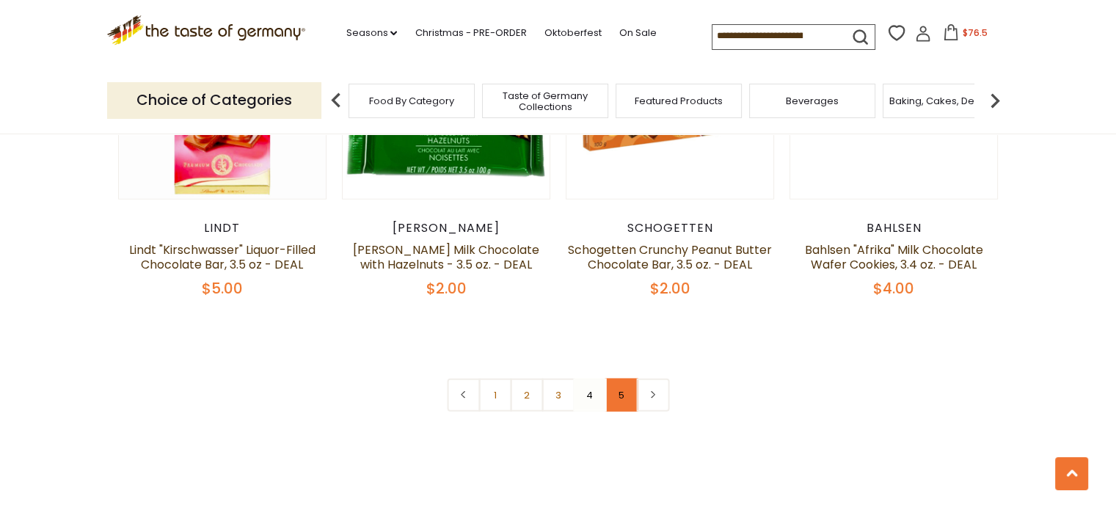
click at [617, 379] on link "5" at bounding box center [621, 395] width 33 height 33
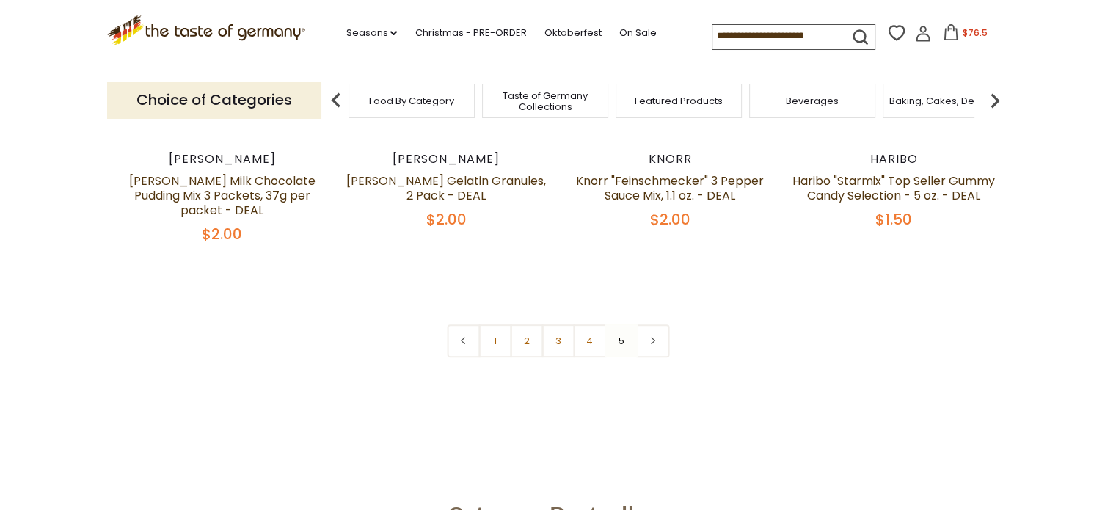
scroll to position [660, 0]
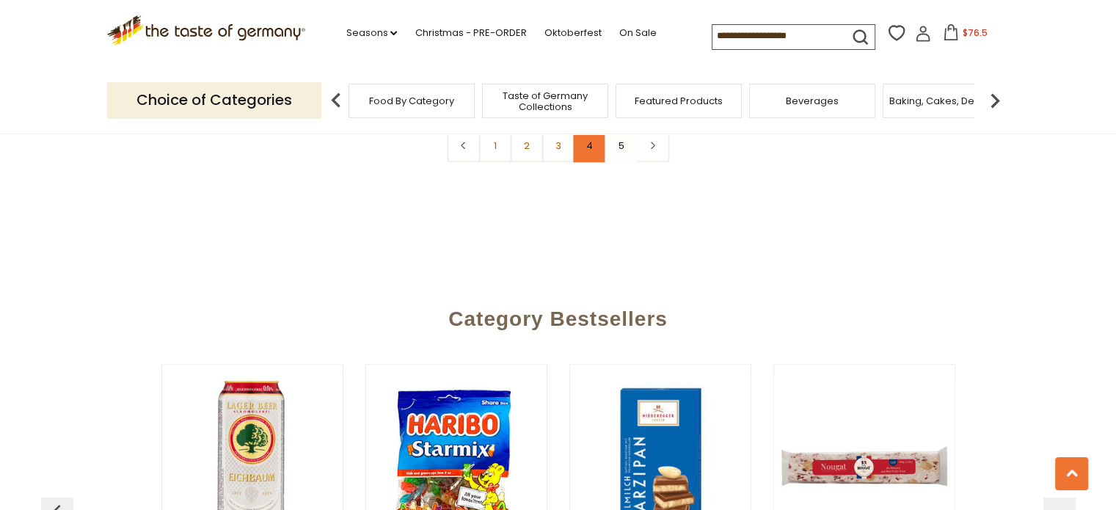
click at [590, 142] on link "4" at bounding box center [589, 145] width 33 height 33
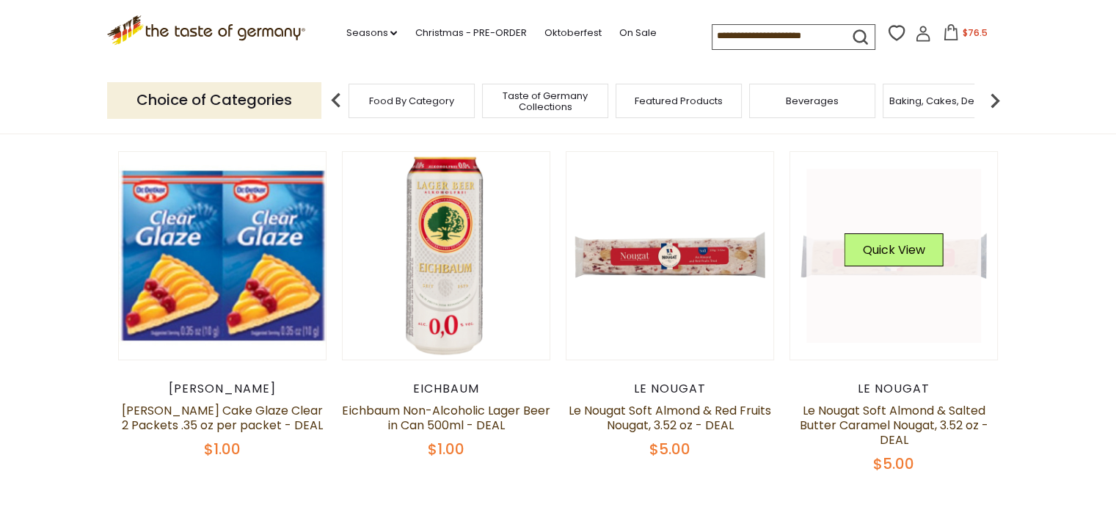
scroll to position [229, 0]
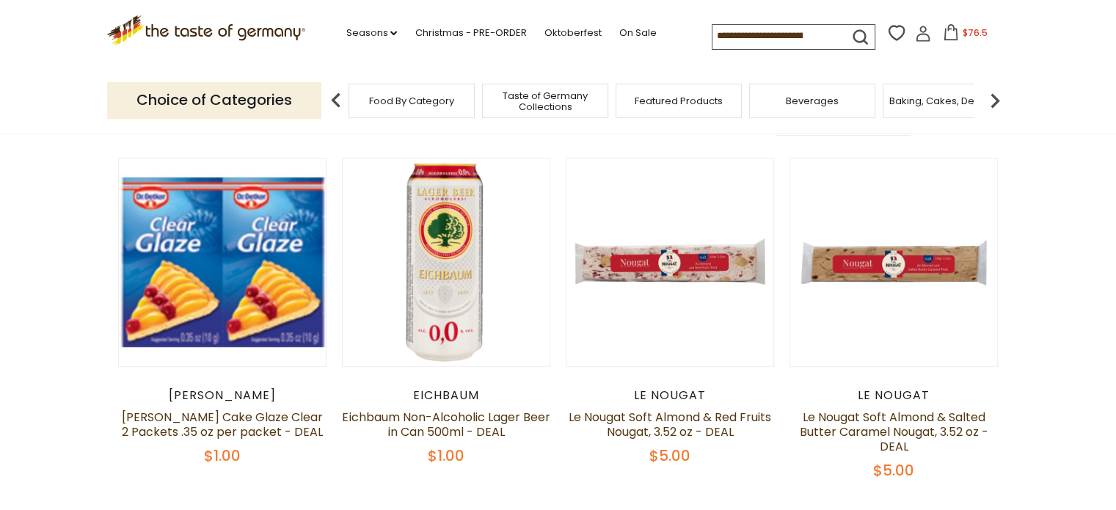
click at [950, 32] on icon at bounding box center [951, 32] width 16 height 16
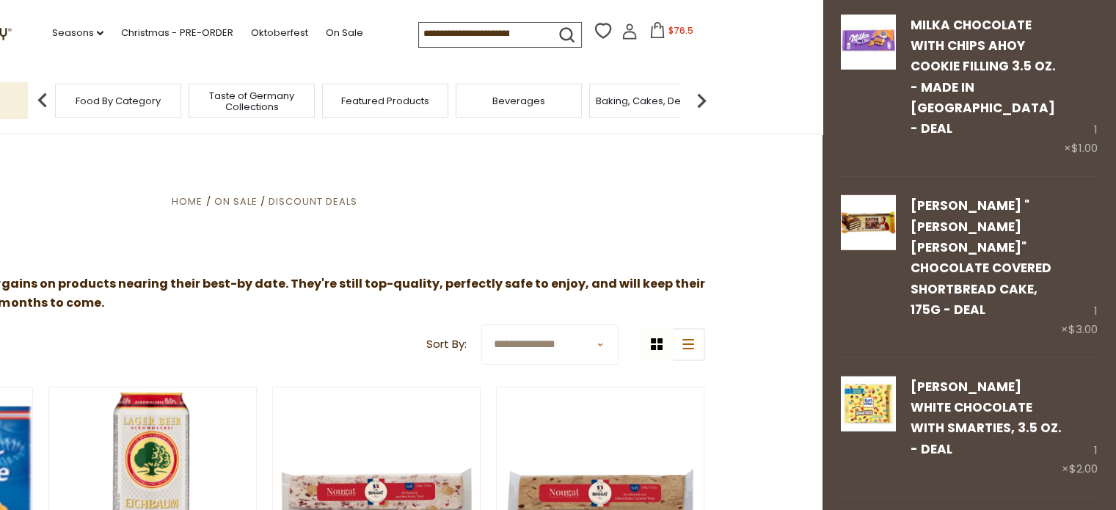
scroll to position [4478, 0]
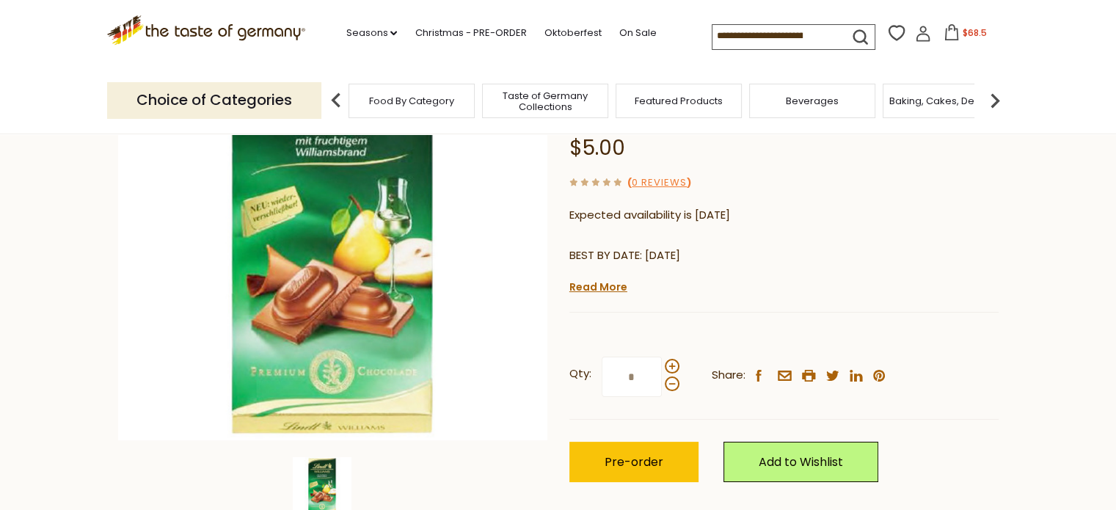
scroll to position [203, 0]
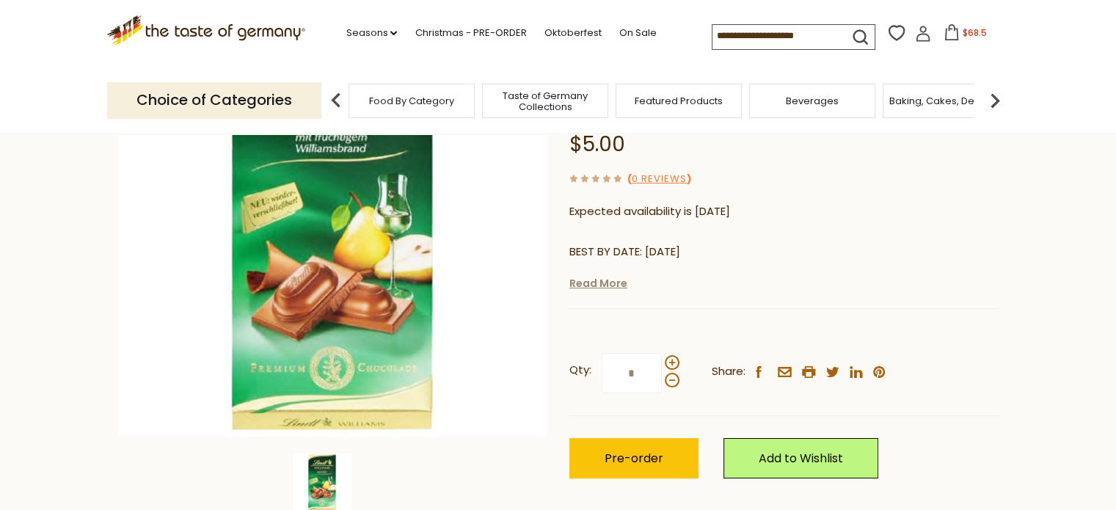
click at [590, 285] on link "Read More" at bounding box center [598, 283] width 58 height 15
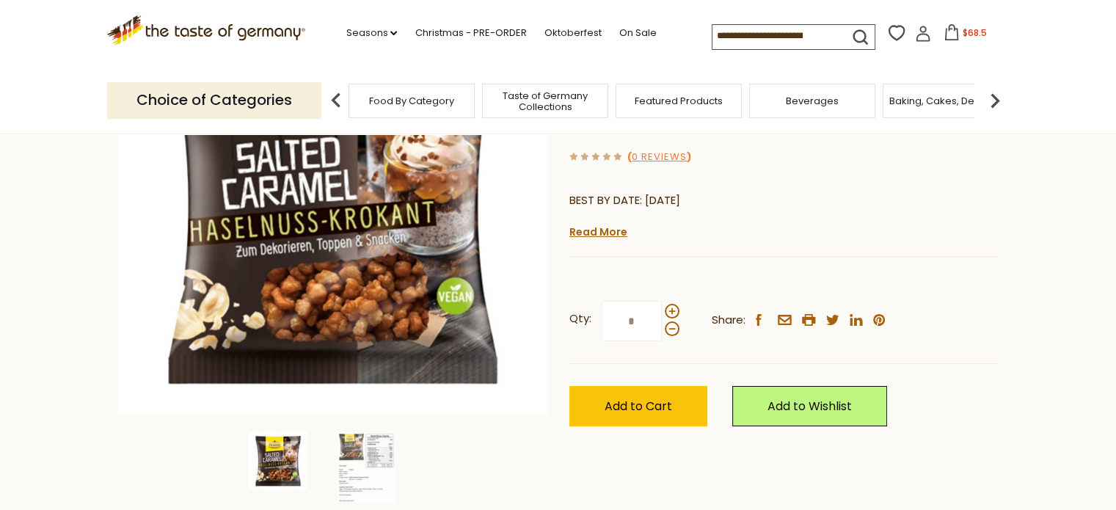
scroll to position [241, 0]
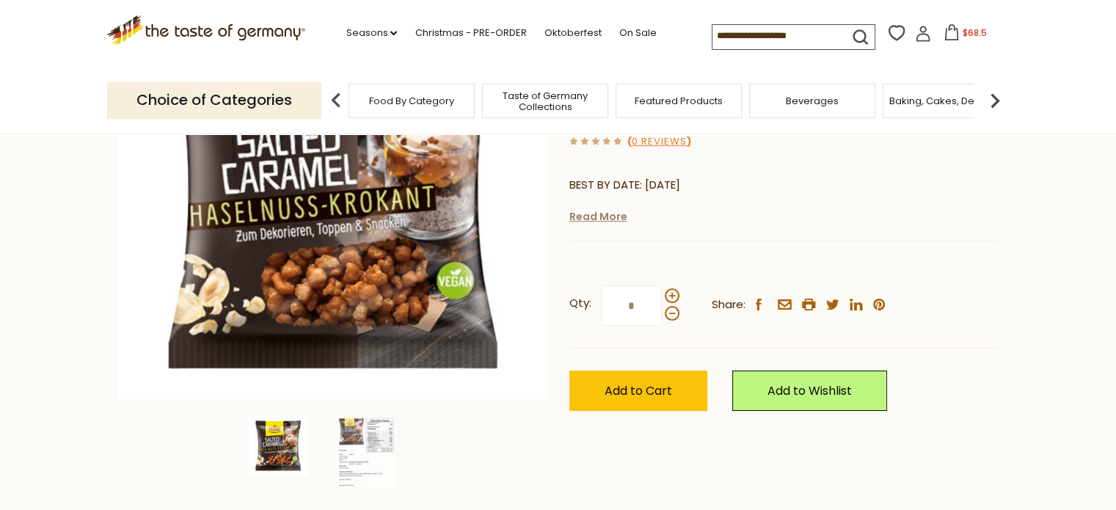
click at [592, 209] on link "Read More" at bounding box center [598, 216] width 58 height 15
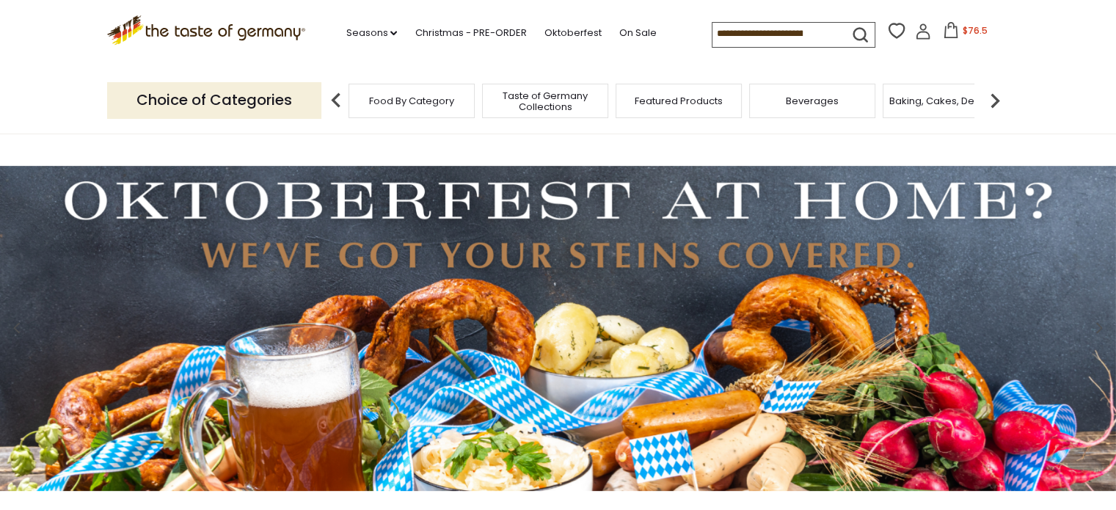
click at [952, 31] on icon at bounding box center [951, 30] width 16 height 16
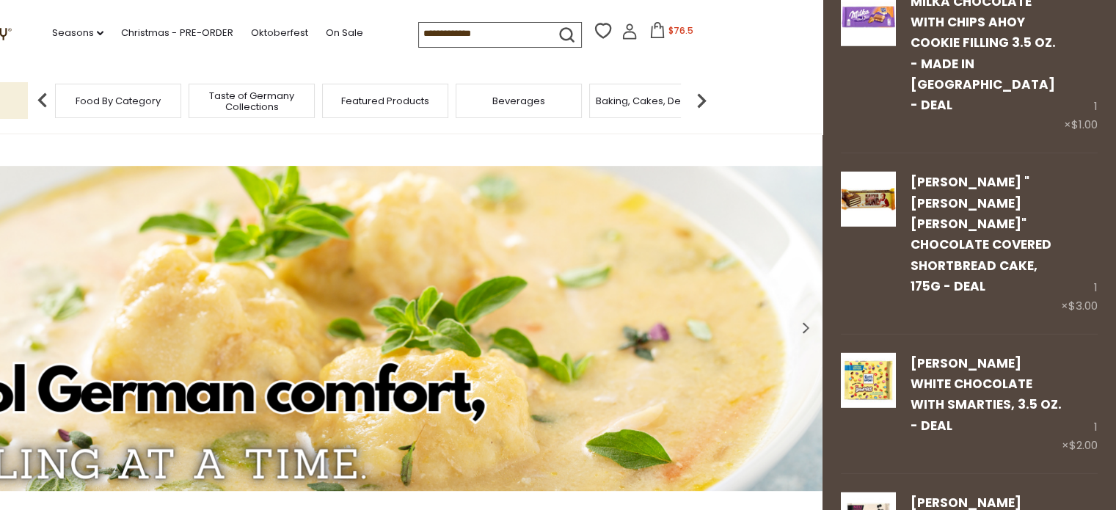
scroll to position [4478, 0]
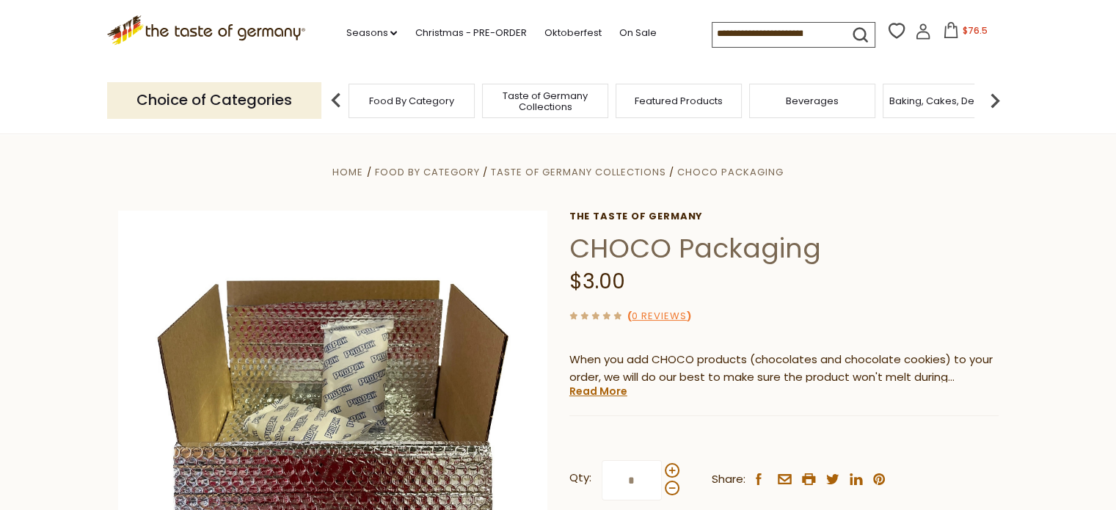
click at [951, 29] on icon at bounding box center [951, 30] width 16 height 16
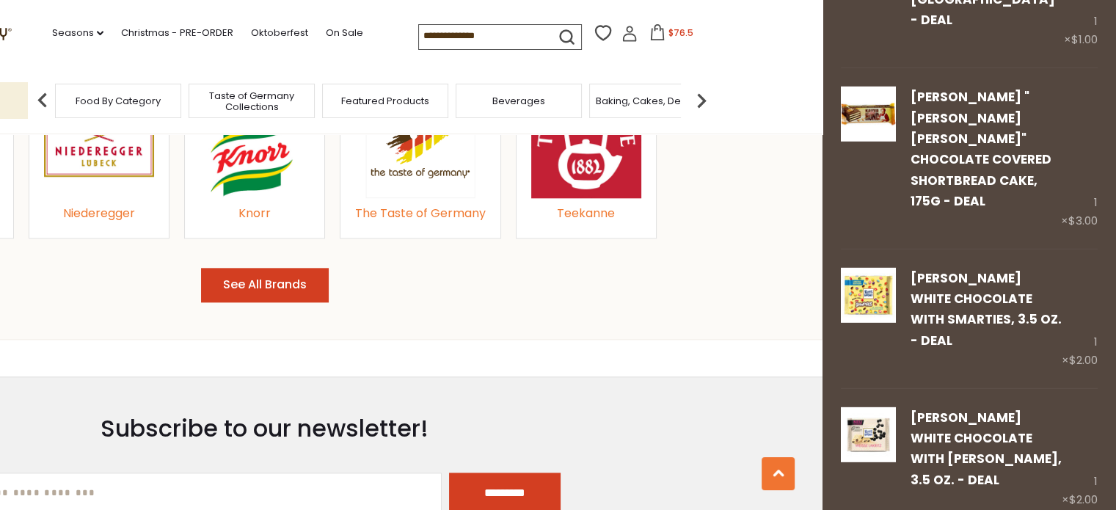
scroll to position [4478, 0]
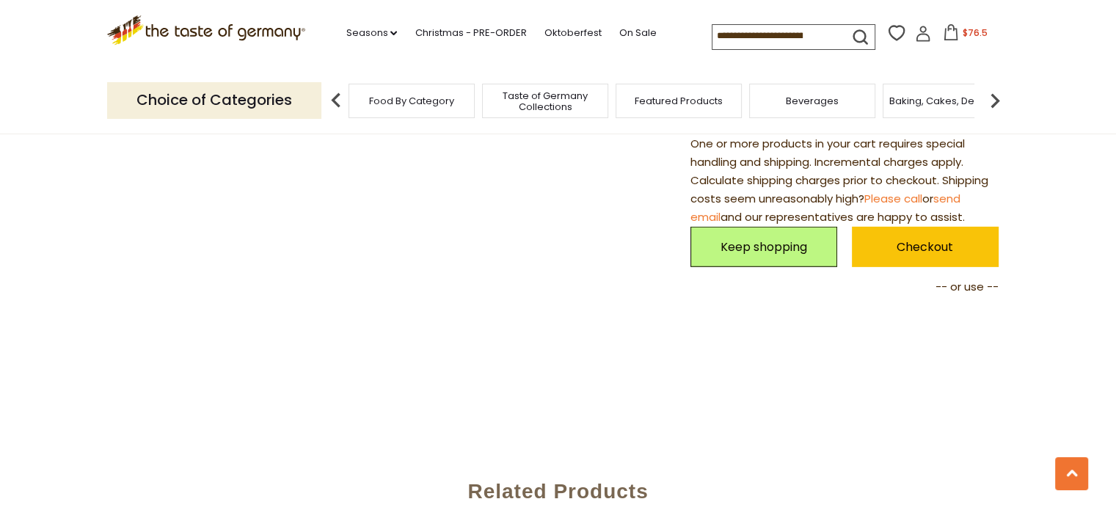
scroll to position [4591, 0]
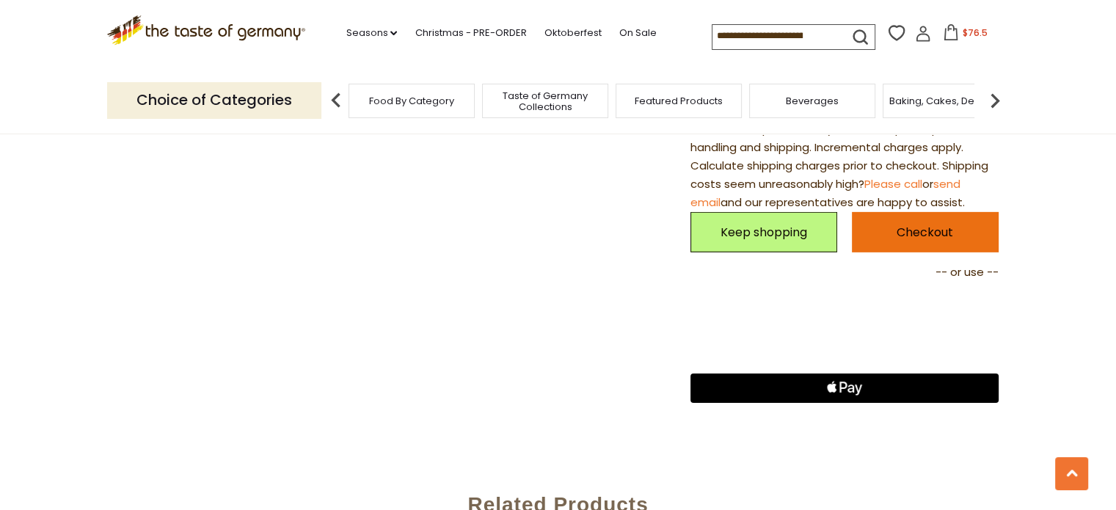
click at [919, 212] on link "Checkout" at bounding box center [925, 232] width 147 height 40
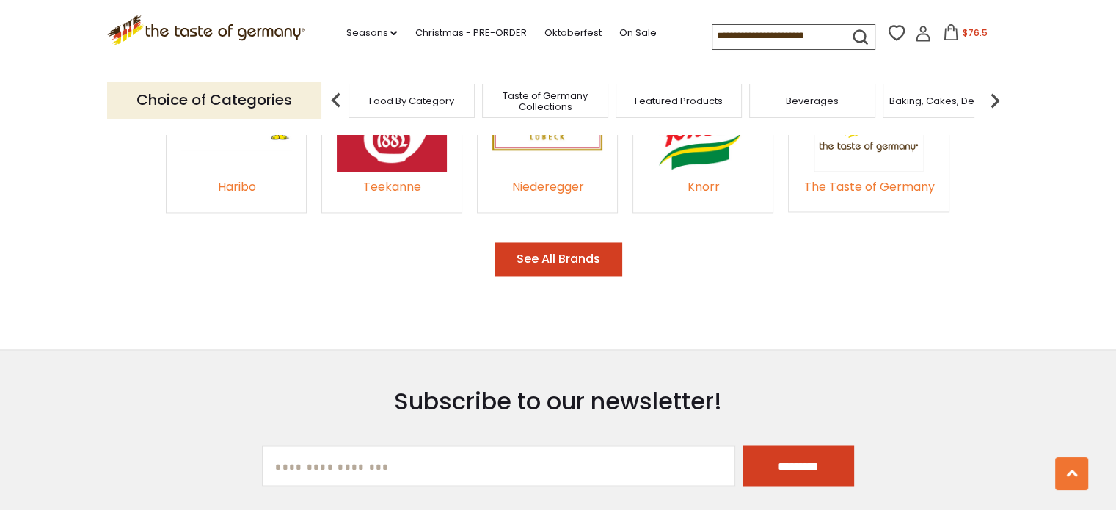
scroll to position [2721, 0]
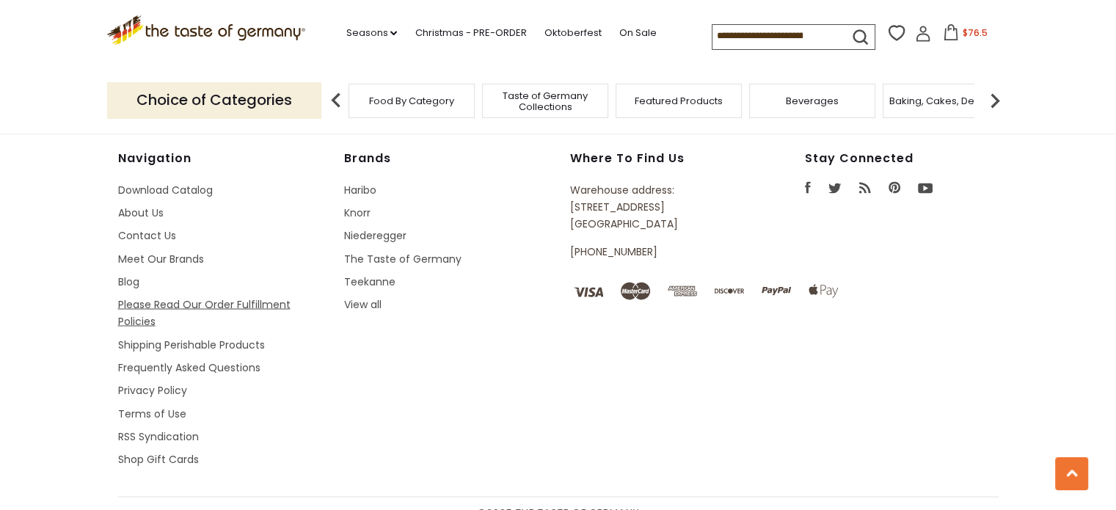
click at [136, 296] on link "Please Read Our Order Fulfillment Policies" at bounding box center [204, 312] width 172 height 32
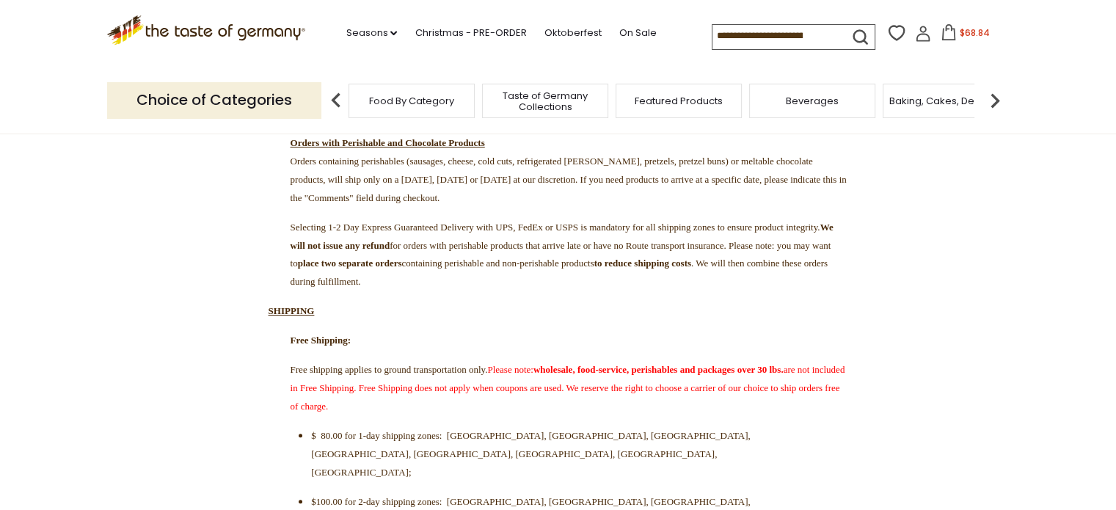
scroll to position [320, 0]
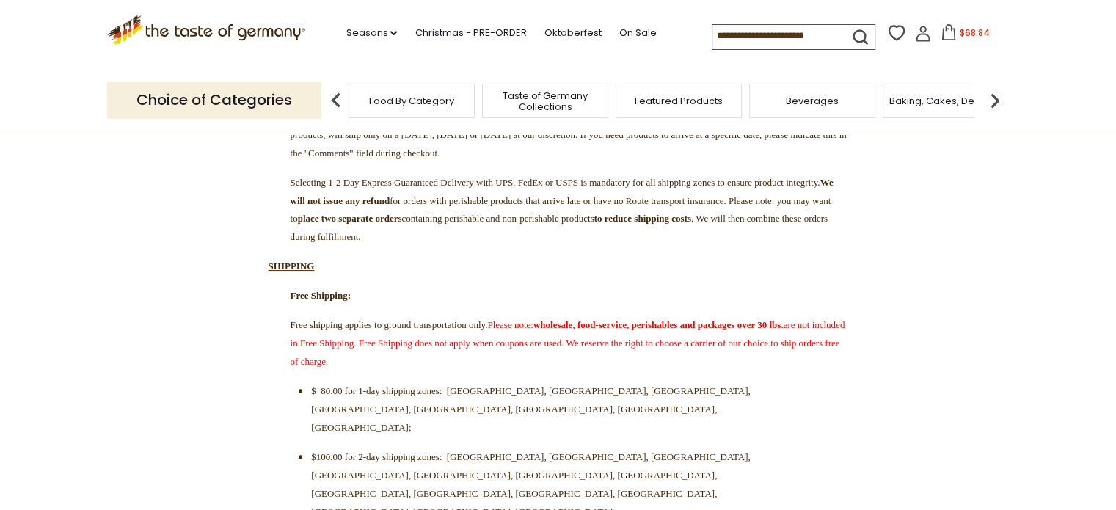
click at [944, 34] on icon at bounding box center [949, 32] width 16 height 16
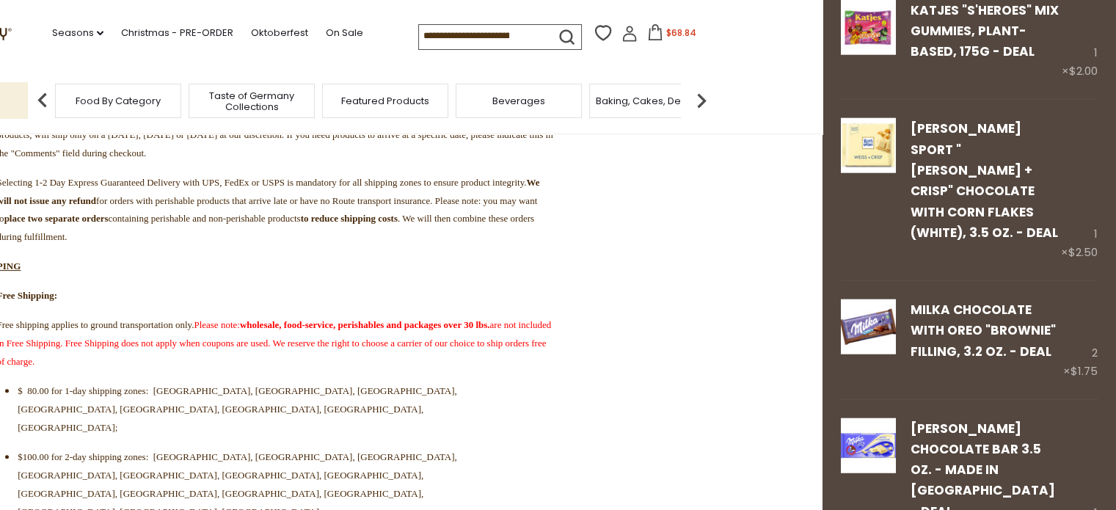
scroll to position [4478, 0]
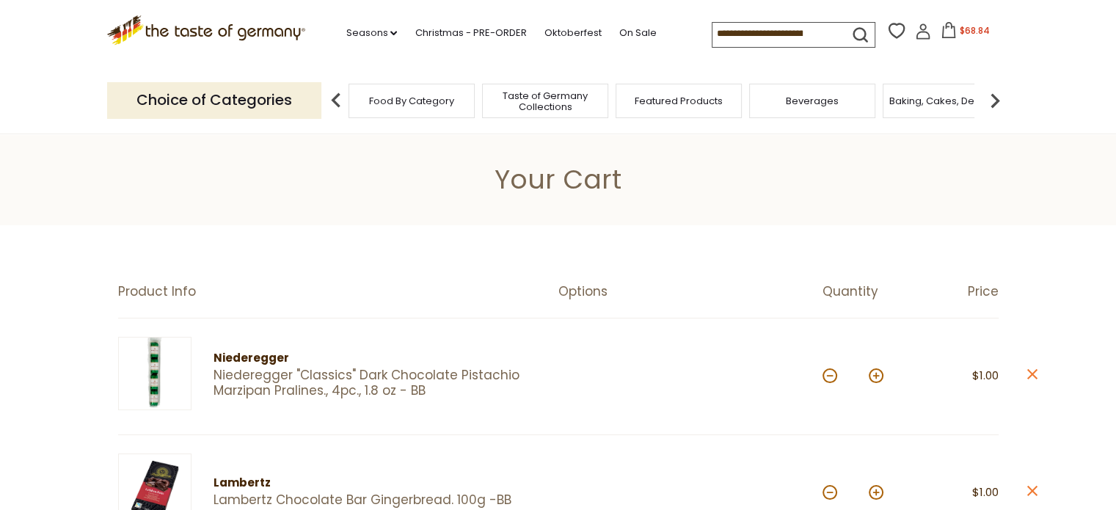
click at [995, 98] on img at bounding box center [994, 100] width 29 height 29
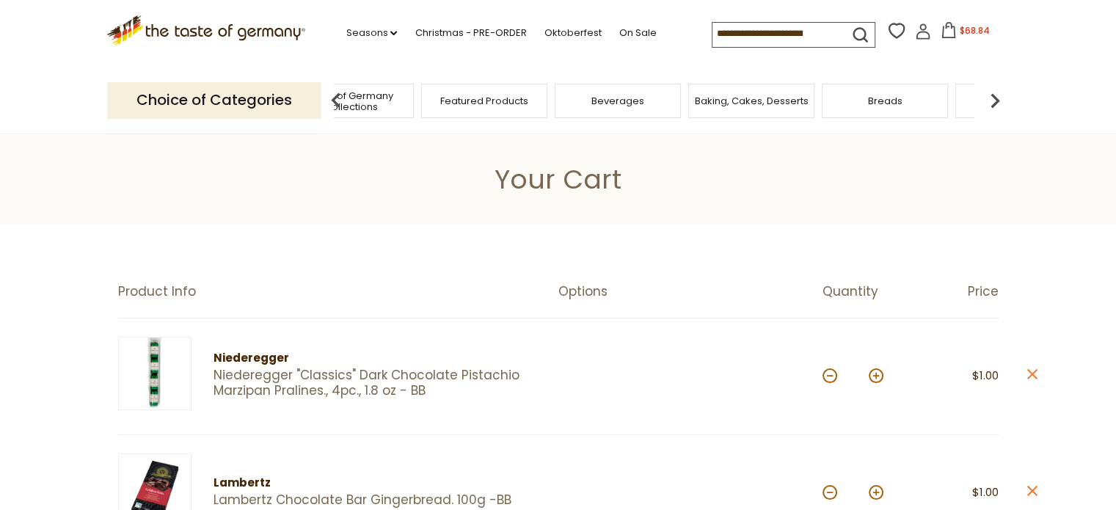
click at [995, 98] on img at bounding box center [994, 100] width 29 height 29
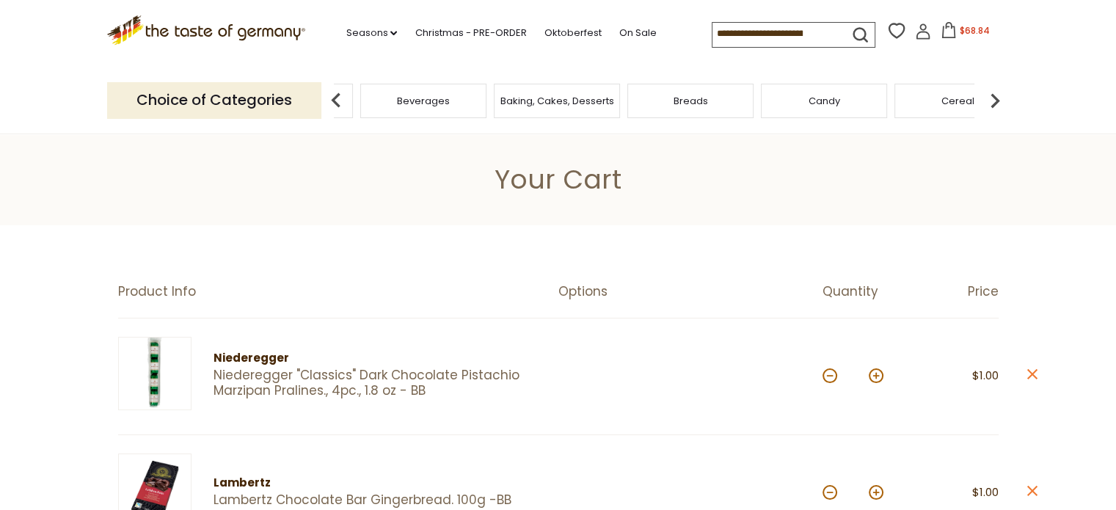
click at [995, 98] on img at bounding box center [994, 100] width 29 height 29
click at [768, 103] on span "Cereal" at bounding box center [763, 100] width 33 height 11
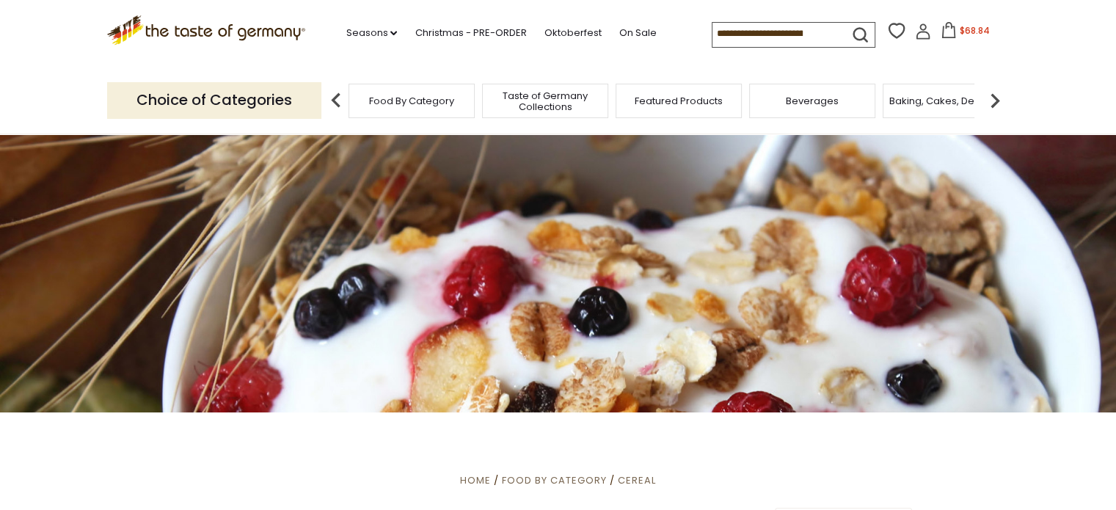
click at [995, 96] on img at bounding box center [994, 100] width 29 height 29
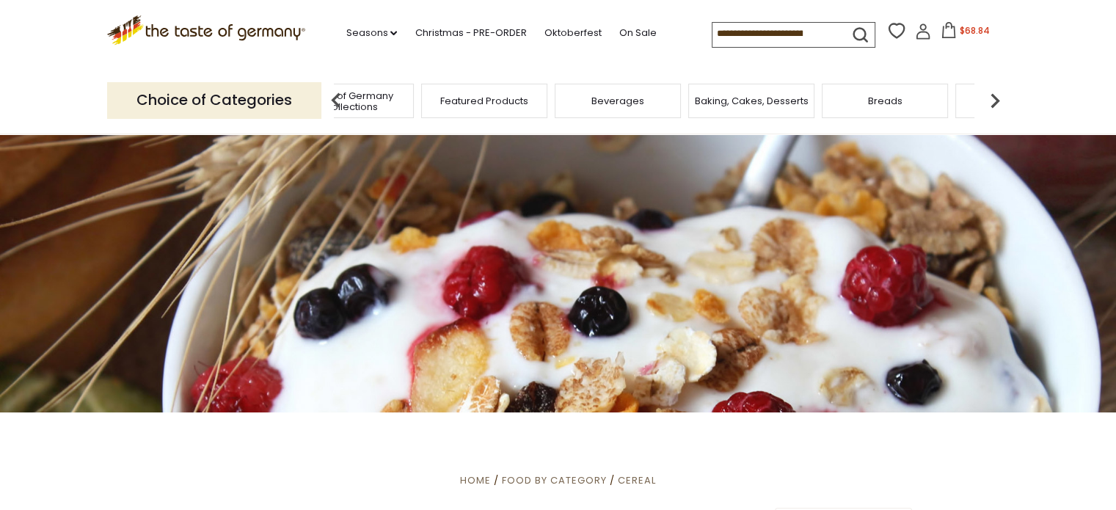
click at [995, 96] on img at bounding box center [994, 100] width 29 height 29
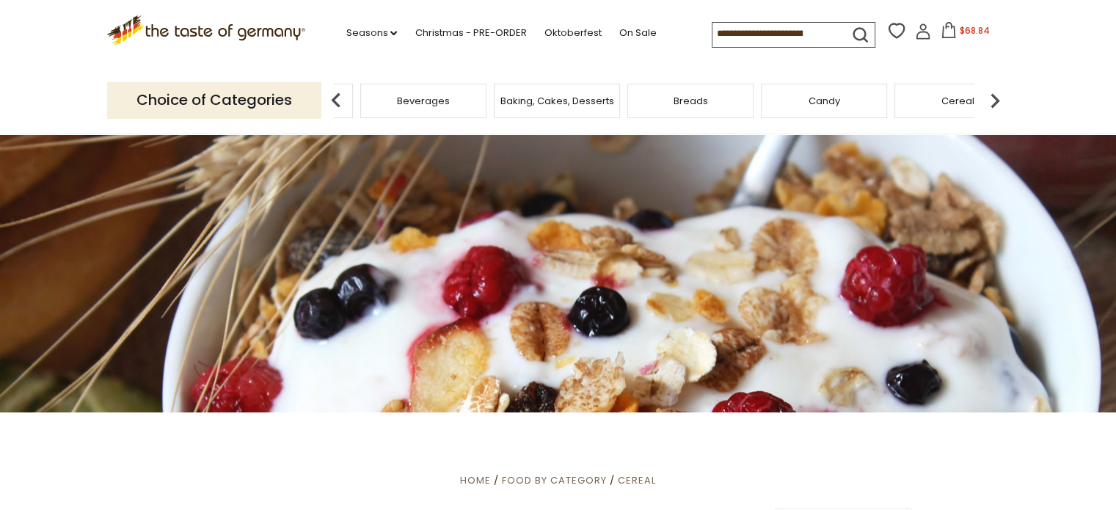
click at [995, 96] on img at bounding box center [994, 100] width 29 height 29
click at [992, 96] on img at bounding box center [994, 100] width 29 height 29
click at [705, 105] on span "Cookies" at bounding box center [703, 100] width 40 height 11
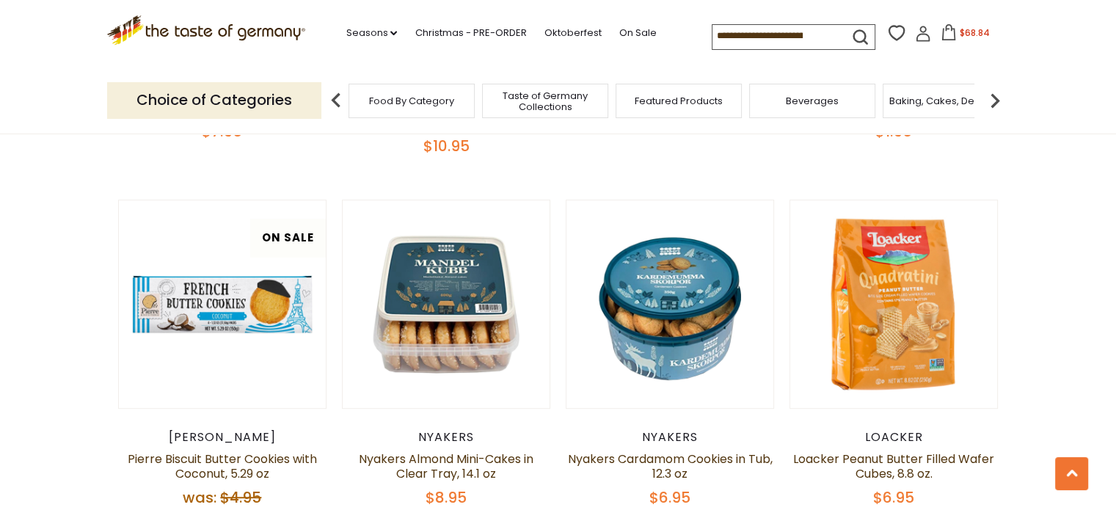
scroll to position [790, 0]
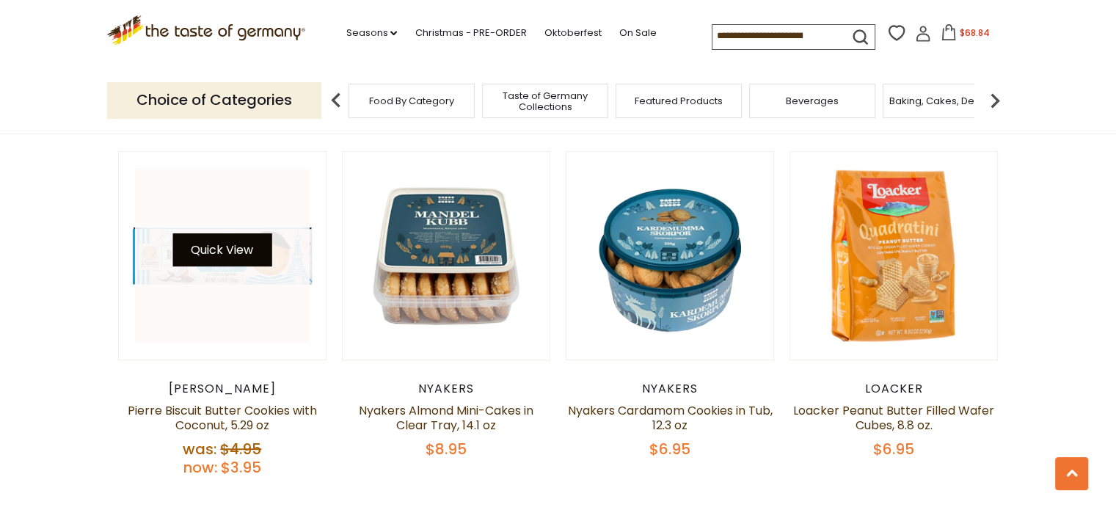
click at [222, 244] on button "Quick View" at bounding box center [221, 249] width 99 height 33
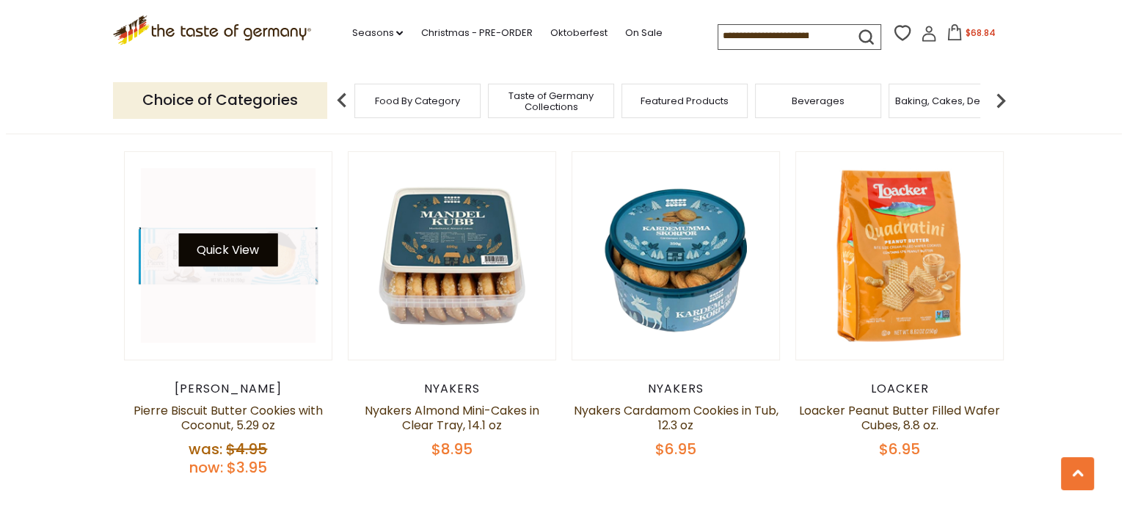
scroll to position [793, 0]
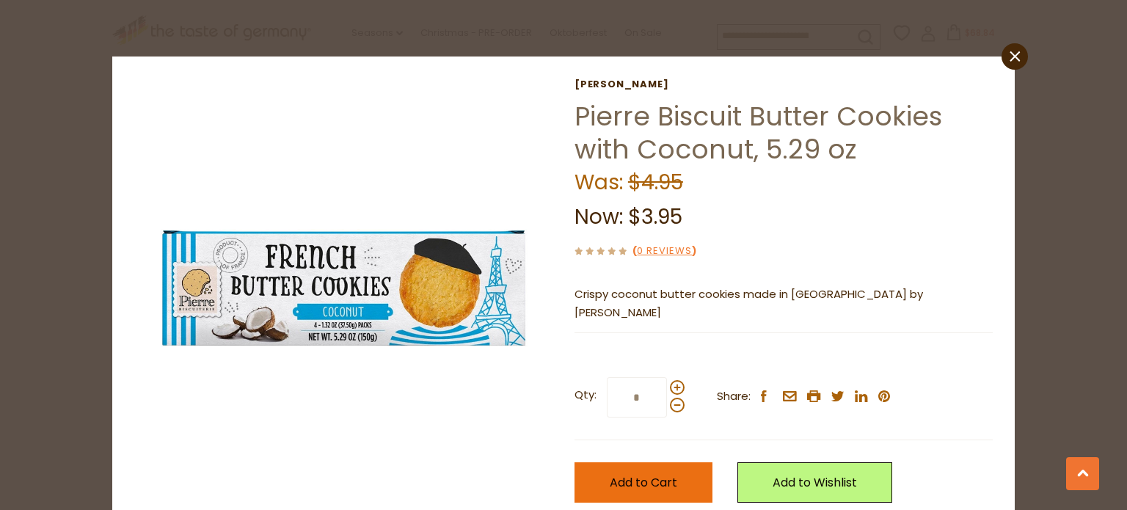
click at [635, 481] on span "Add to Cart" at bounding box center [644, 482] width 68 height 17
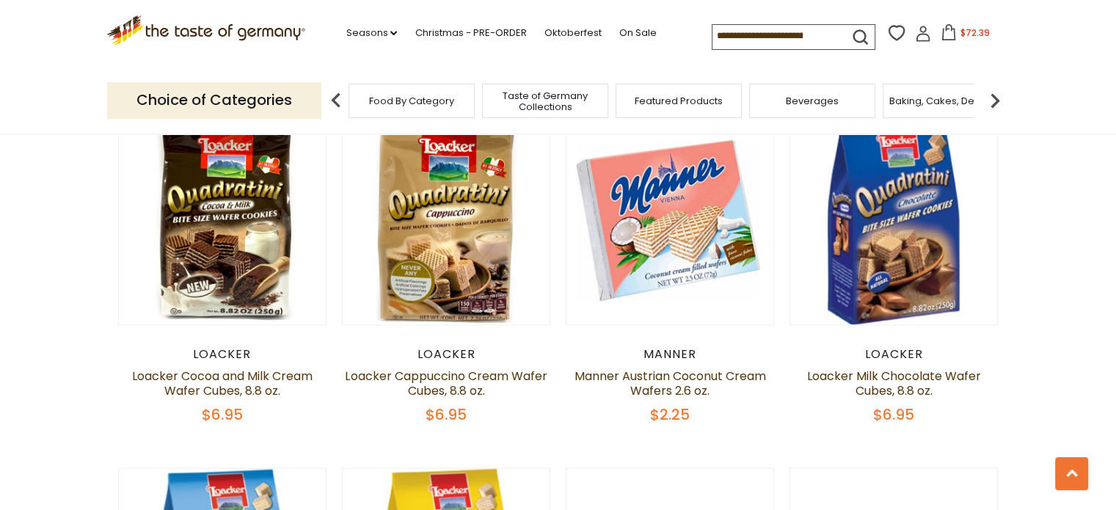
scroll to position [2638, 0]
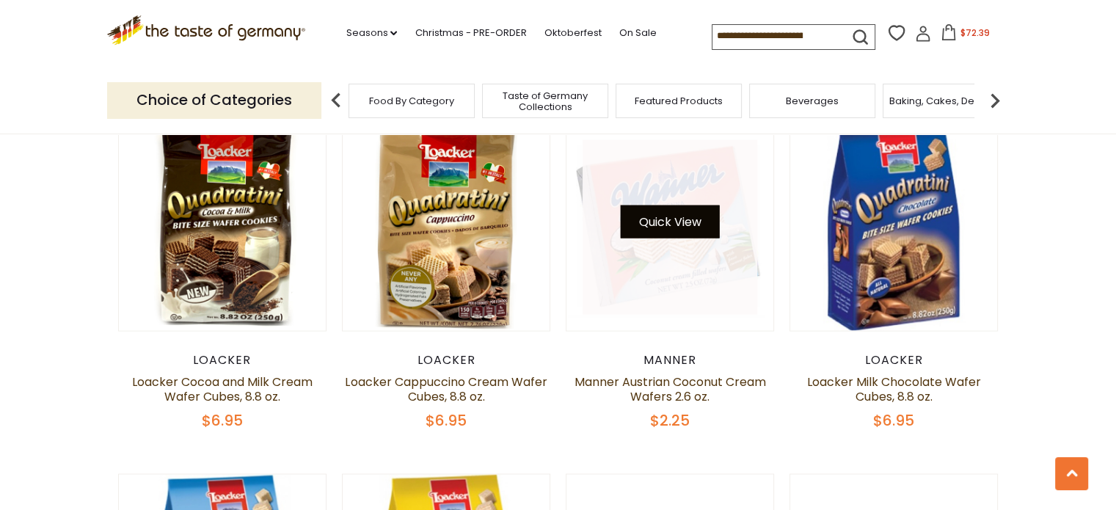
click at [658, 205] on button "Quick View" at bounding box center [670, 221] width 99 height 33
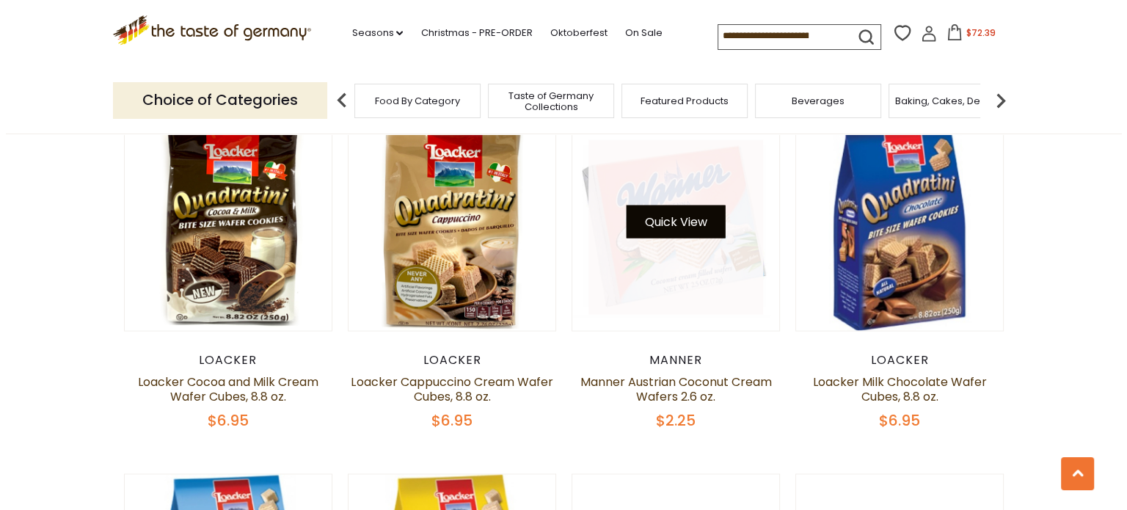
scroll to position [2641, 0]
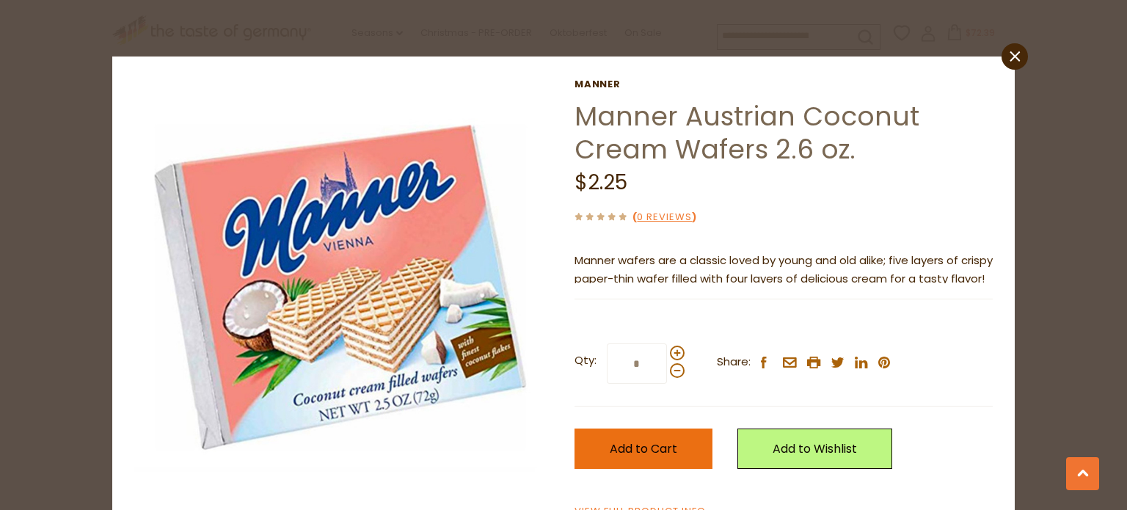
click at [641, 445] on span "Add to Cart" at bounding box center [644, 448] width 68 height 17
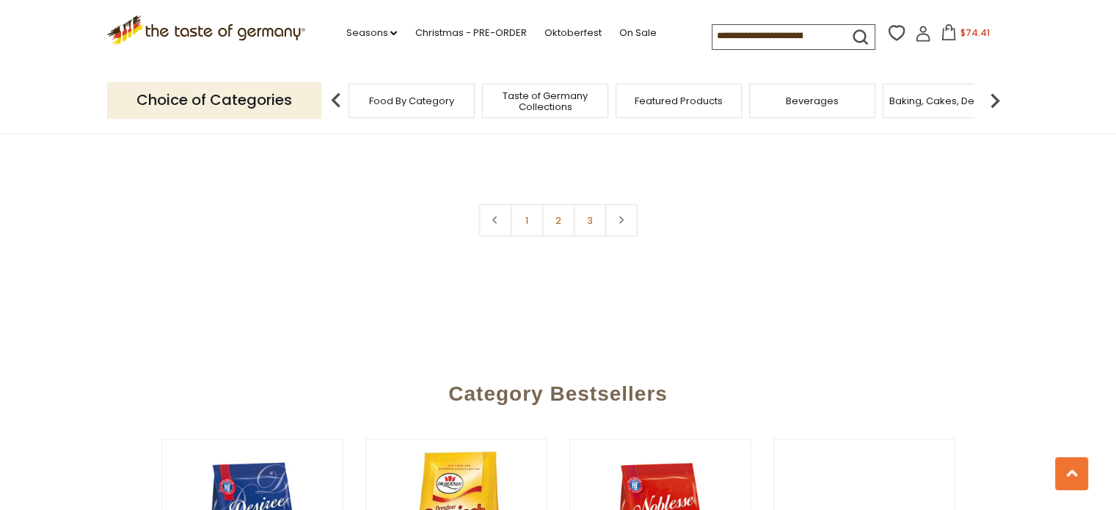
scroll to position [3623, 0]
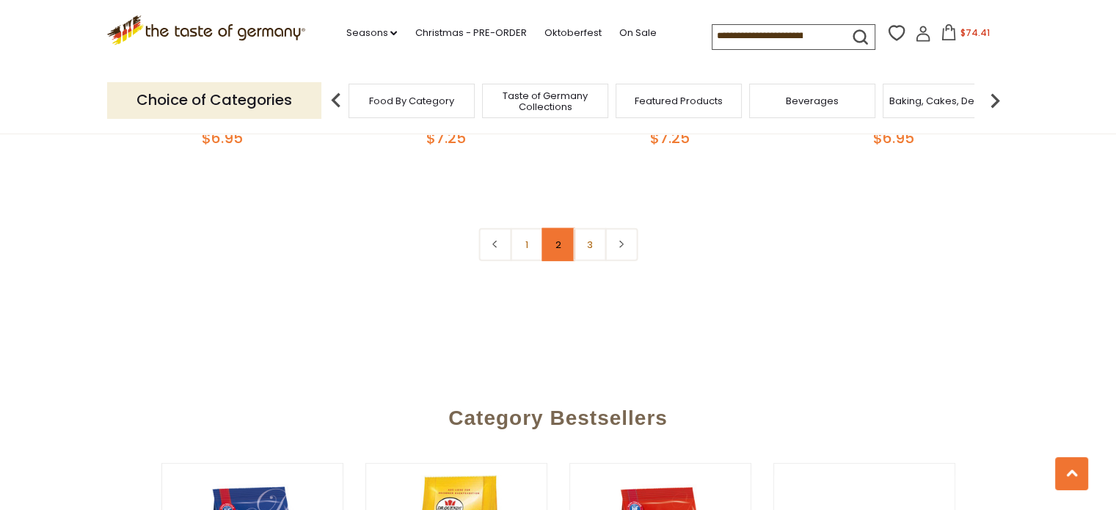
click at [558, 233] on link "2" at bounding box center [558, 244] width 33 height 33
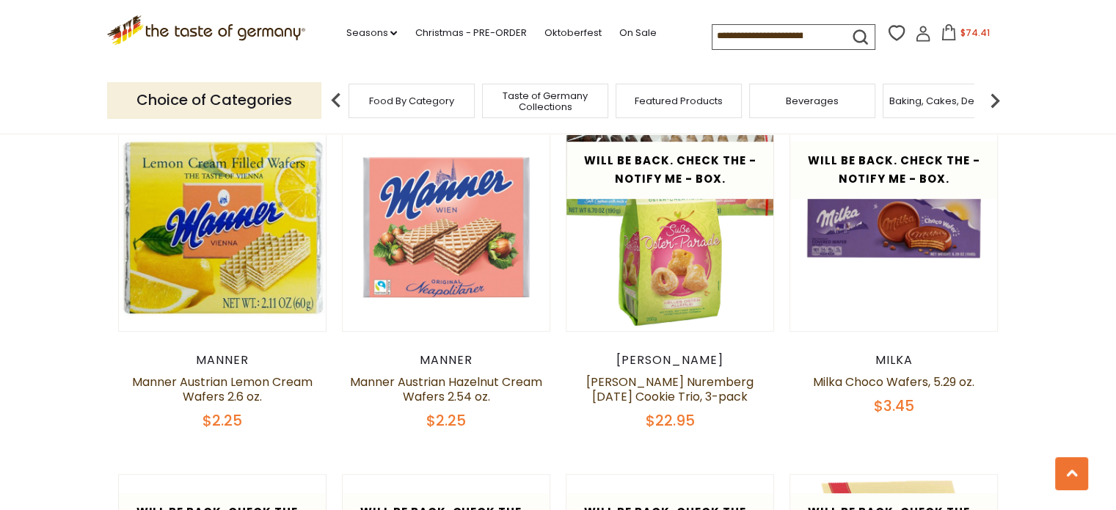
scroll to position [798, 0]
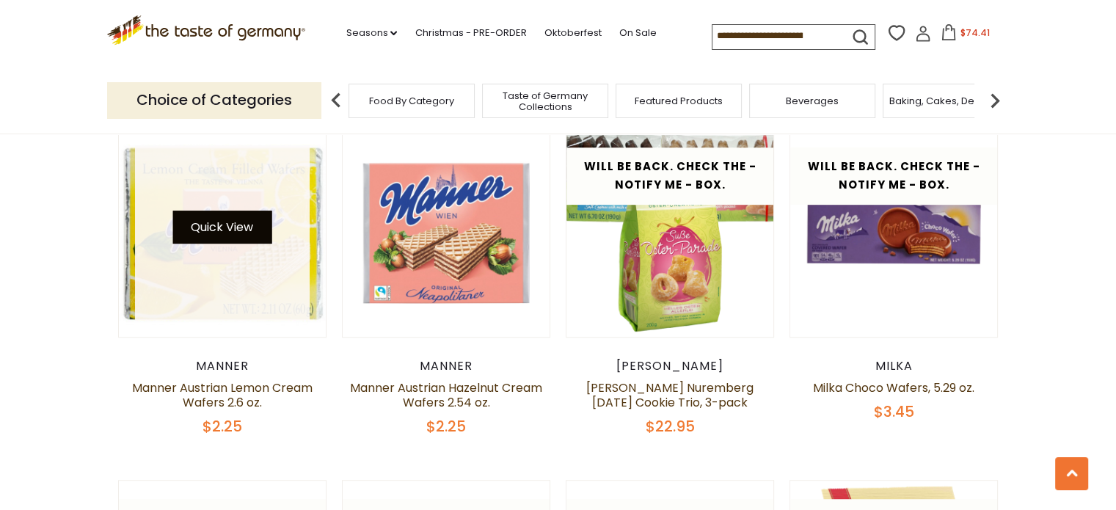
click at [226, 230] on button "Quick View" at bounding box center [221, 227] width 99 height 33
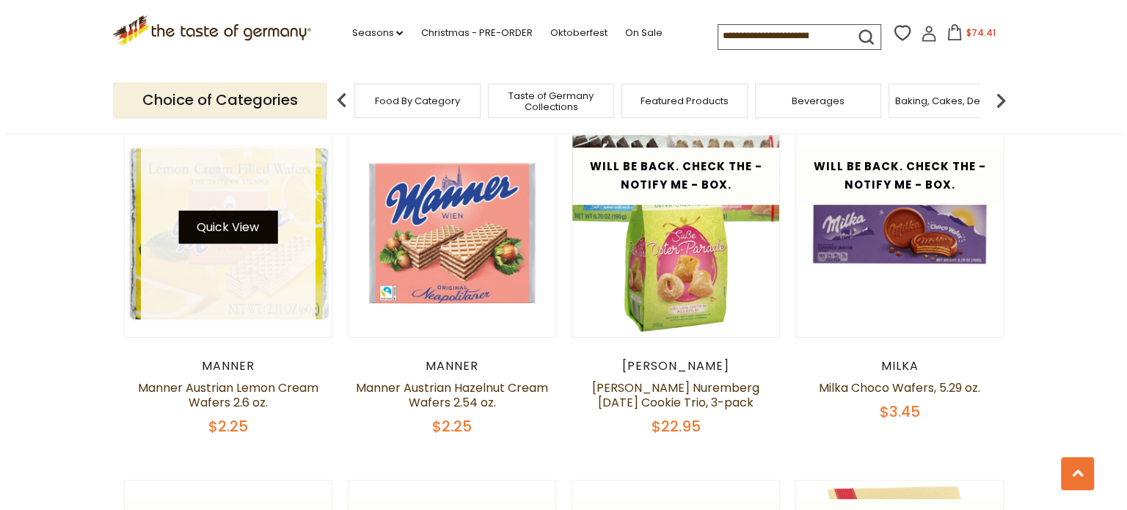
scroll to position [801, 0]
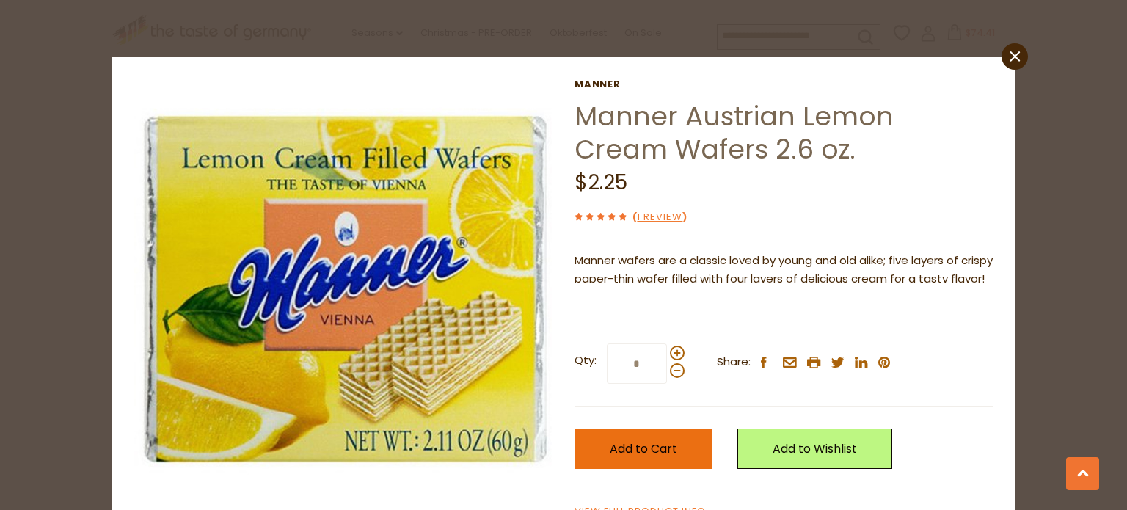
click at [635, 445] on span "Add to Cart" at bounding box center [644, 448] width 68 height 17
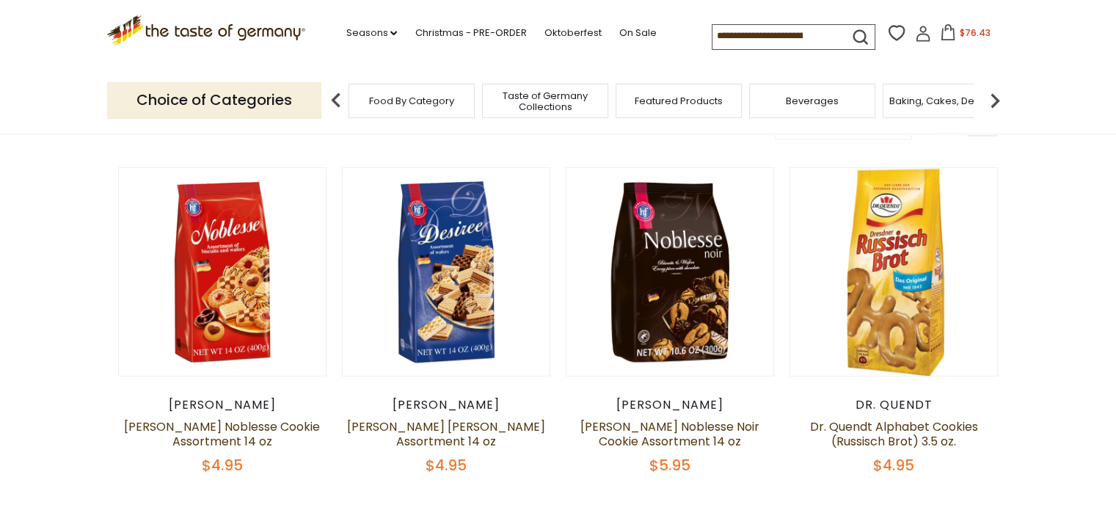
scroll to position [0, 0]
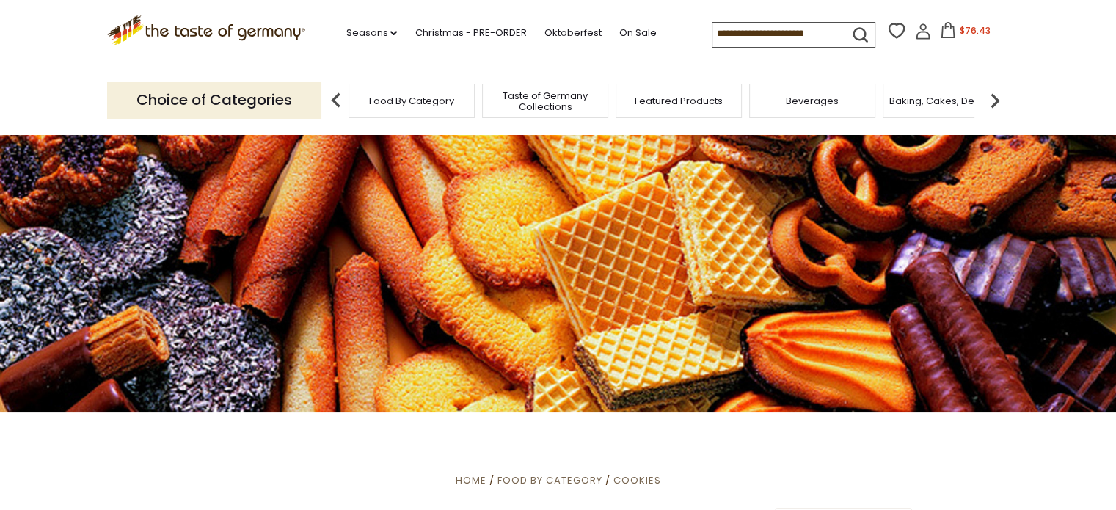
click at [999, 97] on img at bounding box center [994, 100] width 29 height 29
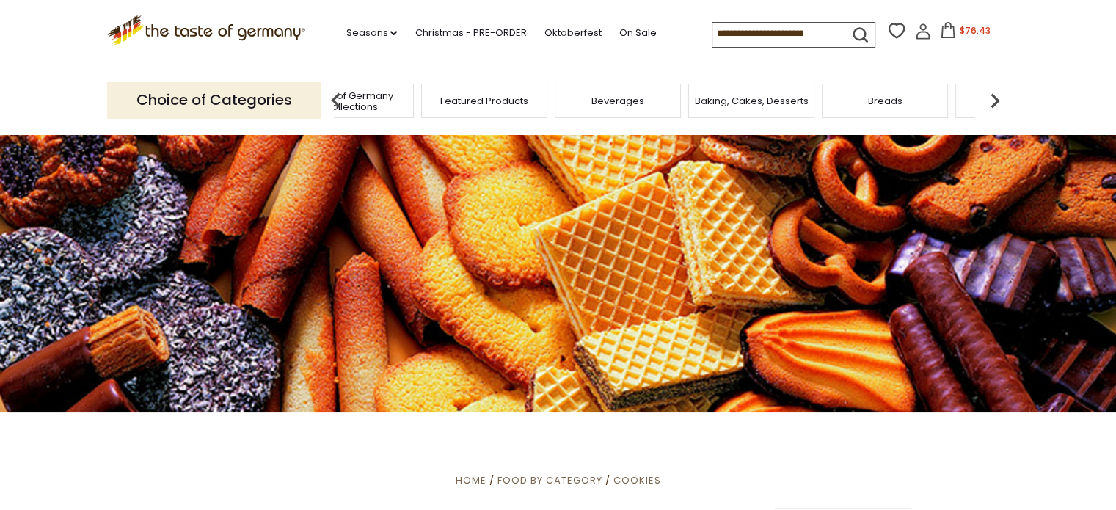
click at [999, 97] on img at bounding box center [994, 100] width 29 height 29
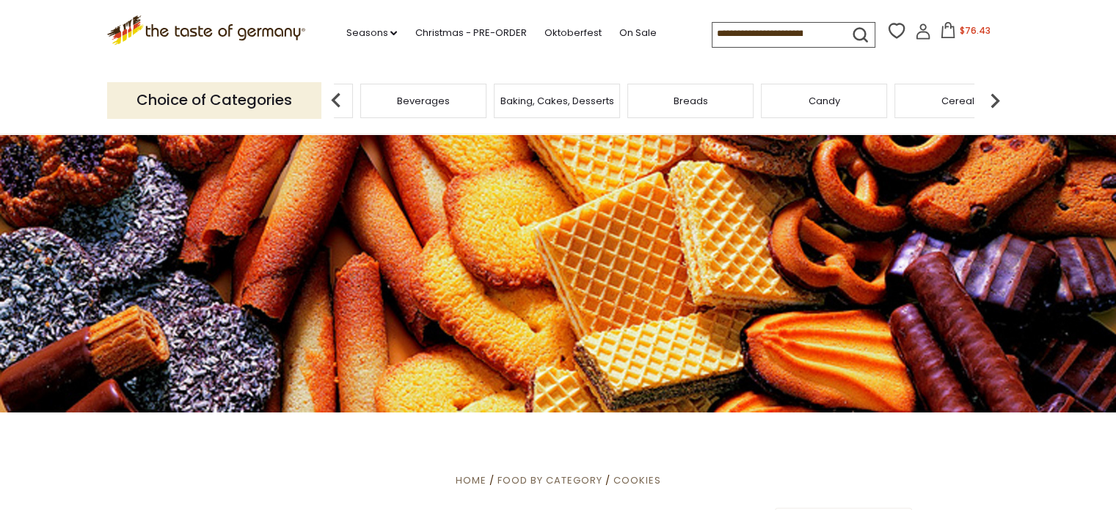
click at [999, 97] on img at bounding box center [994, 100] width 29 height 29
click at [995, 98] on img at bounding box center [994, 100] width 29 height 29
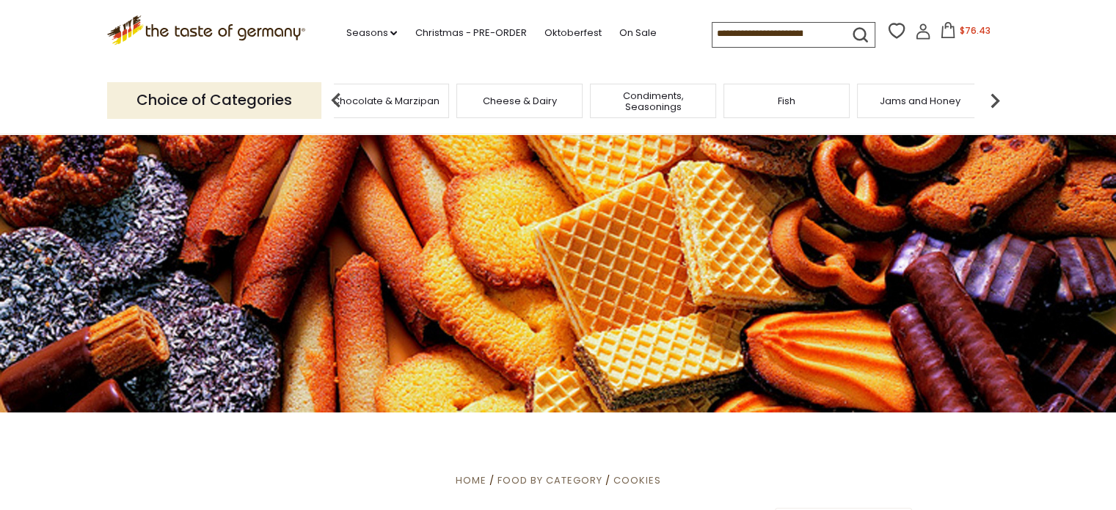
click at [995, 98] on img at bounding box center [994, 100] width 29 height 29
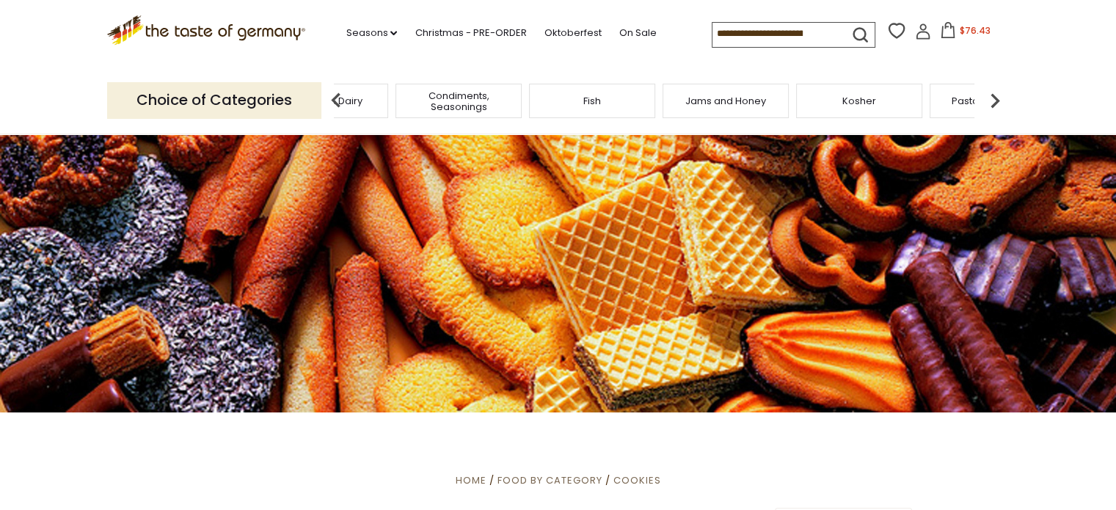
click at [995, 98] on img at bounding box center [994, 100] width 29 height 29
click at [737, 109] on div "Pickled Vegetables" at bounding box center [748, 101] width 126 height 34
click at [753, 96] on span "Pickled Vegetables" at bounding box center [748, 100] width 93 height 11
